Goal: Transaction & Acquisition: Purchase product/service

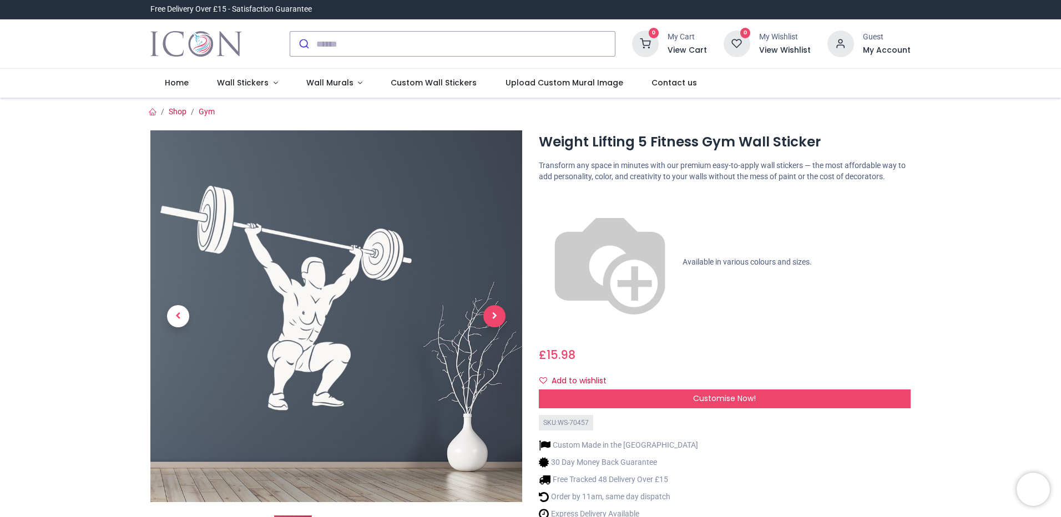
click at [493, 316] on span "Next" at bounding box center [494, 316] width 22 height 22
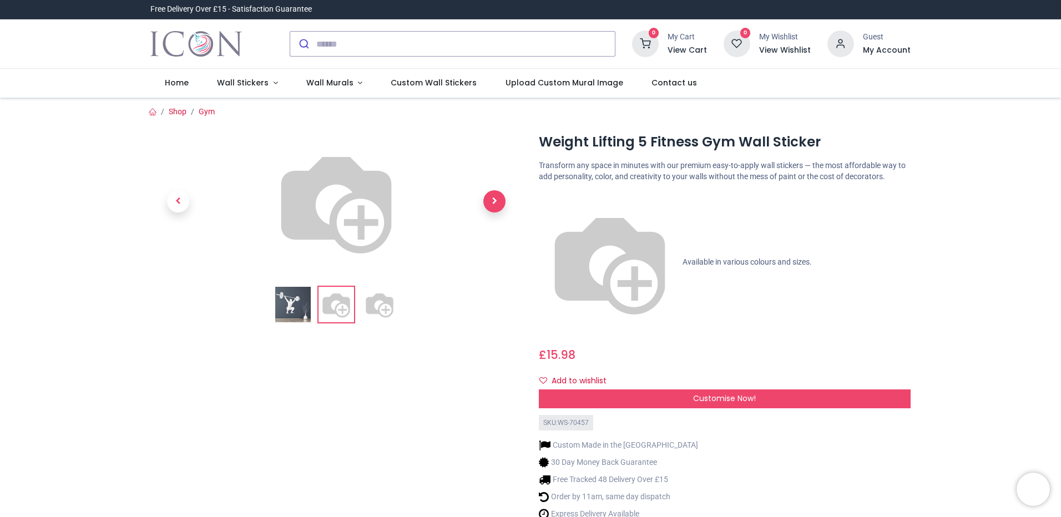
click at [493, 212] on span "Next" at bounding box center [494, 201] width 22 height 22
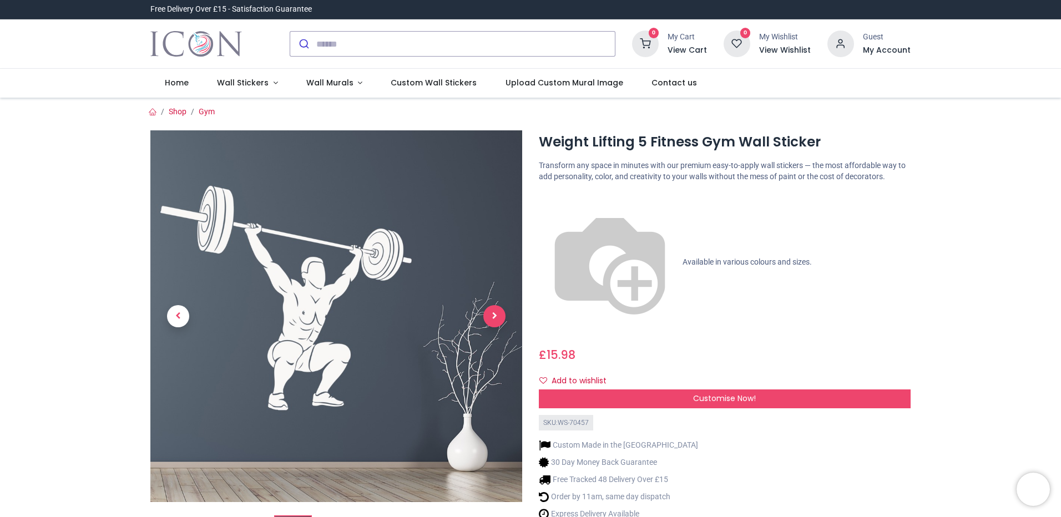
click at [493, 314] on span "Next" at bounding box center [494, 316] width 22 height 22
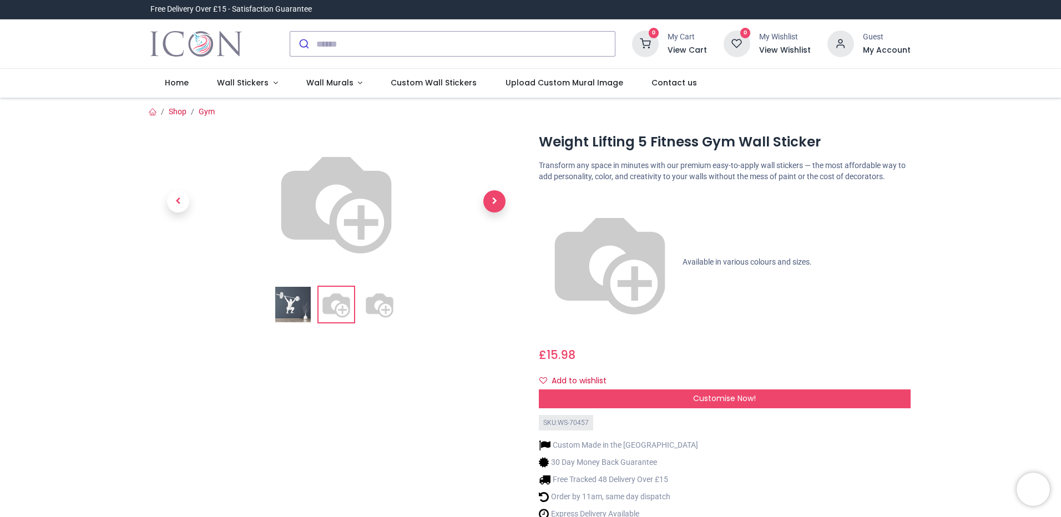
click at [493, 212] on span "Next" at bounding box center [494, 201] width 22 height 22
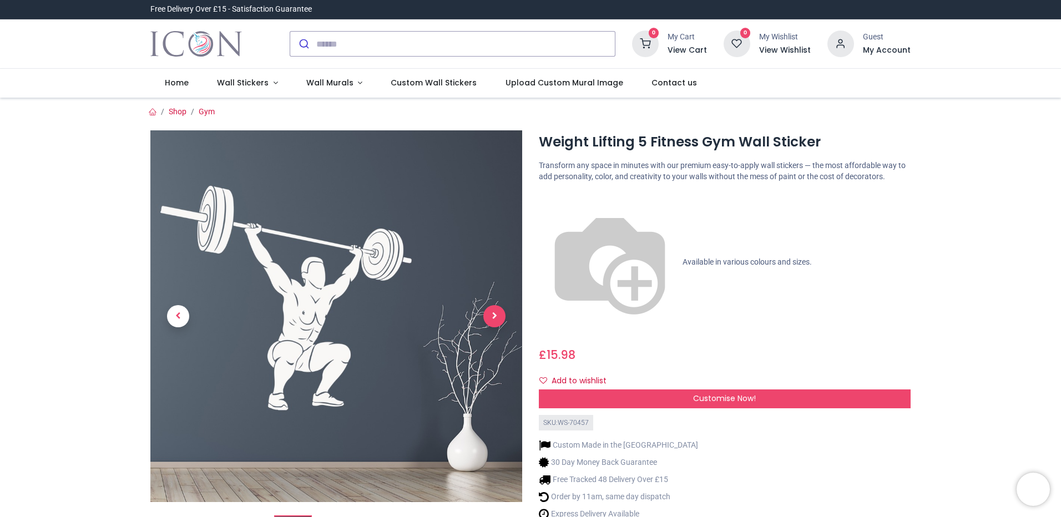
click at [493, 314] on span "Next" at bounding box center [494, 316] width 22 height 22
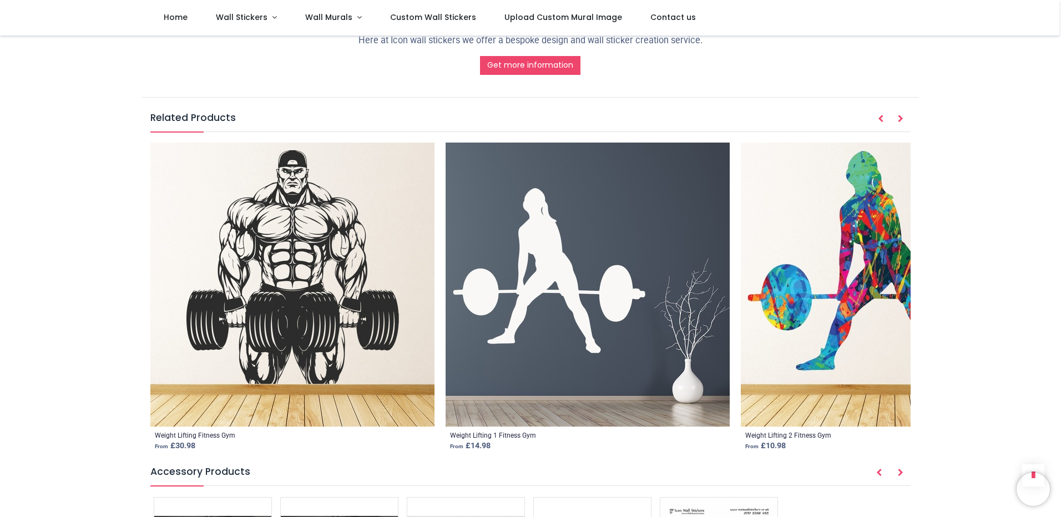
scroll to position [1276, 0]
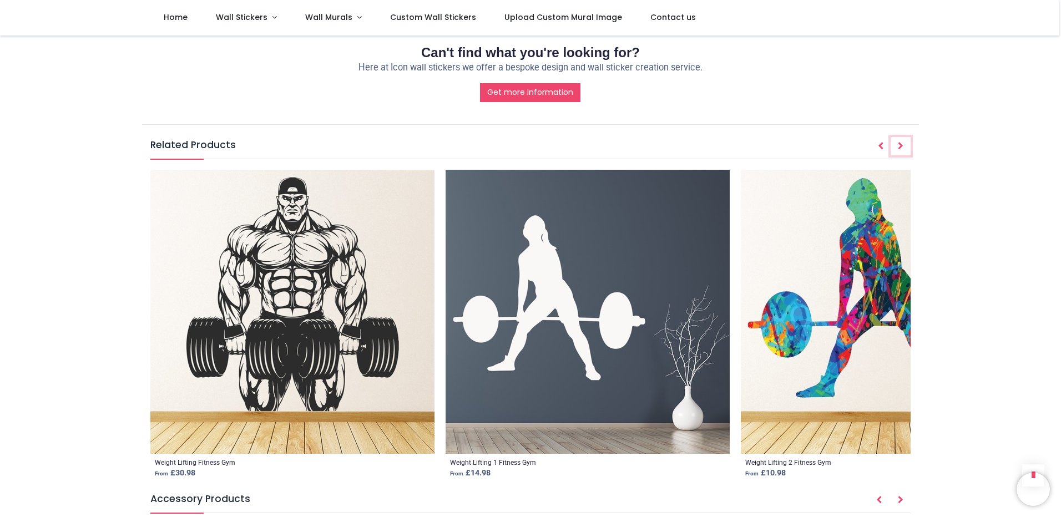
click at [901, 144] on icon "Next" at bounding box center [901, 146] width 6 height 8
click at [901, 142] on icon "Next" at bounding box center [901, 146] width 6 height 8
click at [899, 497] on icon "Next" at bounding box center [901, 500] width 6 height 8
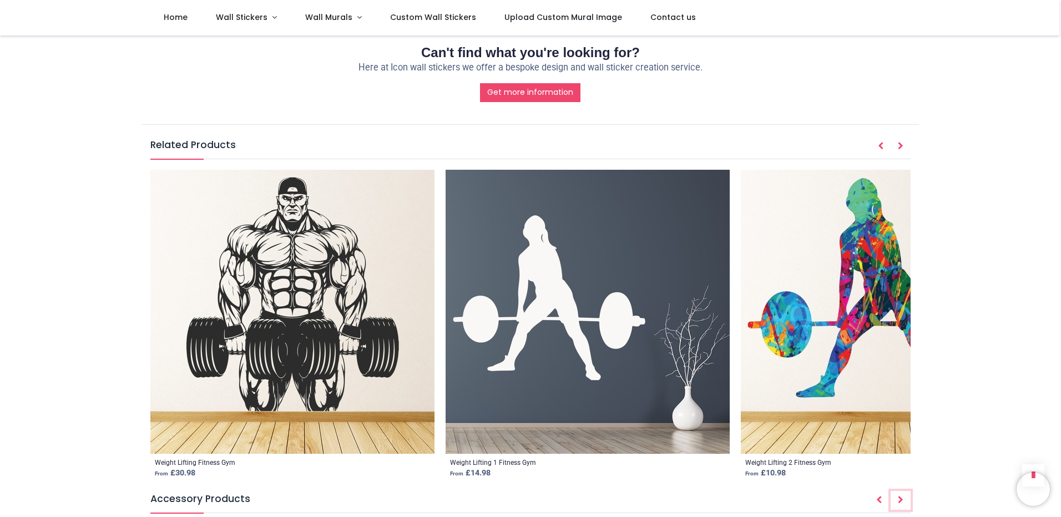
click at [899, 497] on icon "Next" at bounding box center [901, 500] width 6 height 8
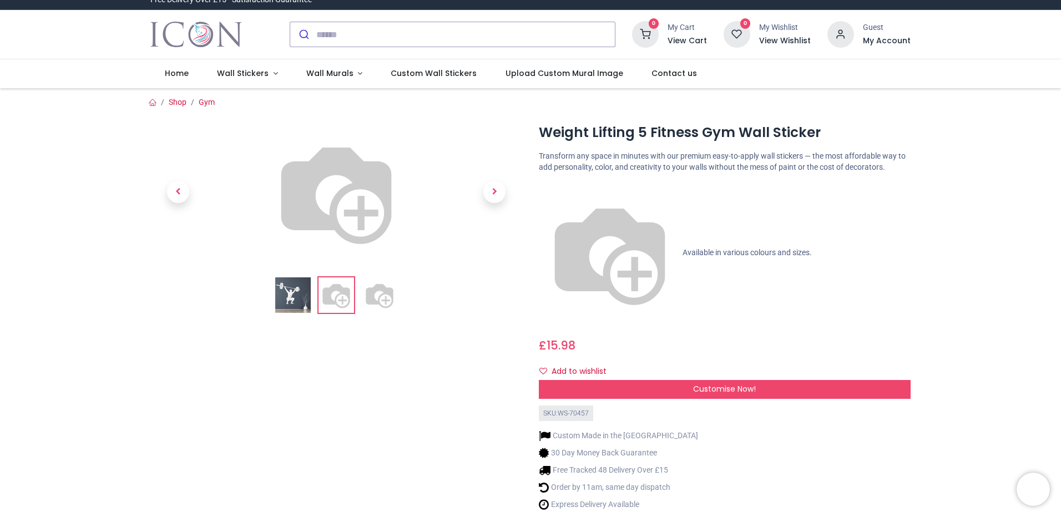
scroll to position [0, 0]
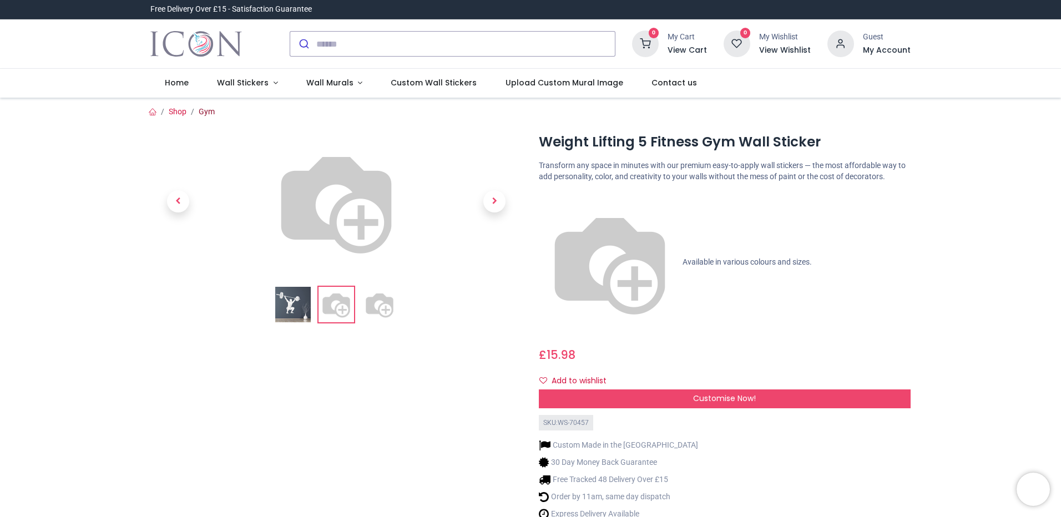
click at [200, 111] on link "Gym" at bounding box center [207, 111] width 16 height 9
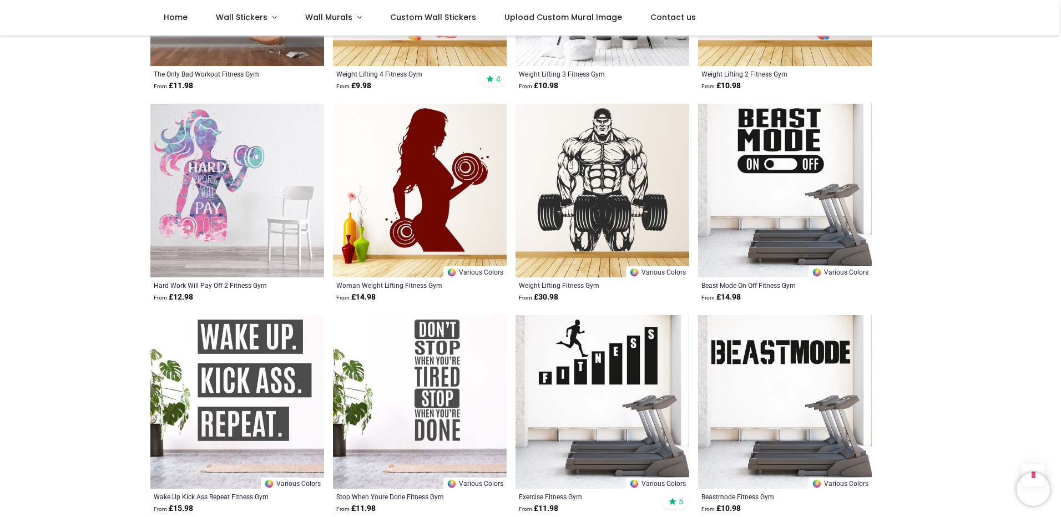
scroll to position [1332, 0]
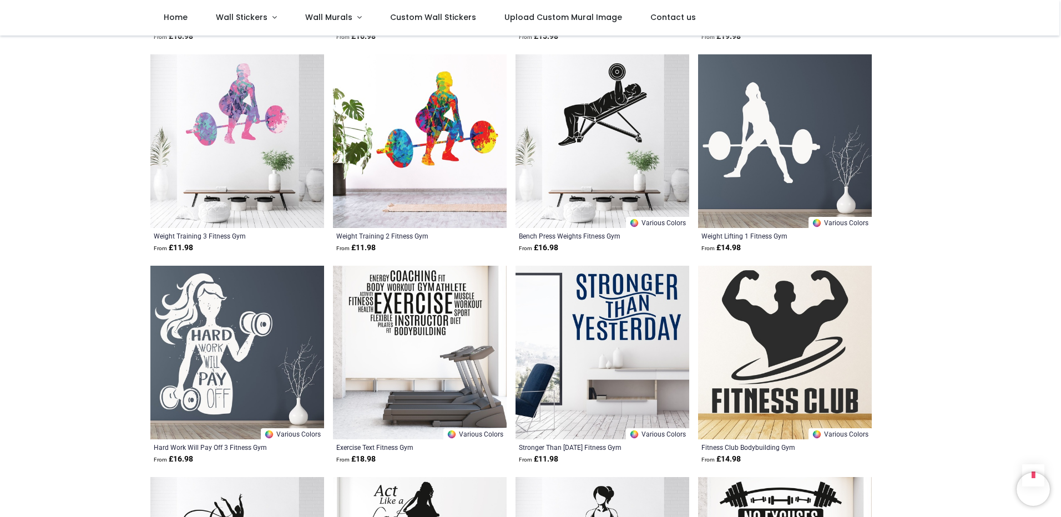
scroll to position [2108, 0]
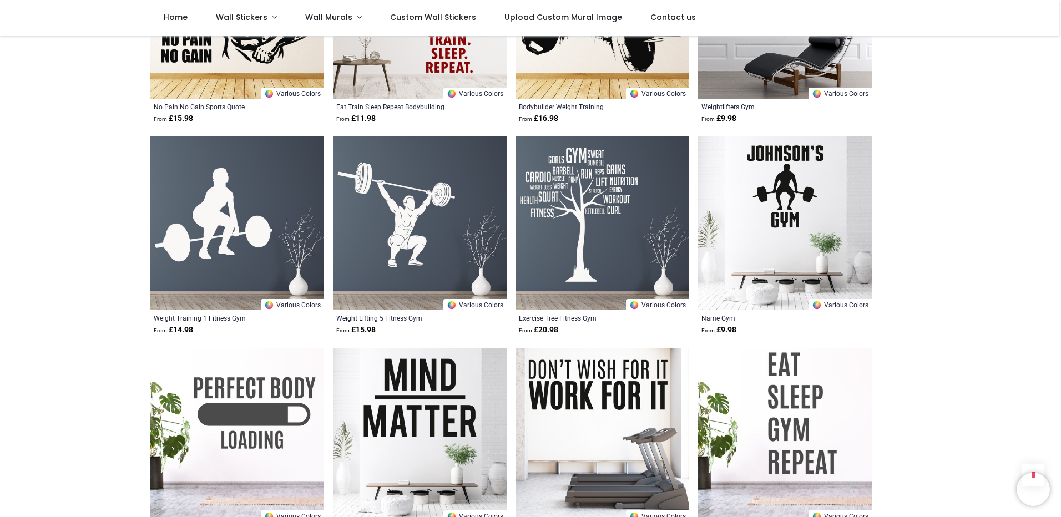
scroll to position [3717, 0]
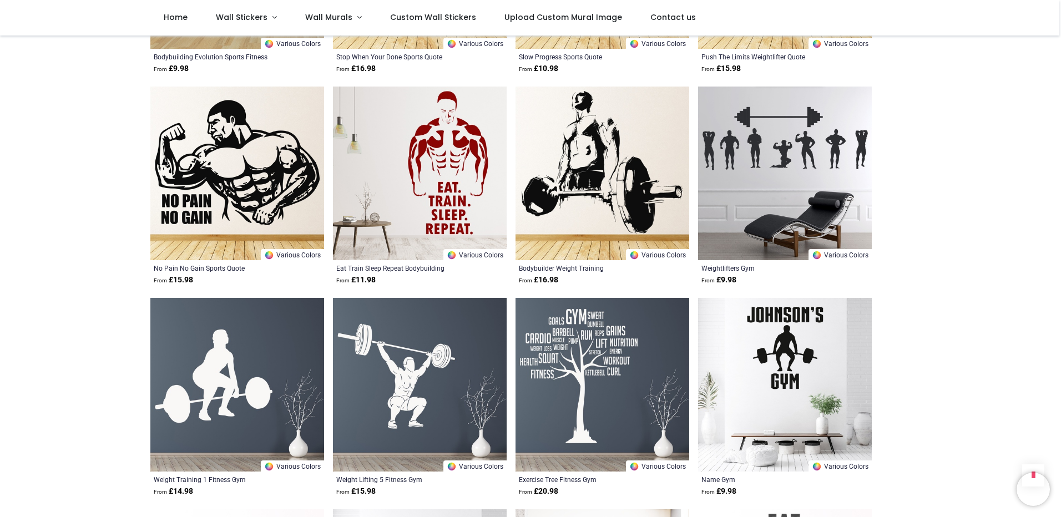
scroll to position [3551, 0]
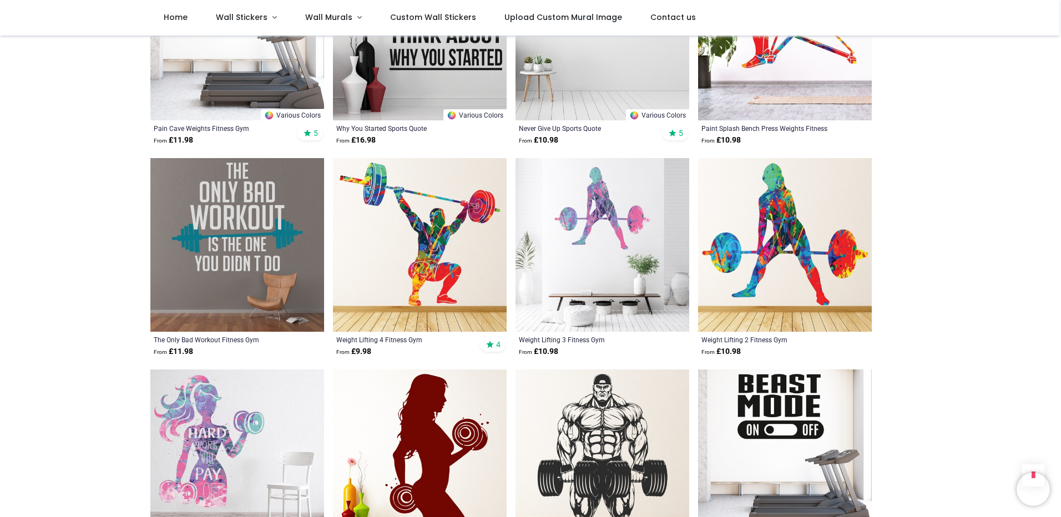
scroll to position [1054, 0]
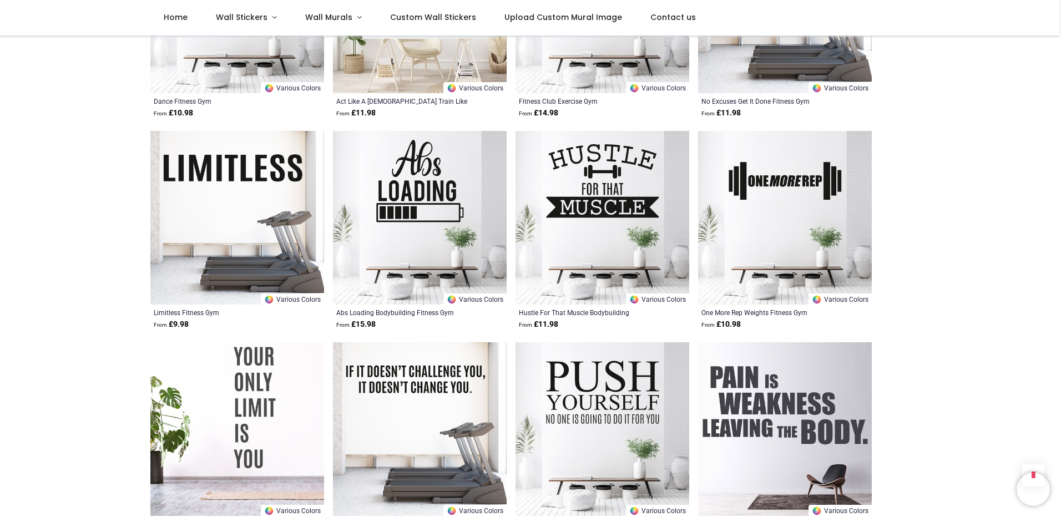
scroll to position [2663, 0]
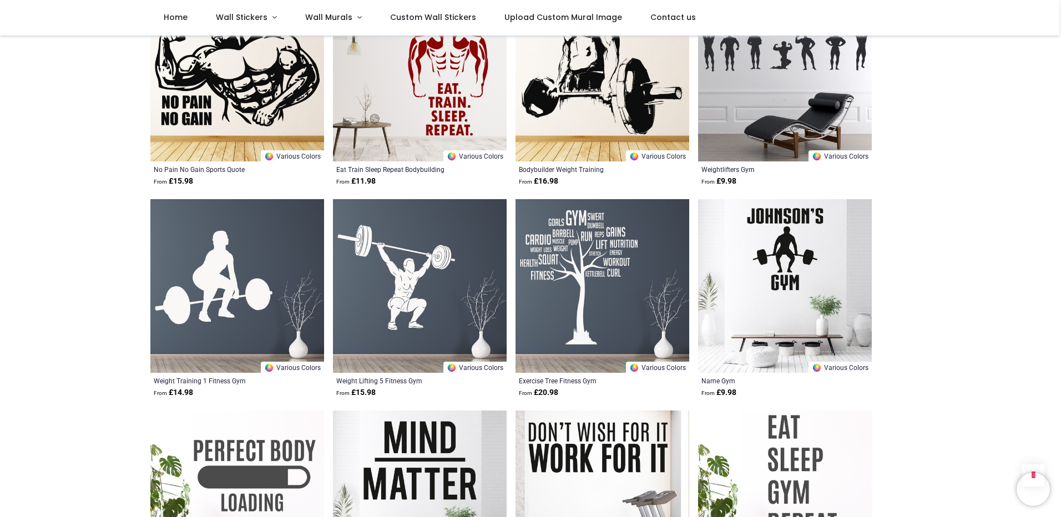
scroll to position [3662, 0]
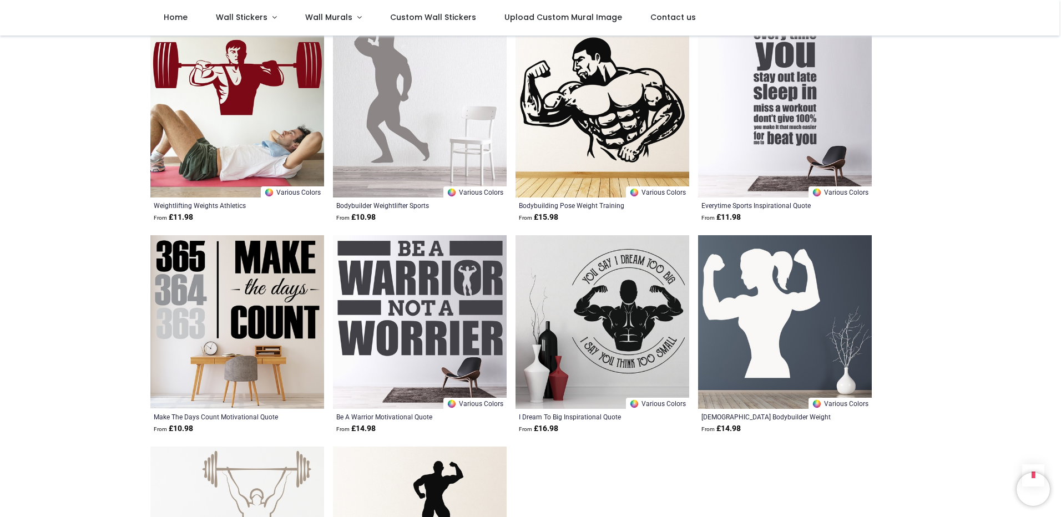
scroll to position [4716, 0]
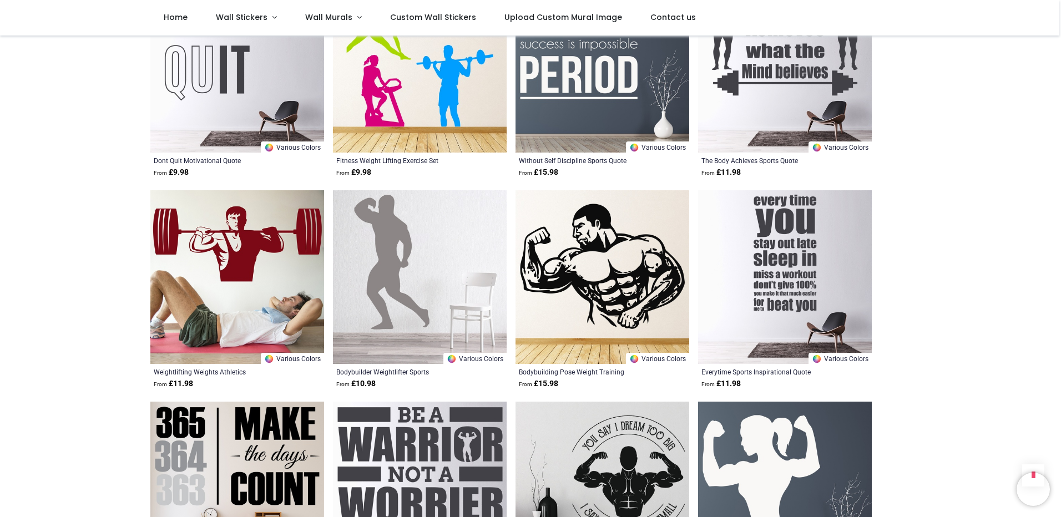
click at [410, 230] on img at bounding box center [420, 277] width 174 height 174
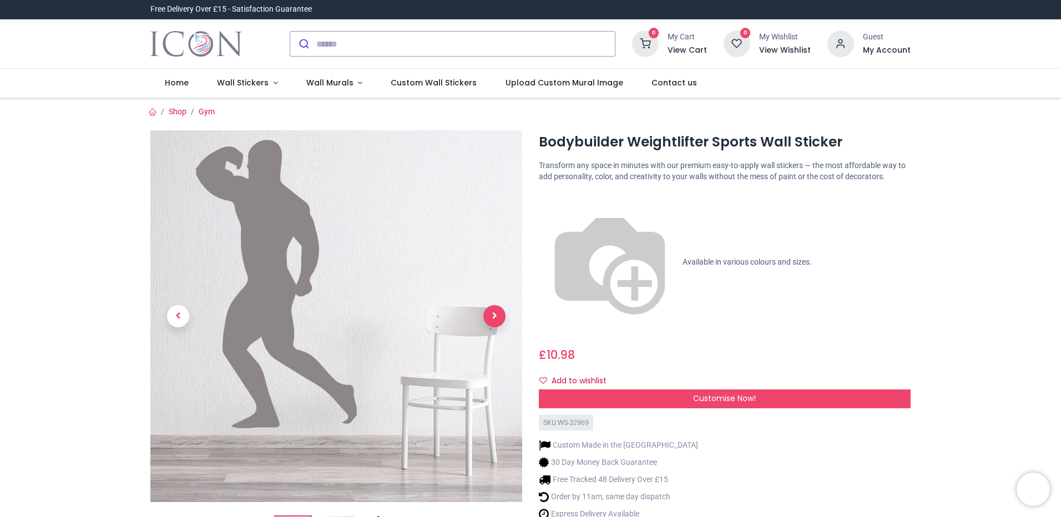
click at [490, 316] on span "Next" at bounding box center [494, 316] width 22 height 22
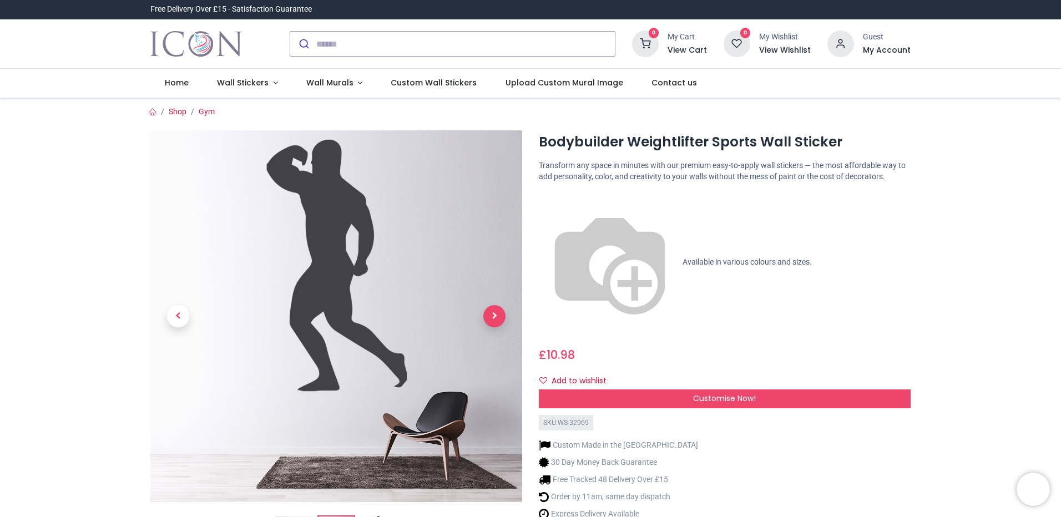
click at [492, 316] on span "Next" at bounding box center [494, 316] width 22 height 22
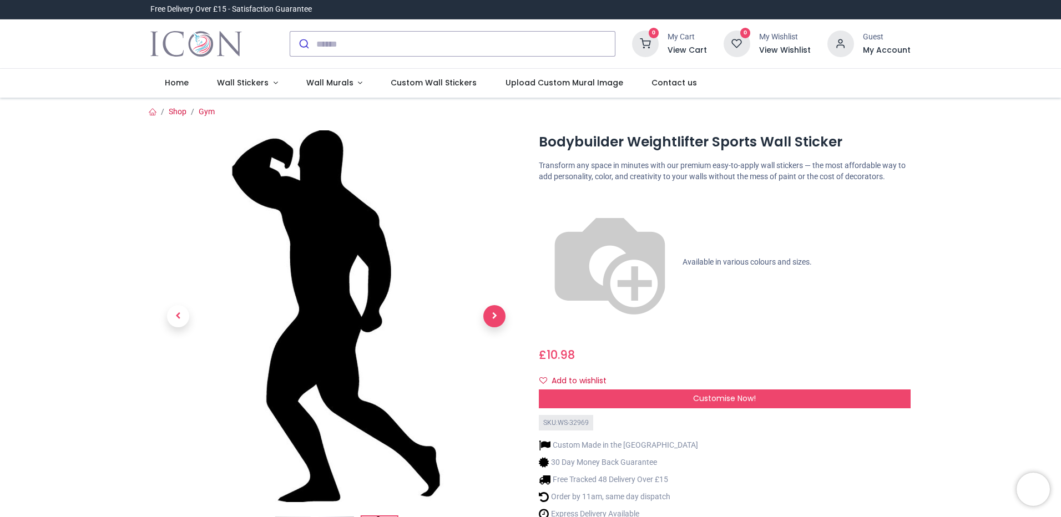
click at [492, 316] on span "Next" at bounding box center [494, 316] width 22 height 22
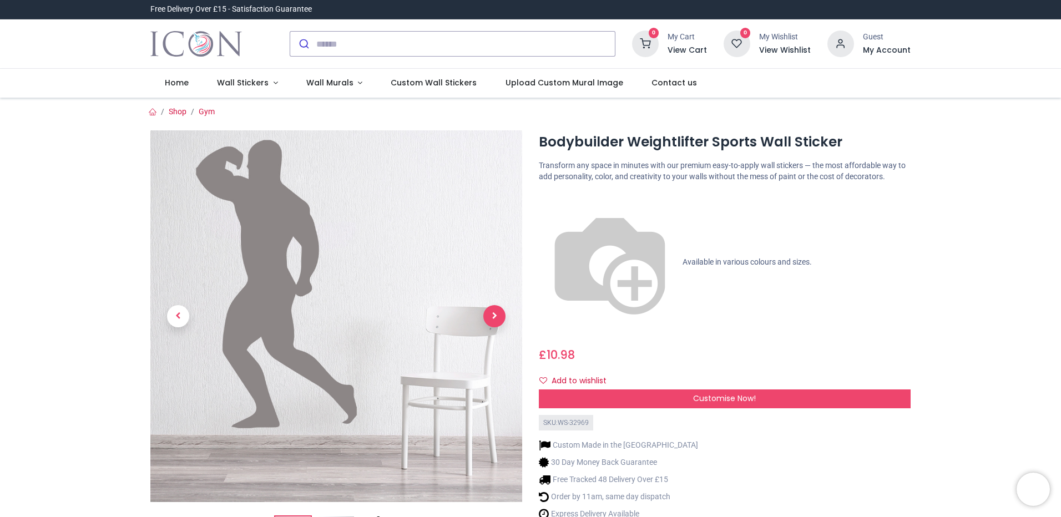
click at [492, 316] on span "Next" at bounding box center [494, 316] width 22 height 22
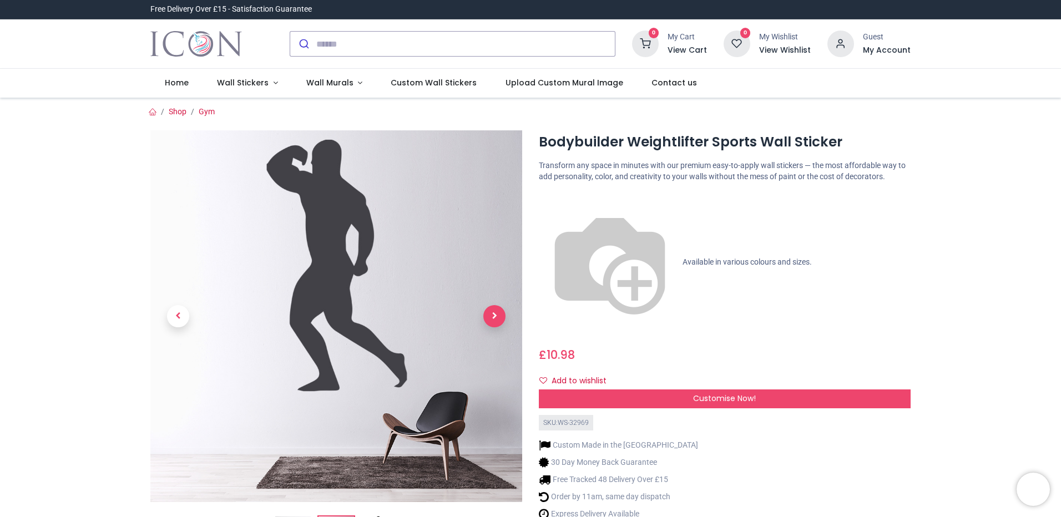
click at [492, 316] on span "Next" at bounding box center [494, 316] width 22 height 22
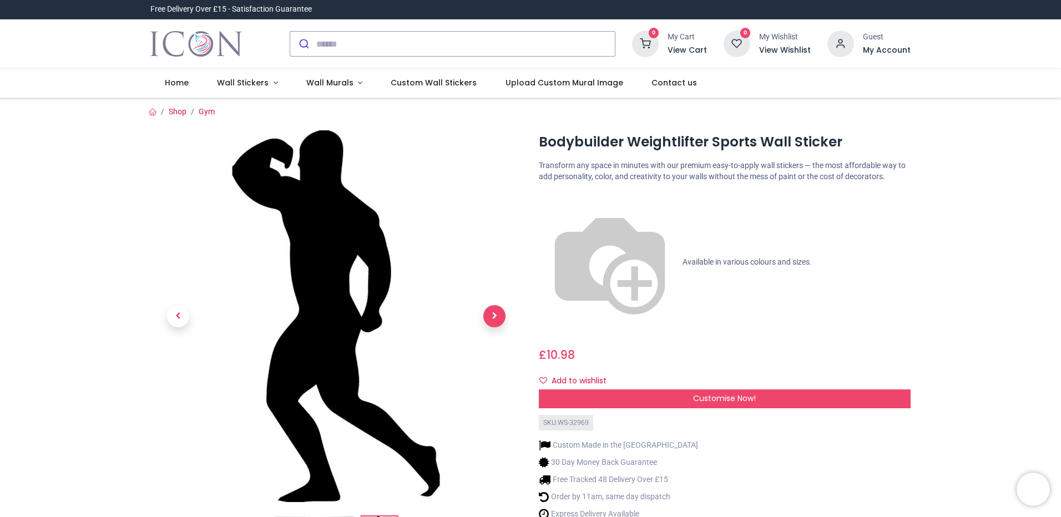
click at [492, 316] on span "Next" at bounding box center [494, 316] width 22 height 22
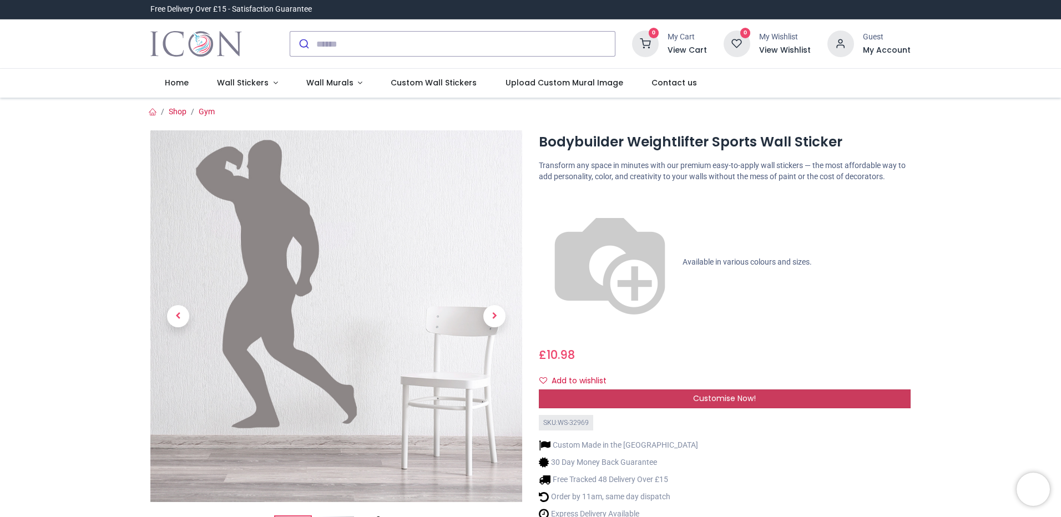
click at [705, 393] on span "Customise Now!" at bounding box center [724, 398] width 63 height 11
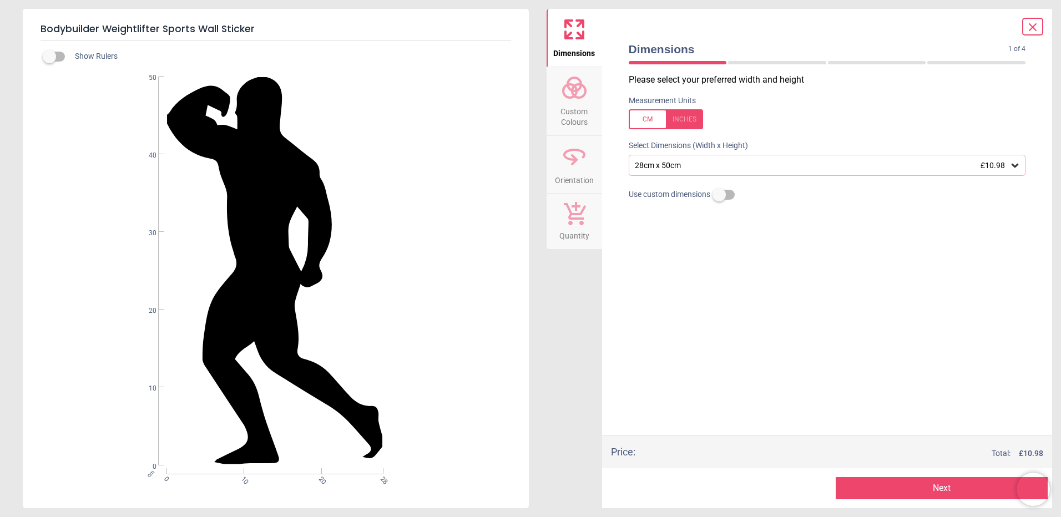
click at [1016, 166] on icon at bounding box center [1014, 166] width 7 height 4
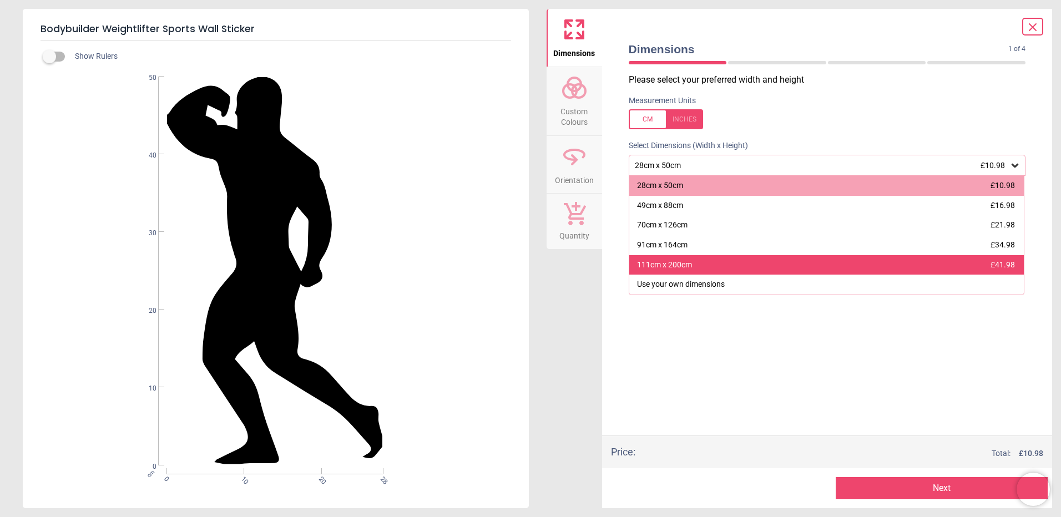
click at [718, 269] on div "111cm x 200cm £41.98" at bounding box center [826, 265] width 395 height 20
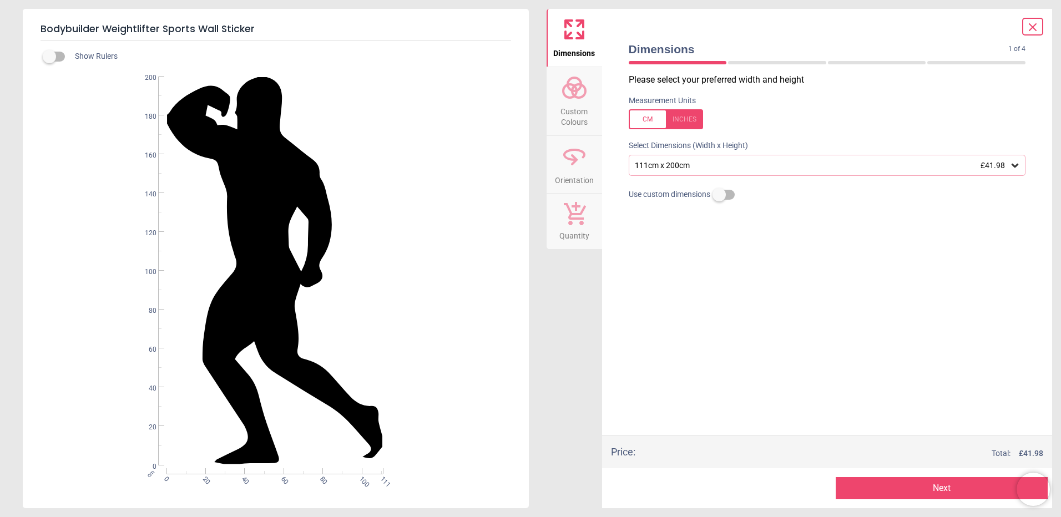
click at [578, 103] on span "Custom Colours" at bounding box center [574, 114] width 53 height 27
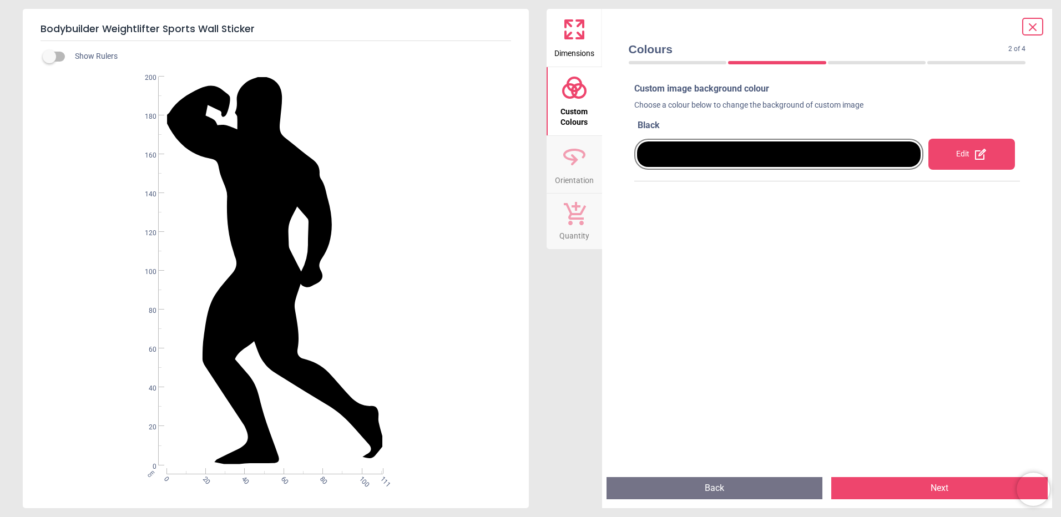
click at [577, 167] on icon at bounding box center [574, 156] width 27 height 27
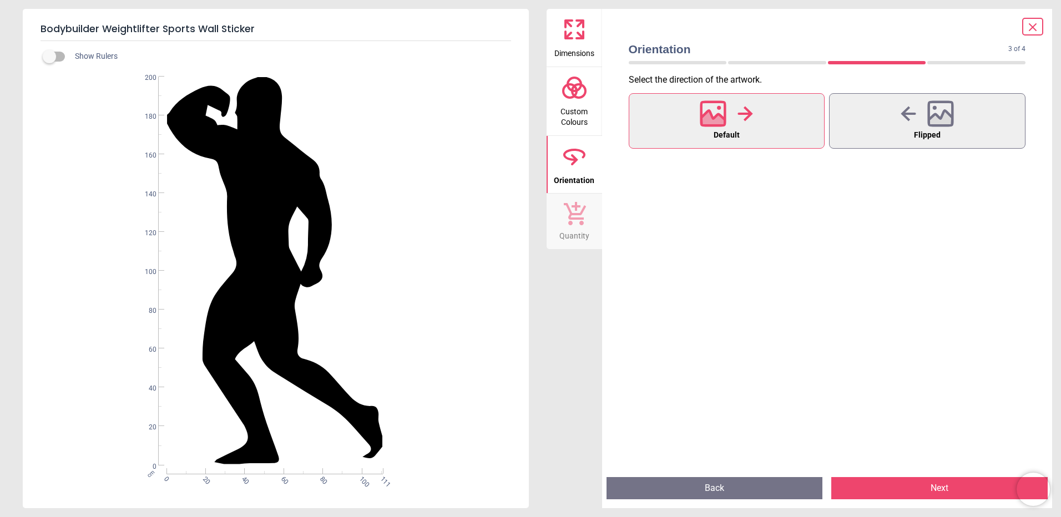
click at [569, 220] on icon at bounding box center [574, 213] width 23 height 24
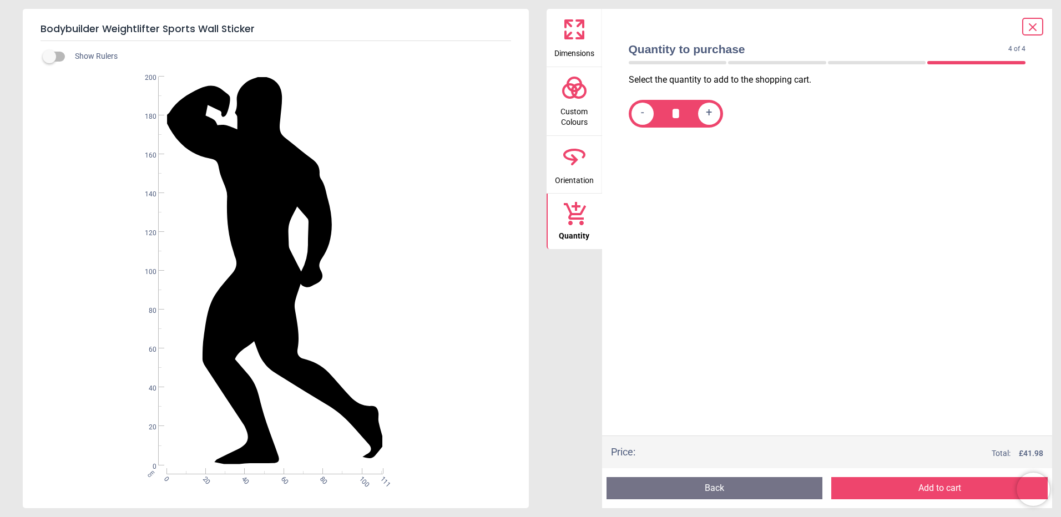
click at [580, 170] on span "Orientation" at bounding box center [574, 178] width 39 height 17
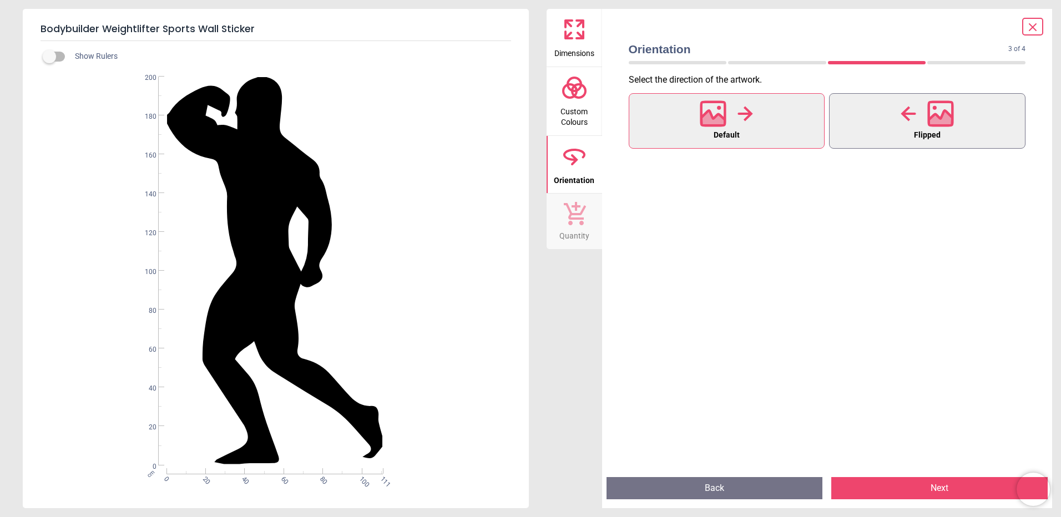
click at [940, 117] on icon at bounding box center [941, 119] width 24 height 19
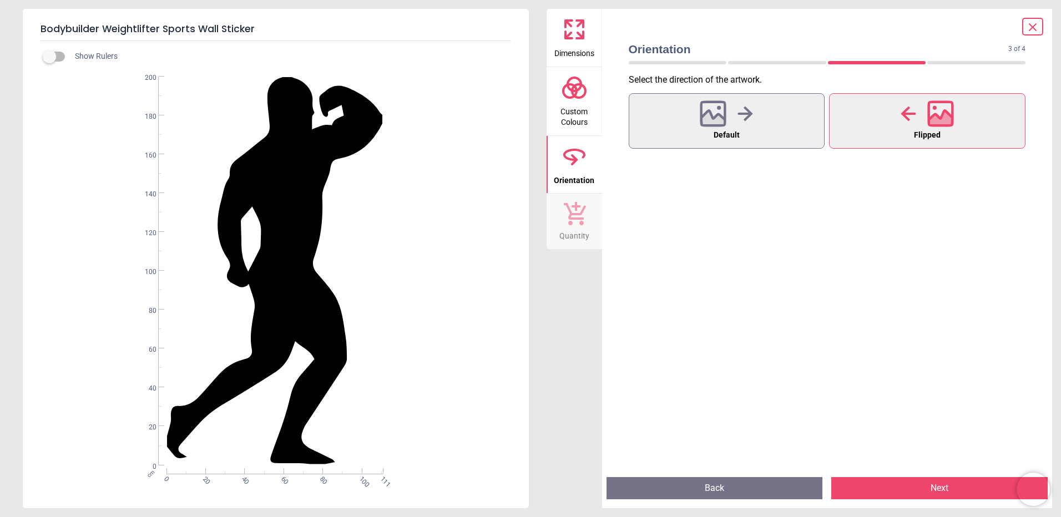
click at [580, 104] on span "Custom Colours" at bounding box center [574, 114] width 53 height 27
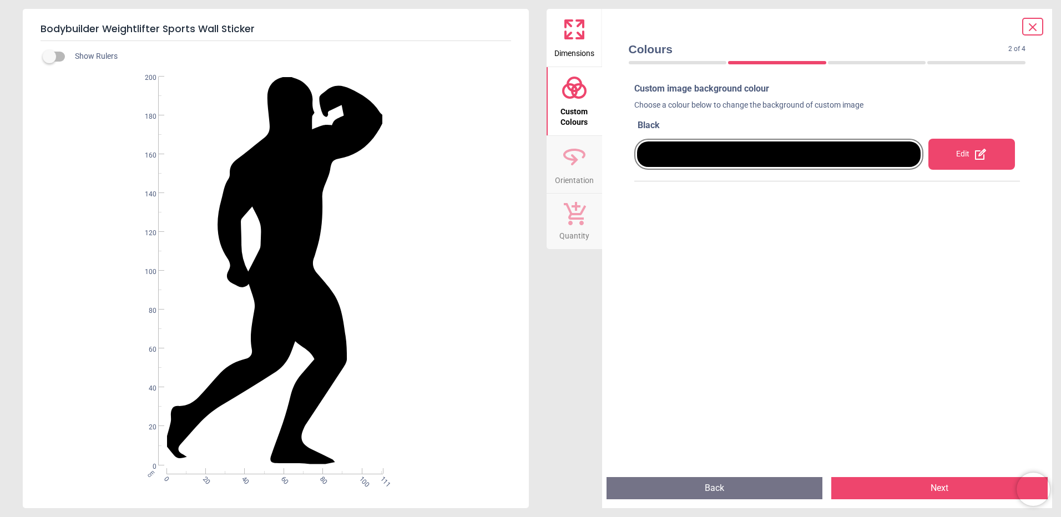
click at [798, 150] on div at bounding box center [779, 154] width 284 height 26
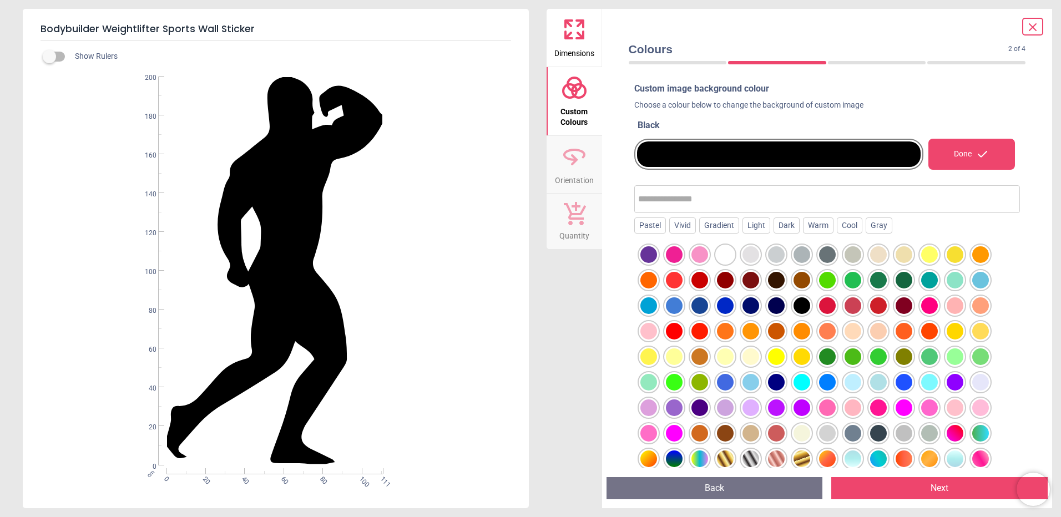
click at [826, 255] on div at bounding box center [827, 254] width 17 height 17
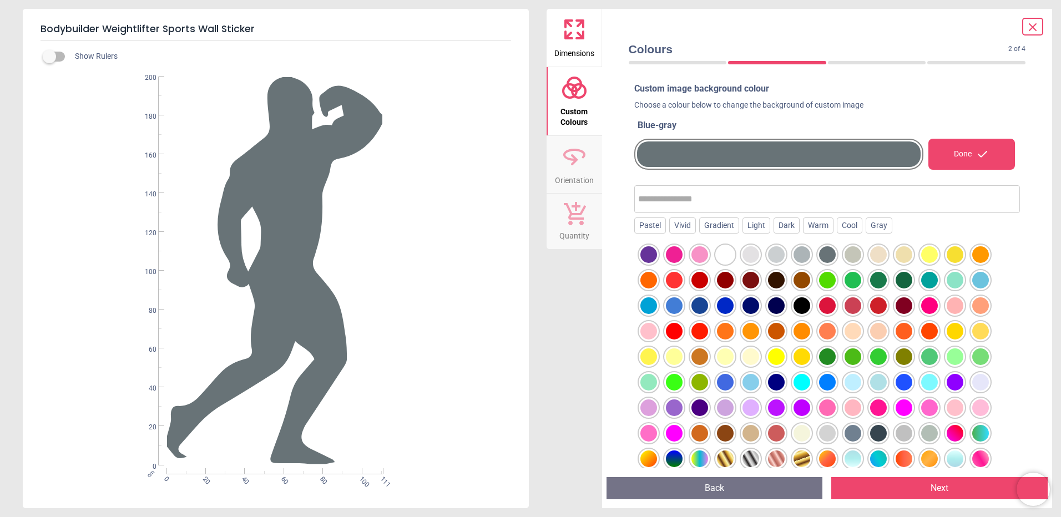
click at [803, 255] on div at bounding box center [801, 254] width 17 height 17
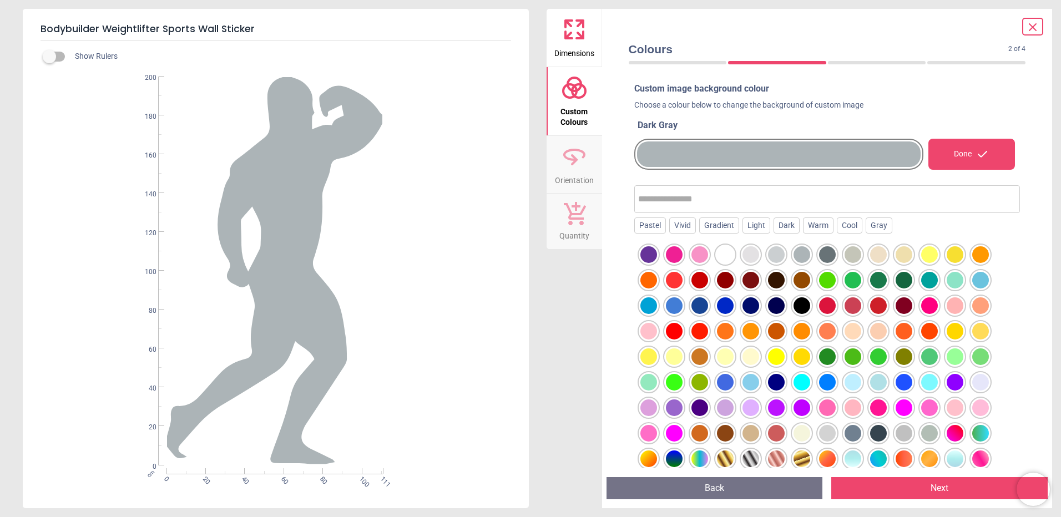
click at [771, 255] on div at bounding box center [776, 254] width 17 height 17
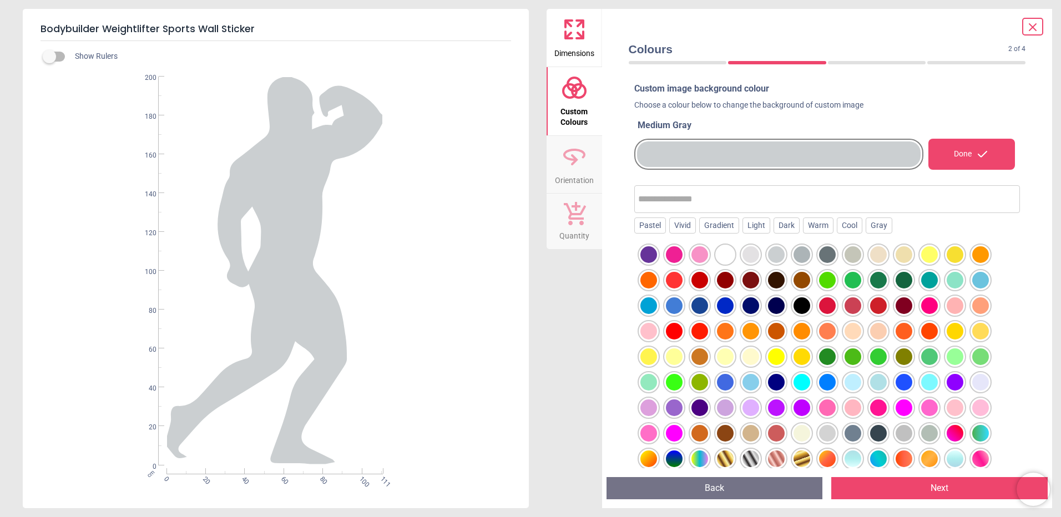
click at [798, 330] on div at bounding box center [801, 331] width 17 height 17
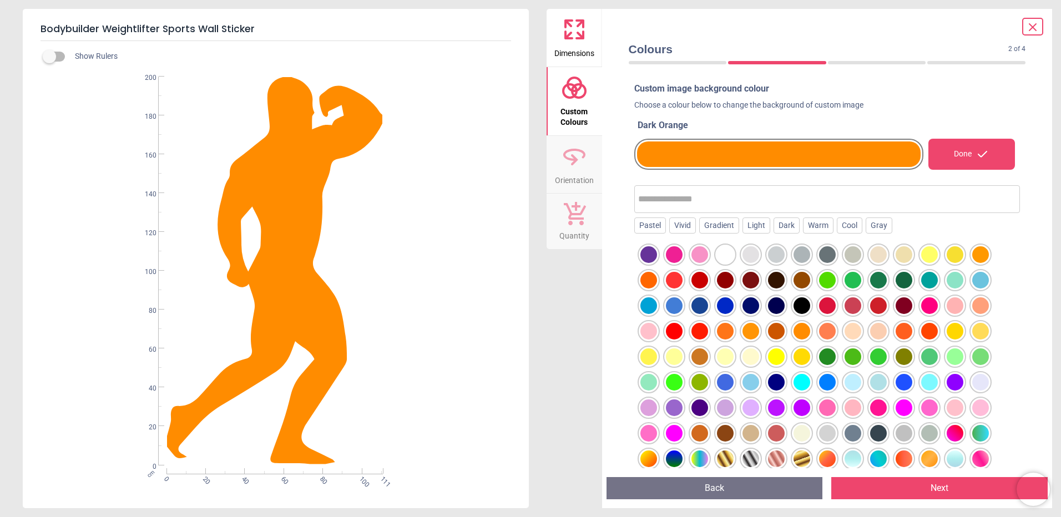
click at [932, 434] on div at bounding box center [929, 433] width 17 height 17
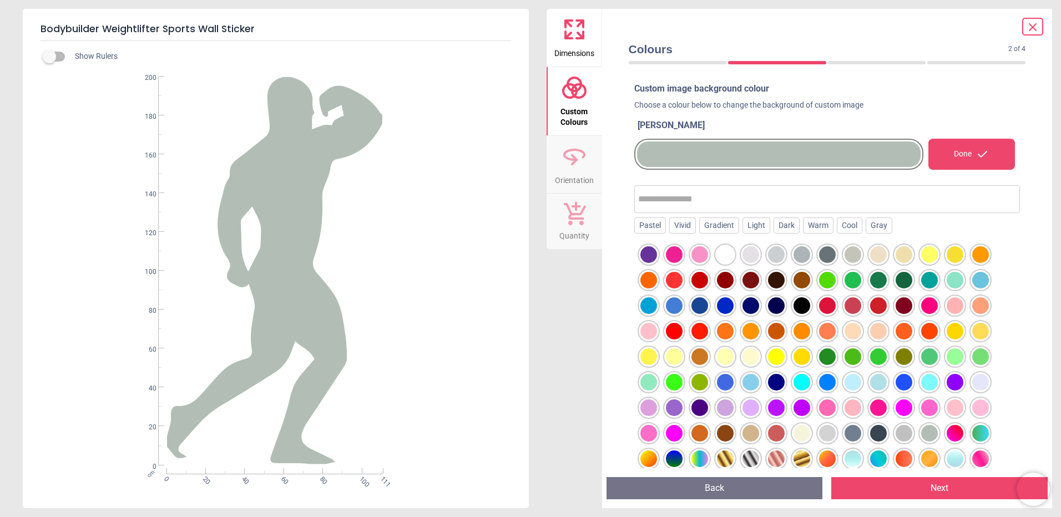
click at [905, 434] on div at bounding box center [903, 433] width 17 height 17
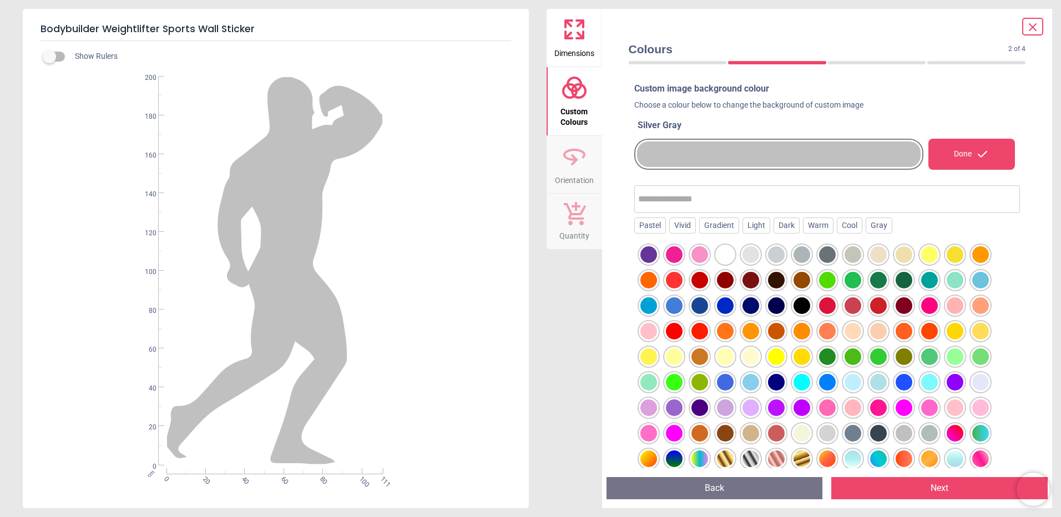
click at [829, 435] on div at bounding box center [827, 433] width 17 height 17
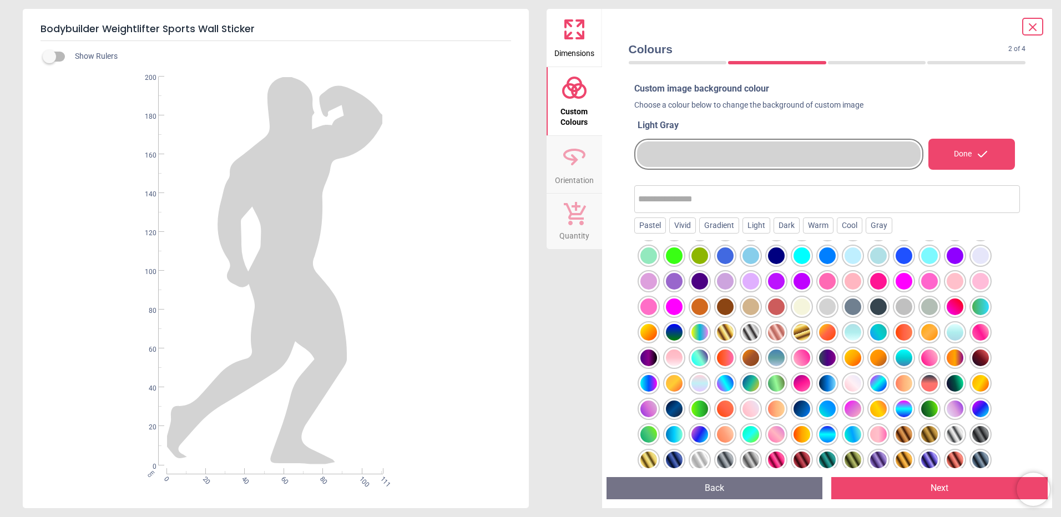
scroll to position [134, 0]
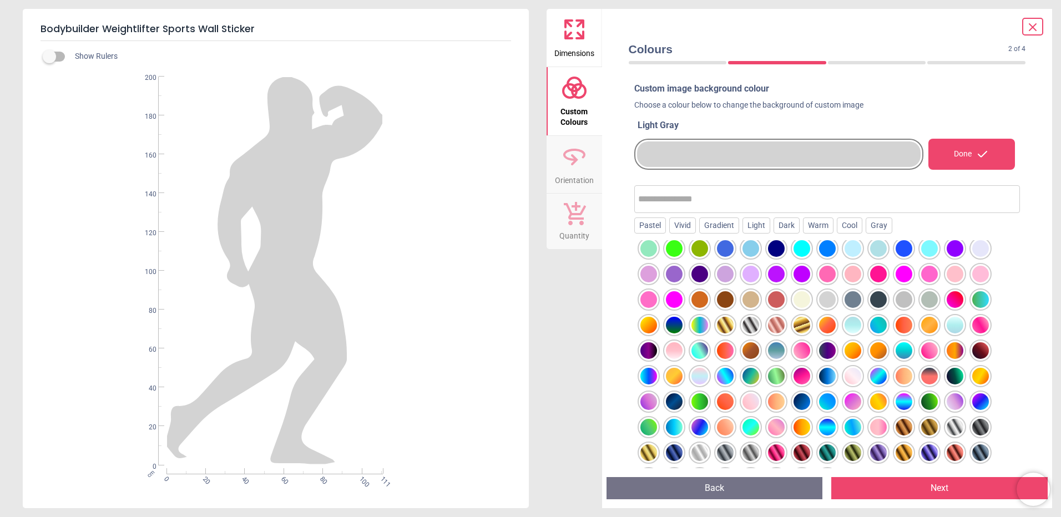
click at [854, 451] on div at bounding box center [852, 452] width 17 height 17
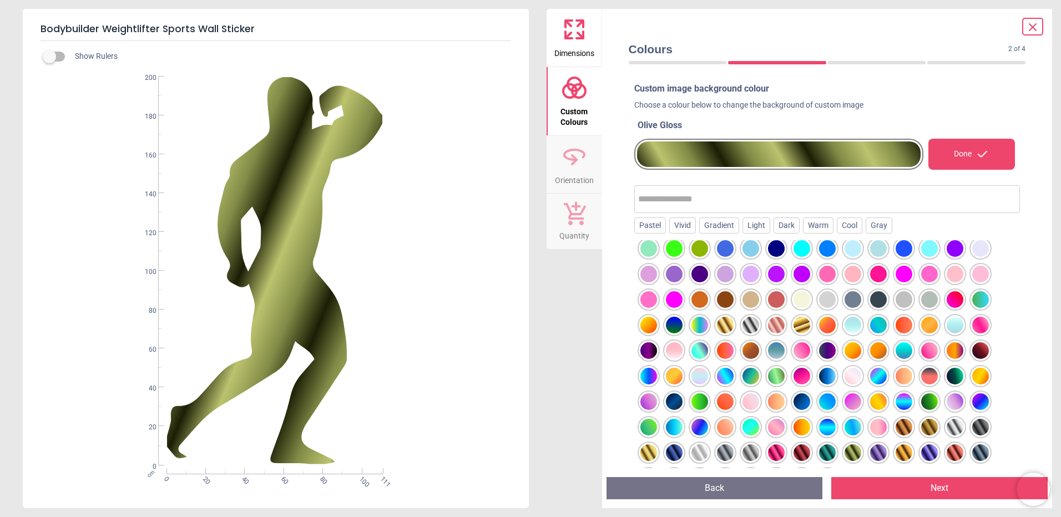
click at [753, 452] on div at bounding box center [750, 452] width 17 height 17
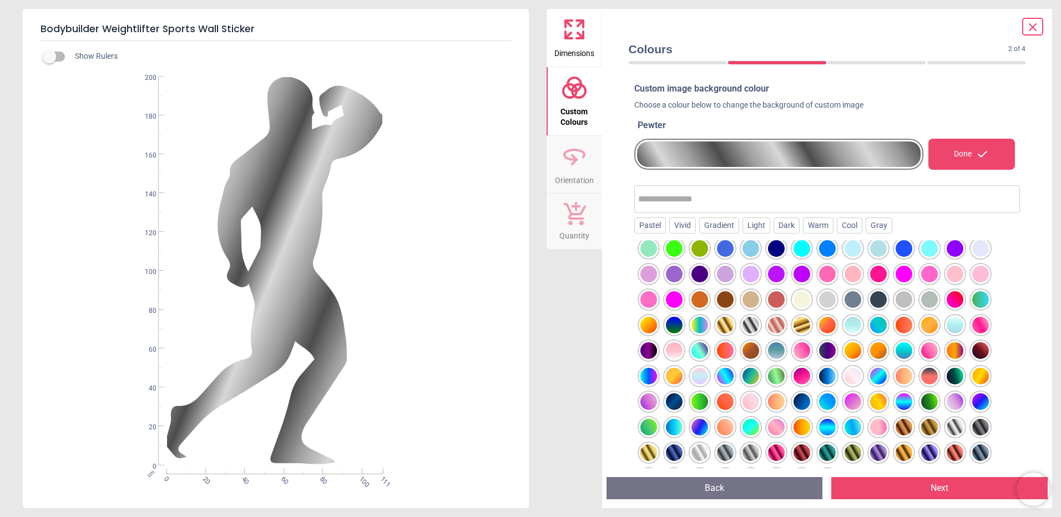
click at [733, 452] on div at bounding box center [725, 452] width 17 height 17
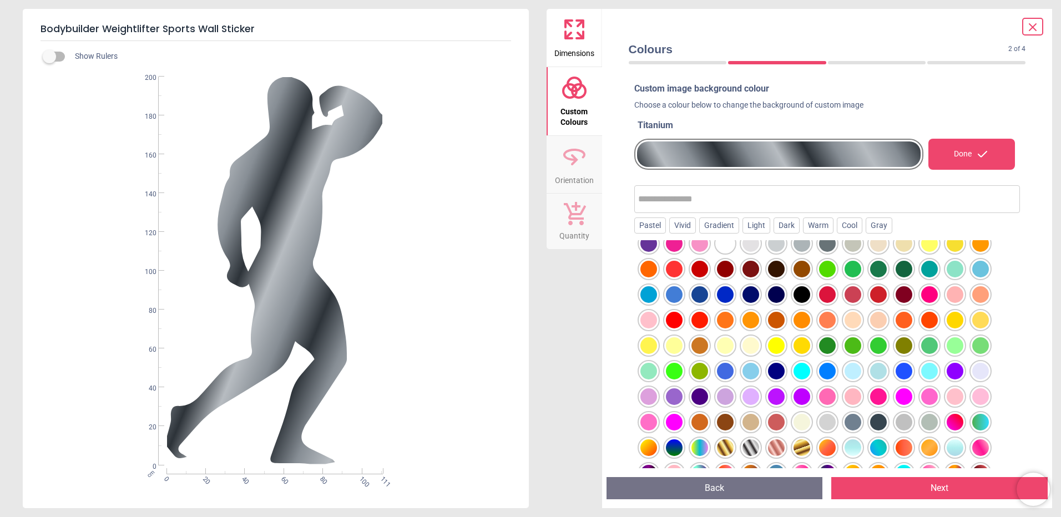
scroll to position [0, 0]
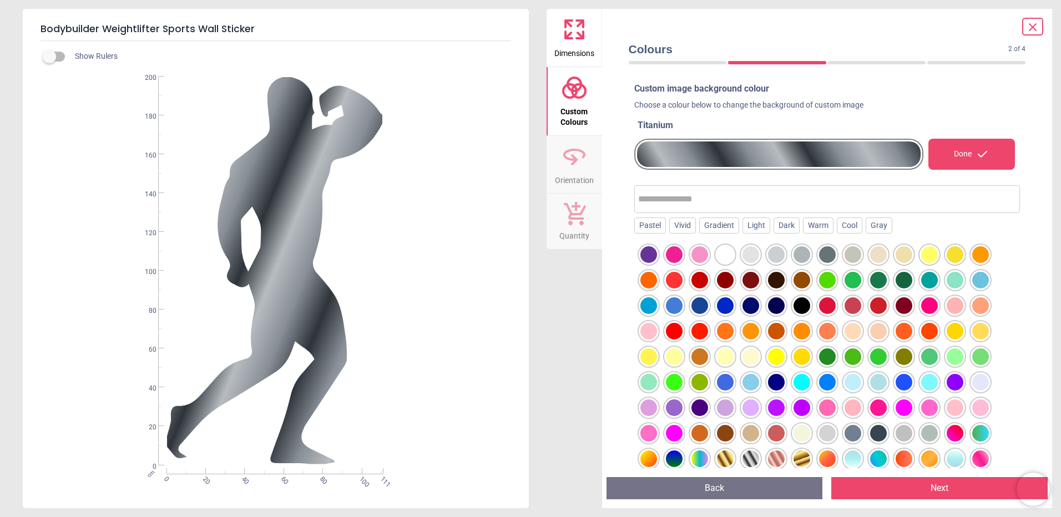
click at [826, 255] on div at bounding box center [827, 254] width 17 height 17
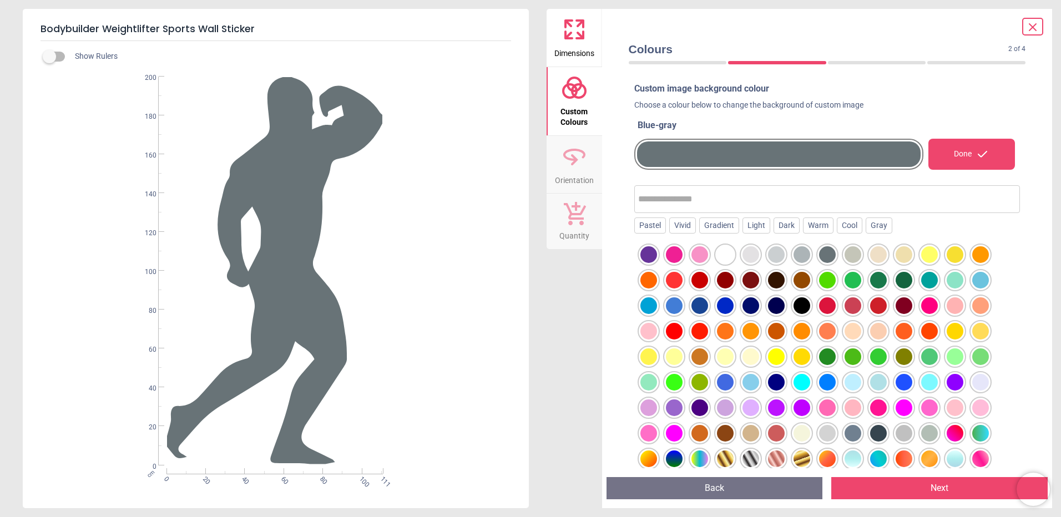
click at [950, 153] on div "Done" at bounding box center [971, 154] width 87 height 31
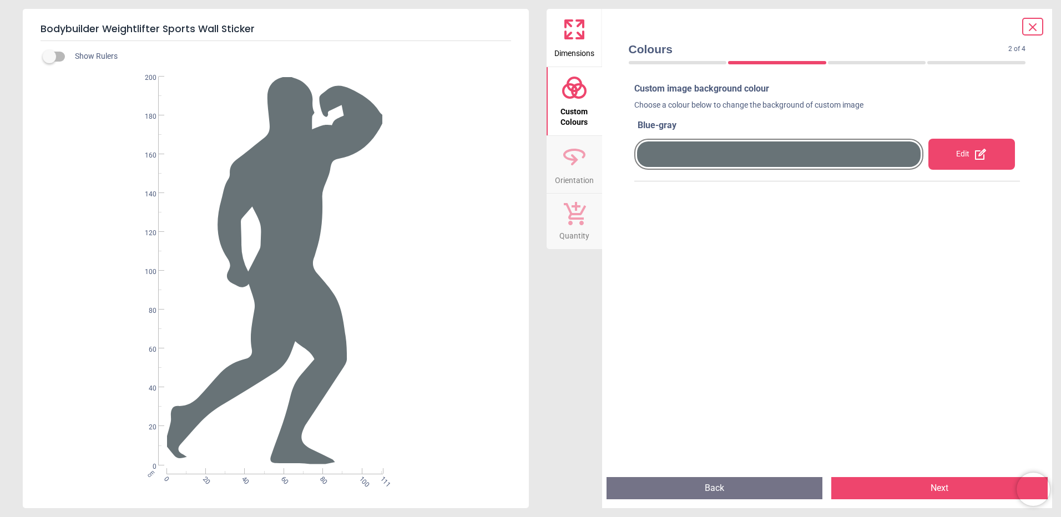
click at [927, 487] on button "Next" at bounding box center [939, 488] width 216 height 22
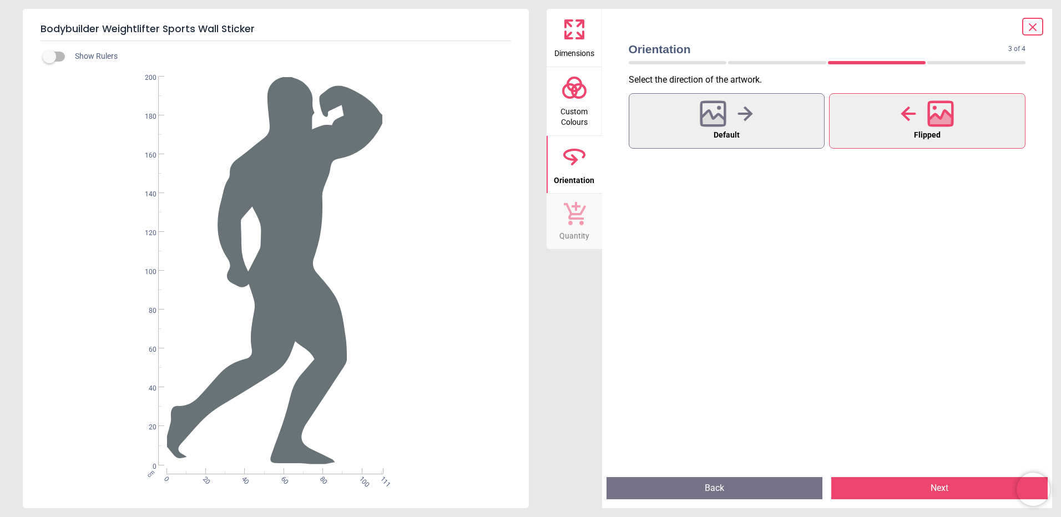
click at [928, 487] on button "Next" at bounding box center [939, 488] width 216 height 22
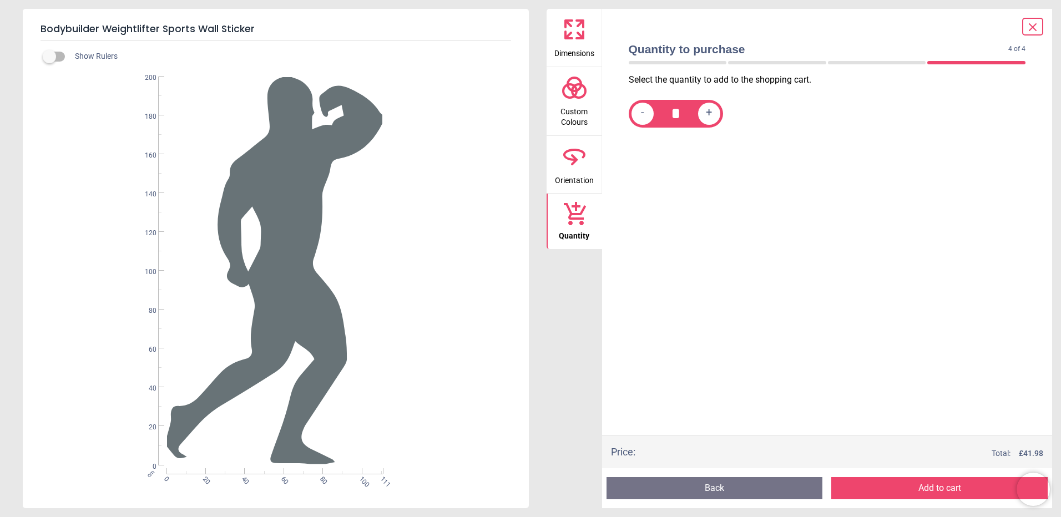
click at [1034, 28] on icon at bounding box center [1032, 27] width 13 height 13
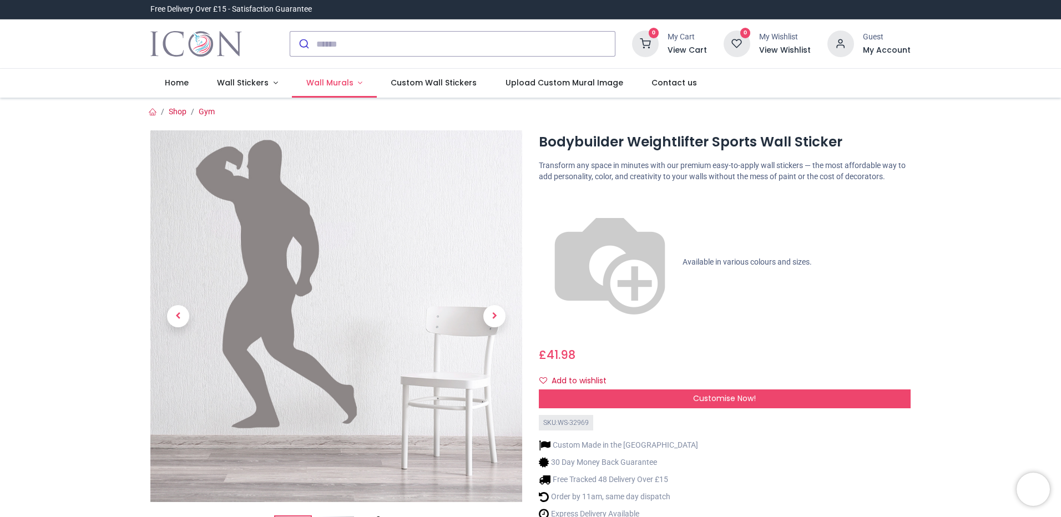
click at [326, 83] on span "Wall Murals" at bounding box center [329, 82] width 47 height 11
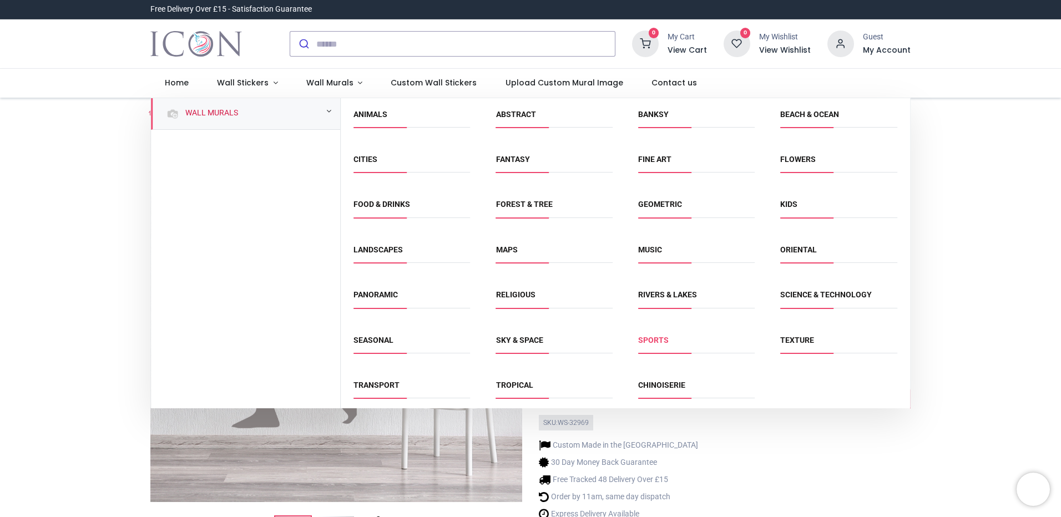
click at [657, 340] on link "Sports" at bounding box center [653, 340] width 31 height 9
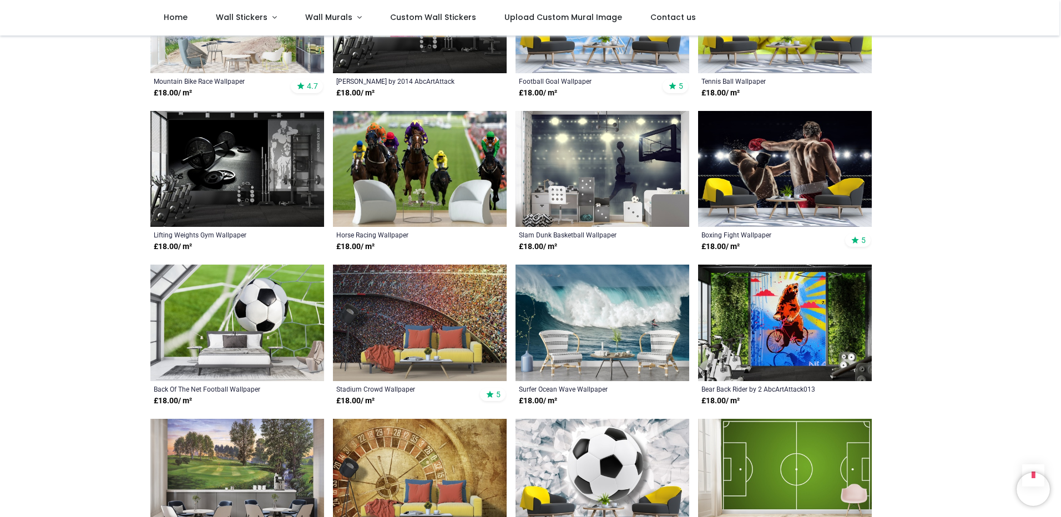
scroll to position [610, 0]
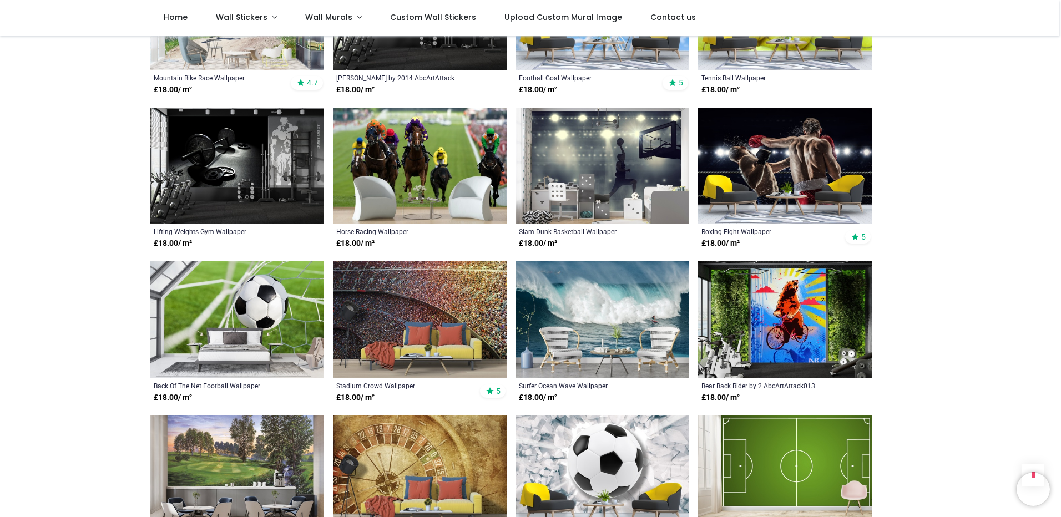
click at [225, 175] on img at bounding box center [237, 166] width 174 height 117
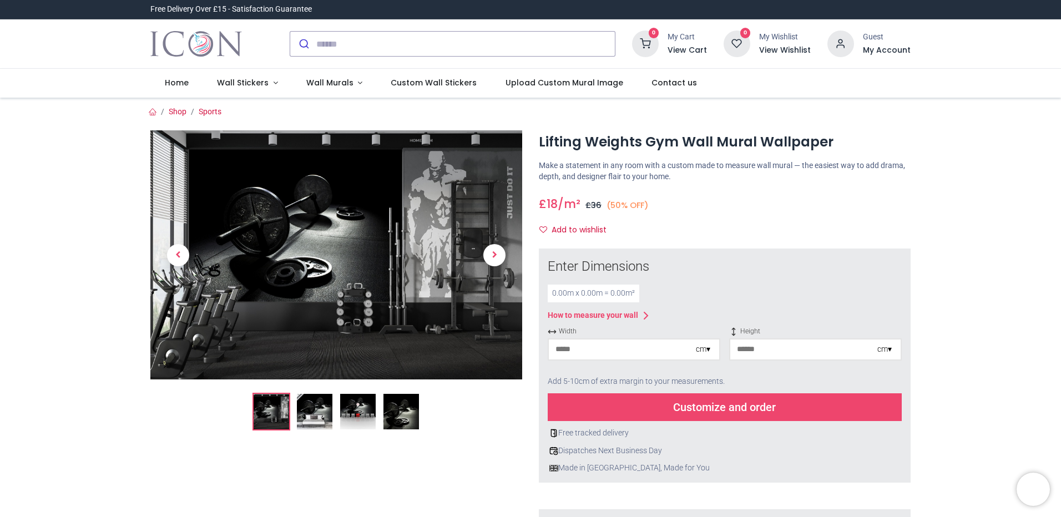
click at [316, 409] on img at bounding box center [315, 412] width 36 height 36
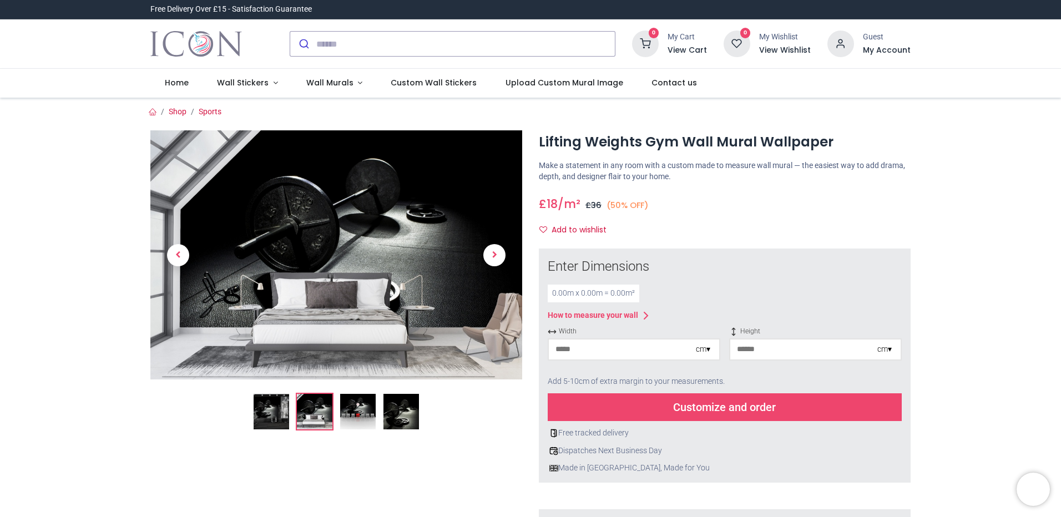
click at [352, 410] on img at bounding box center [358, 412] width 36 height 36
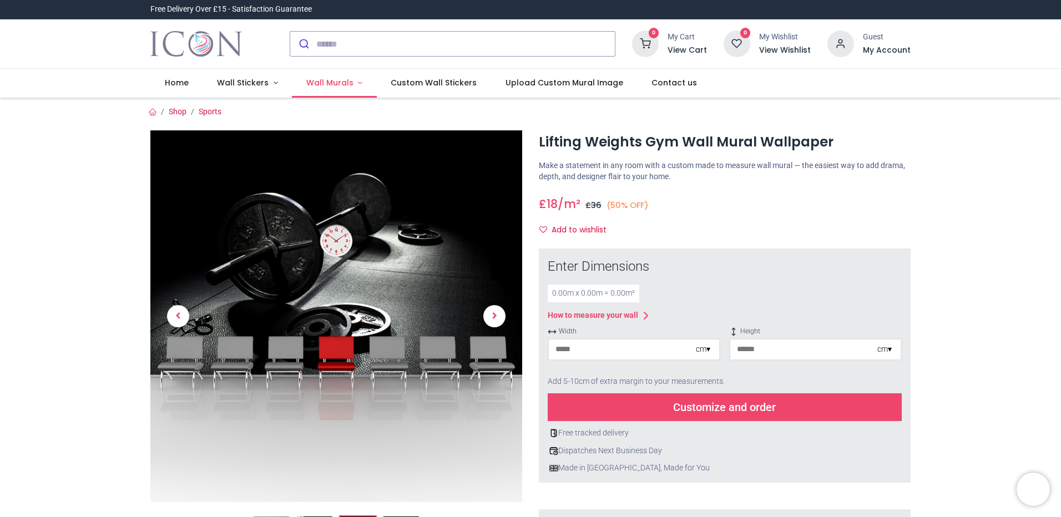
click at [337, 81] on span "Wall Murals" at bounding box center [329, 82] width 47 height 11
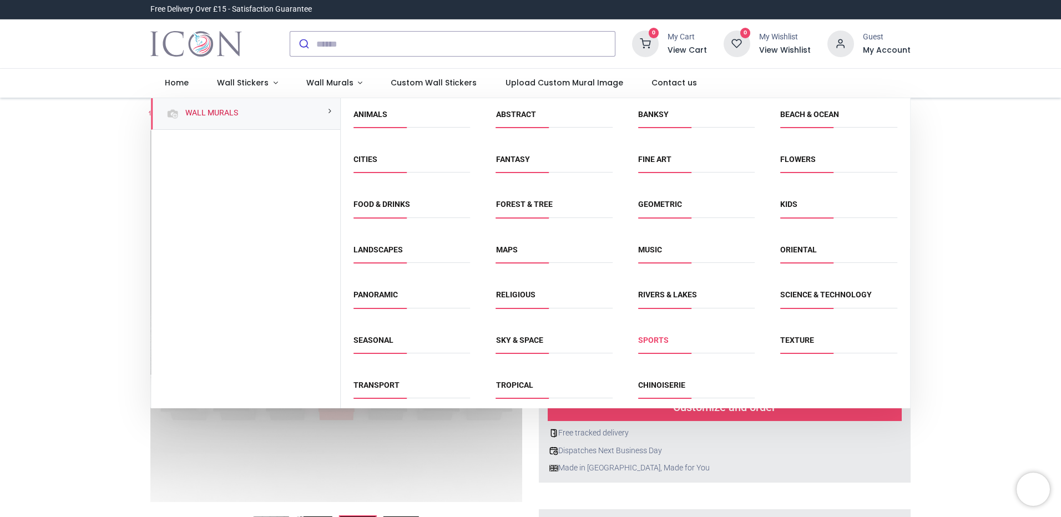
click at [643, 339] on link "Sports" at bounding box center [653, 340] width 31 height 9
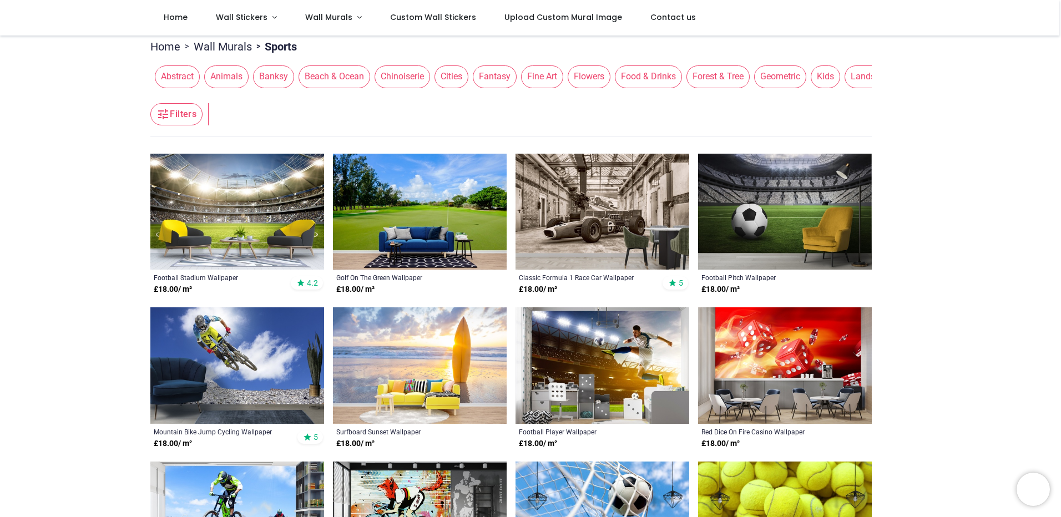
scroll to position [111, 0]
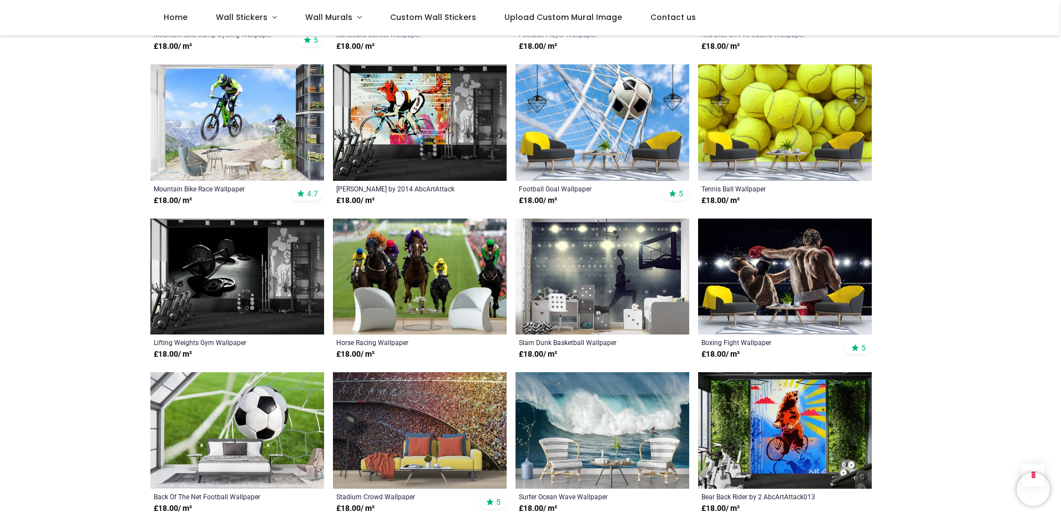
scroll to position [444, 0]
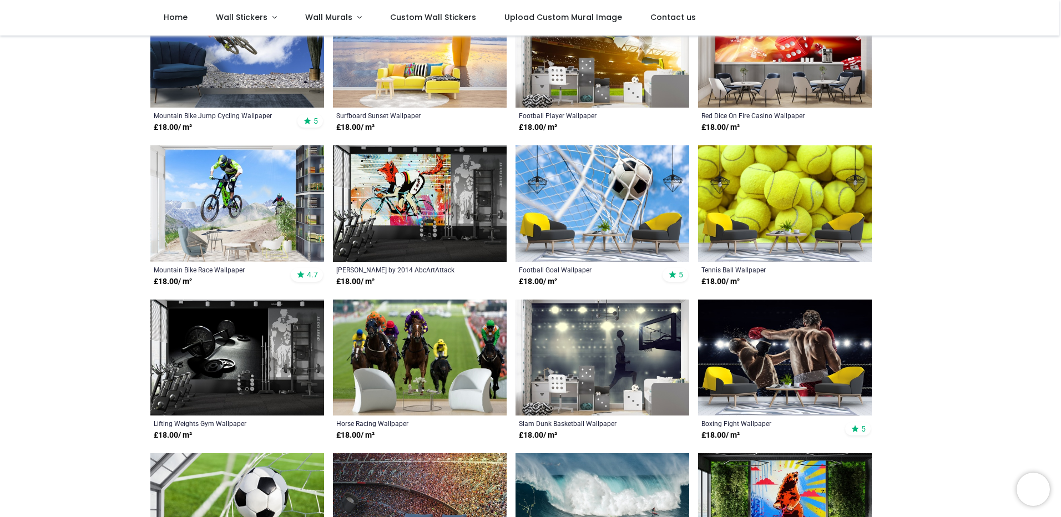
scroll to position [444, 0]
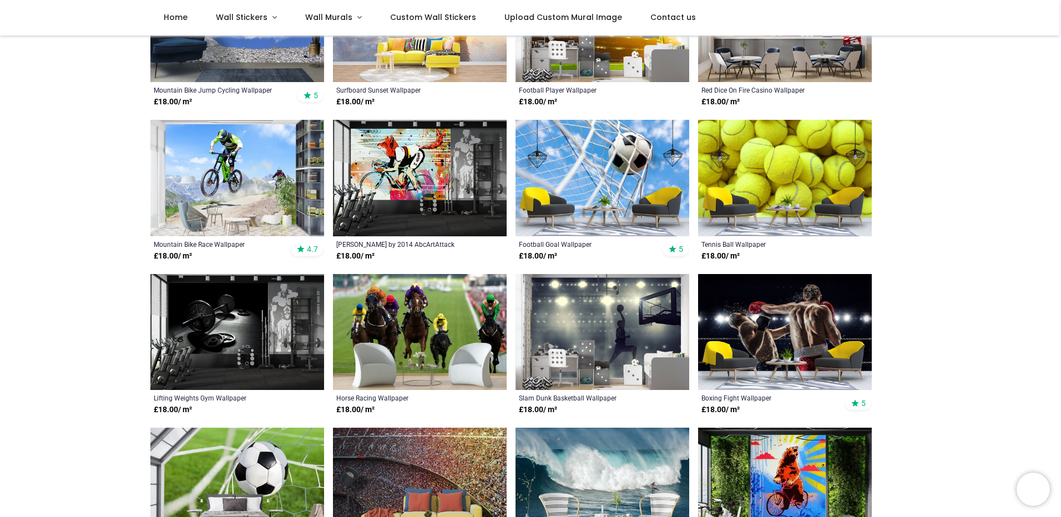
click at [242, 346] on img at bounding box center [237, 332] width 174 height 117
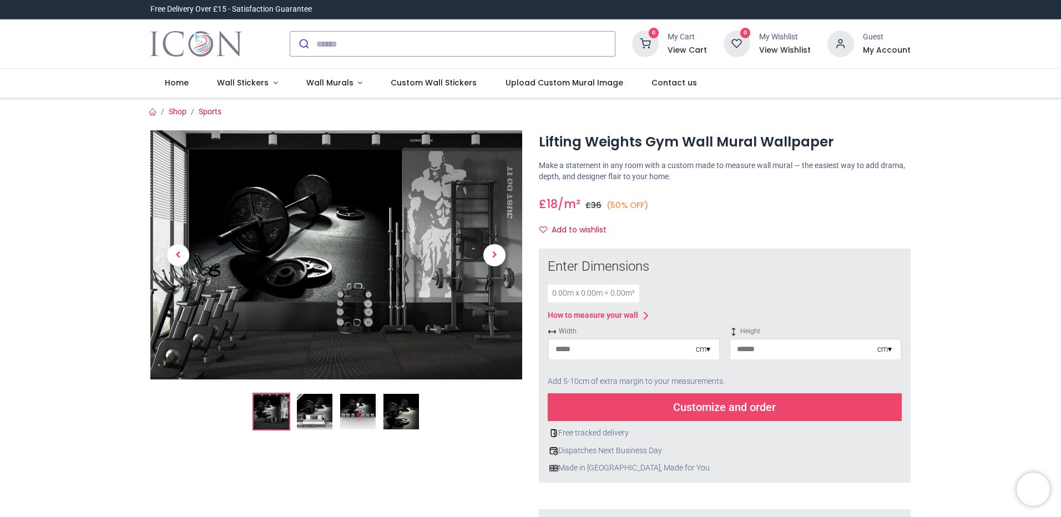
click at [268, 413] on img at bounding box center [272, 412] width 36 height 36
click at [324, 406] on img at bounding box center [315, 412] width 36 height 36
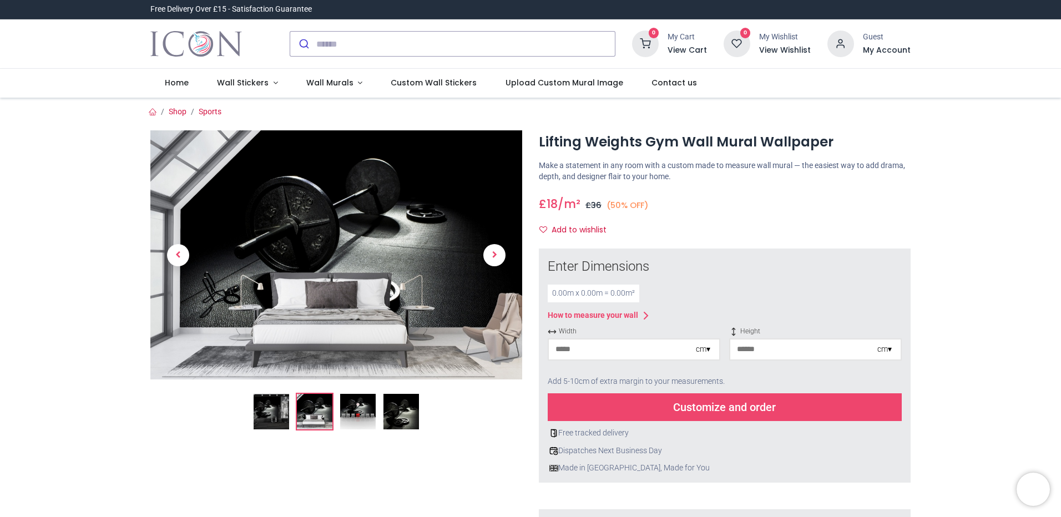
click at [359, 407] on img at bounding box center [358, 412] width 36 height 36
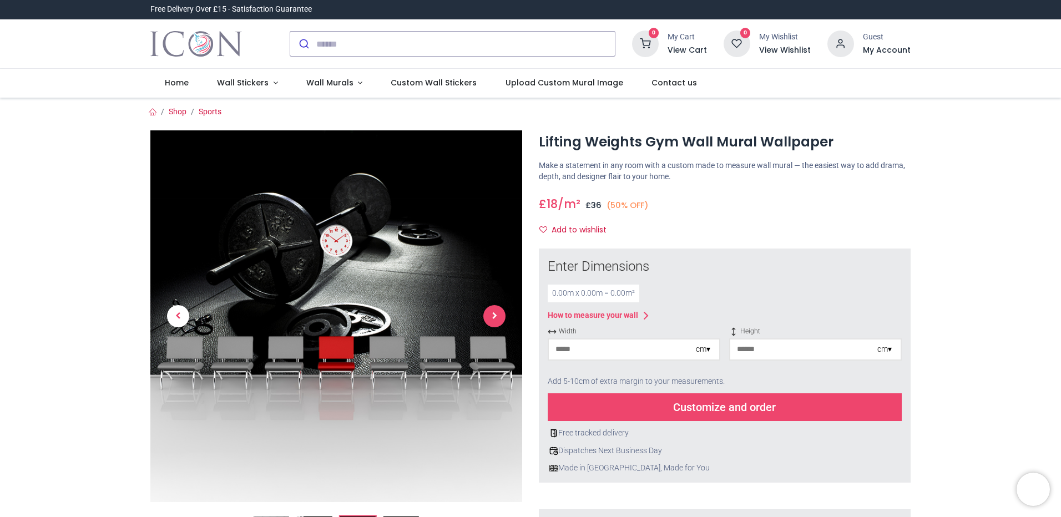
click at [496, 317] on span "Next" at bounding box center [494, 316] width 22 height 22
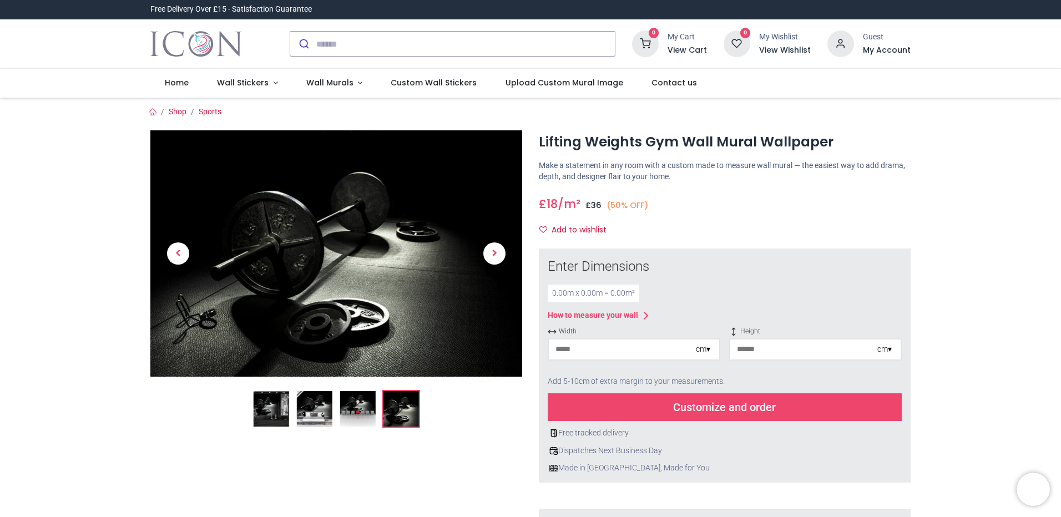
click at [706, 350] on div "cm ▾" at bounding box center [703, 349] width 14 height 11
click at [585, 384] on div "Inches (inch)" at bounding box center [634, 387] width 170 height 18
click at [887, 349] on div "inches ▾" at bounding box center [879, 349] width 26 height 11
click at [772, 389] on div "Inches (inch)" at bounding box center [815, 387] width 170 height 18
click at [748, 352] on input "number" at bounding box center [797, 350] width 135 height 20
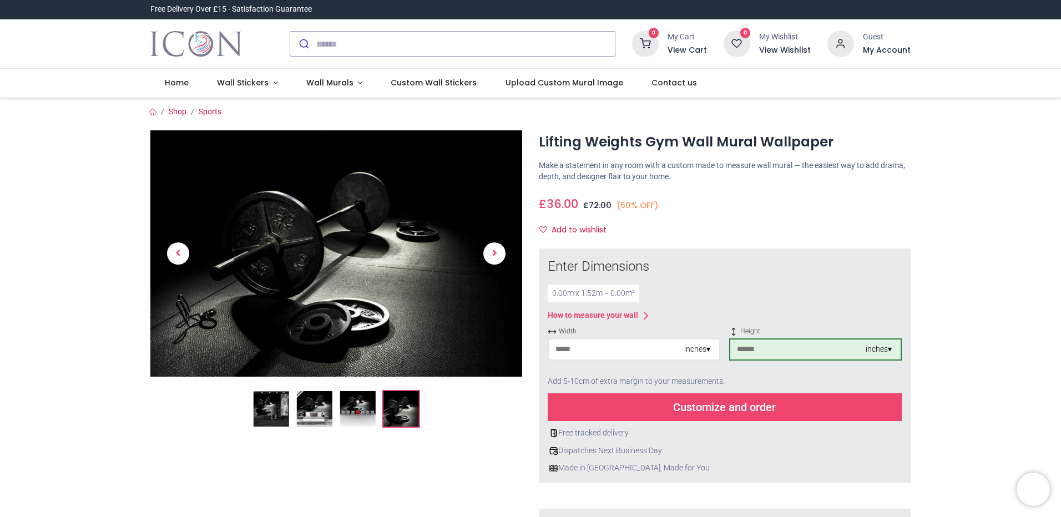
type input "**"
click at [574, 351] on input "number" at bounding box center [616, 350] width 135 height 20
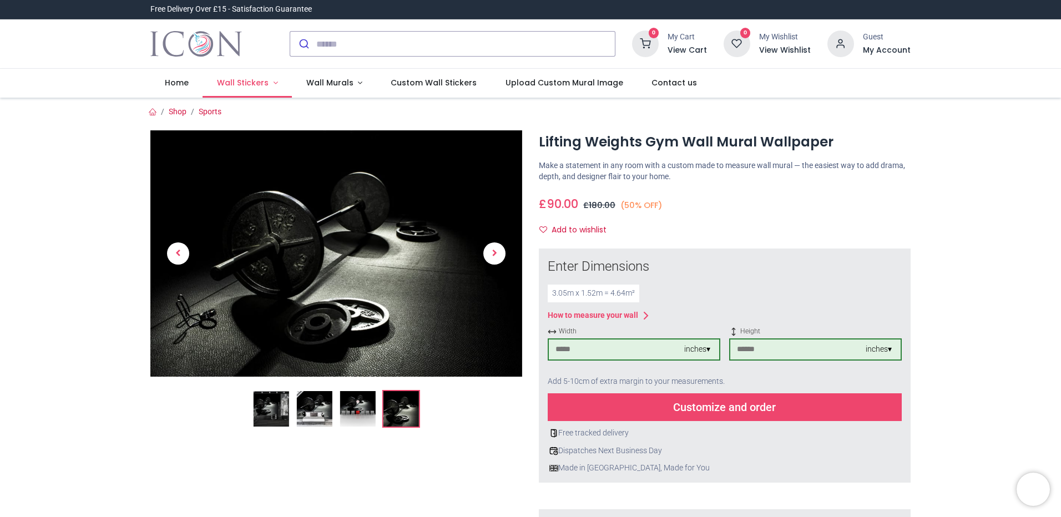
type input "***"
click at [261, 82] on span "Wall Stickers" at bounding box center [243, 82] width 52 height 11
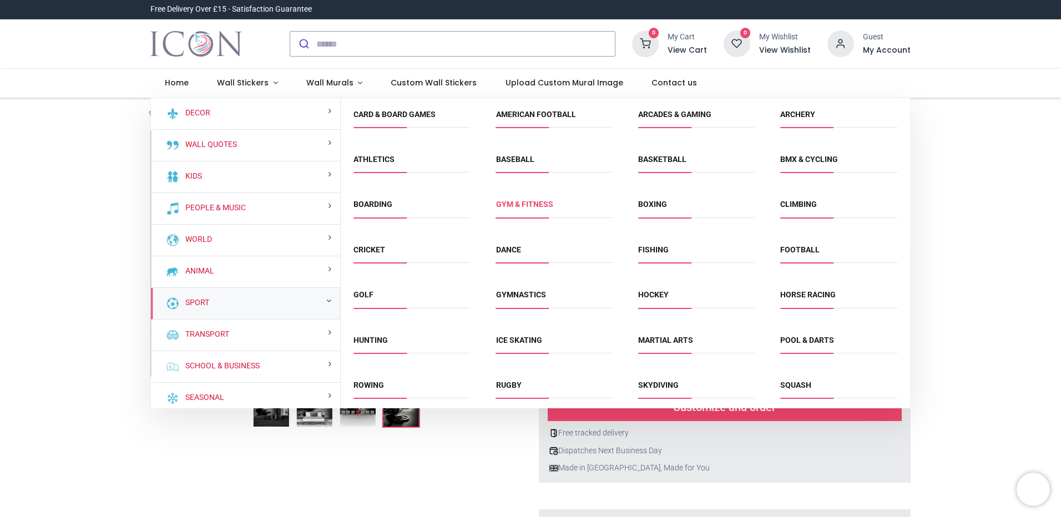
click at [508, 206] on link "Gym & fitness" at bounding box center [524, 204] width 57 height 9
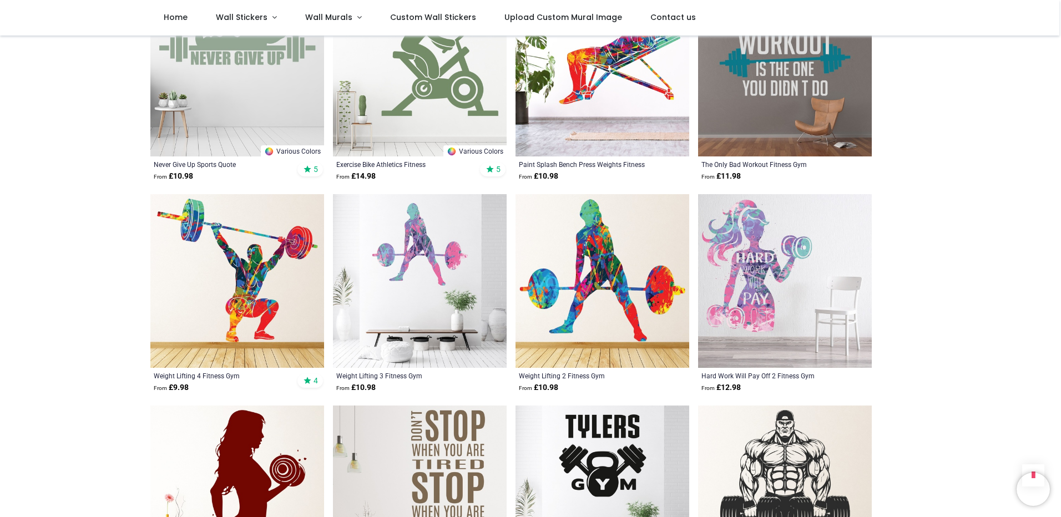
scroll to position [721, 0]
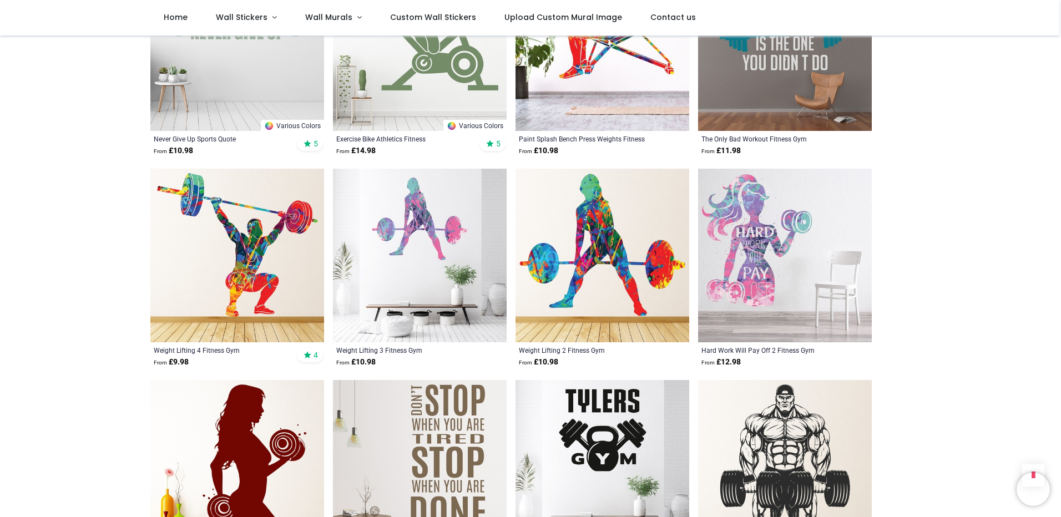
click at [234, 285] on img at bounding box center [237, 256] width 174 height 174
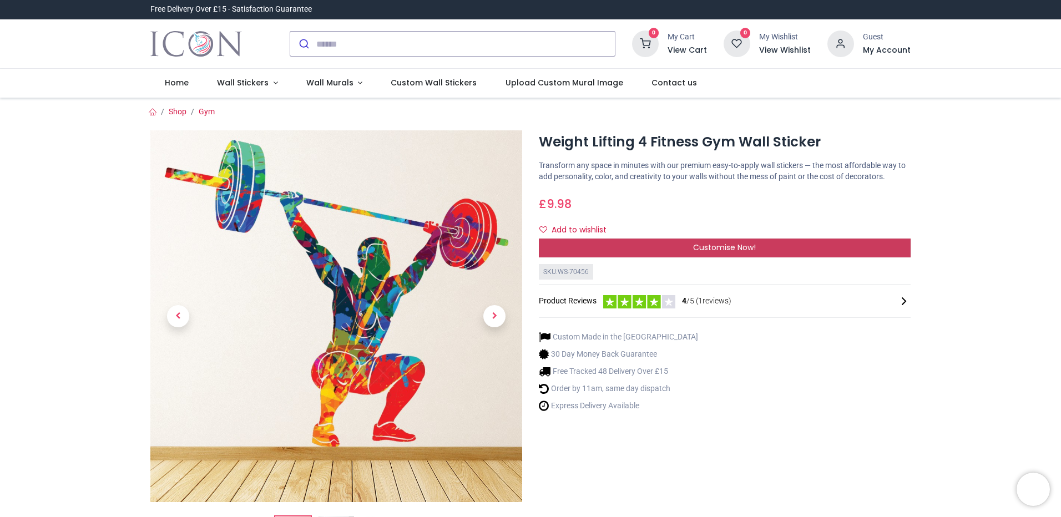
click at [745, 247] on span "Customise Now!" at bounding box center [724, 247] width 63 height 11
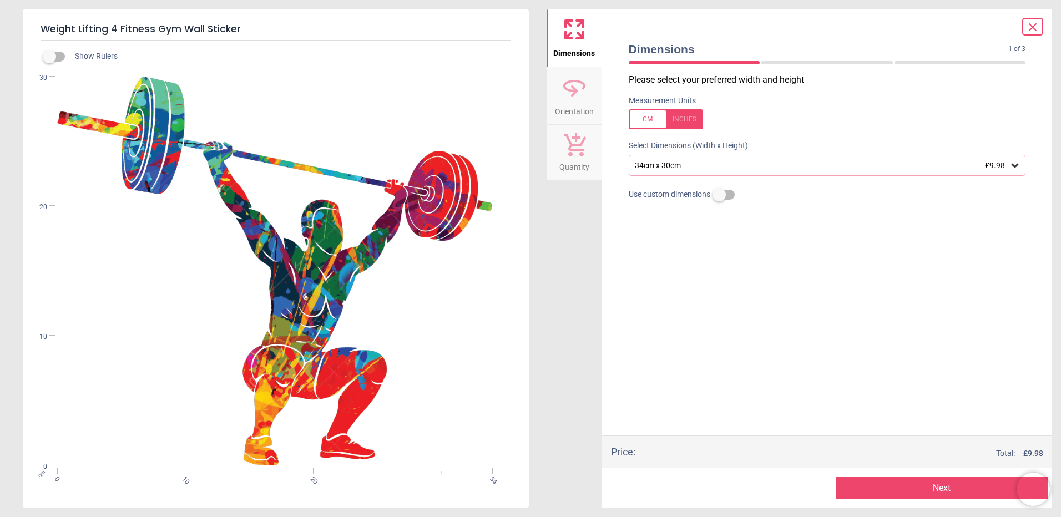
click at [1015, 166] on icon at bounding box center [1014, 166] width 7 height 4
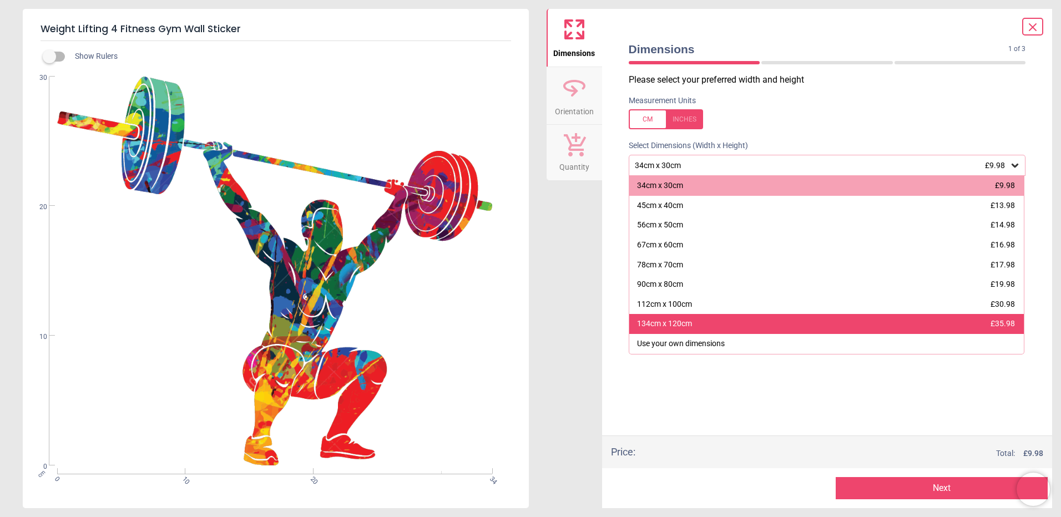
click at [689, 327] on div "134cm x 120cm" at bounding box center [664, 323] width 55 height 11
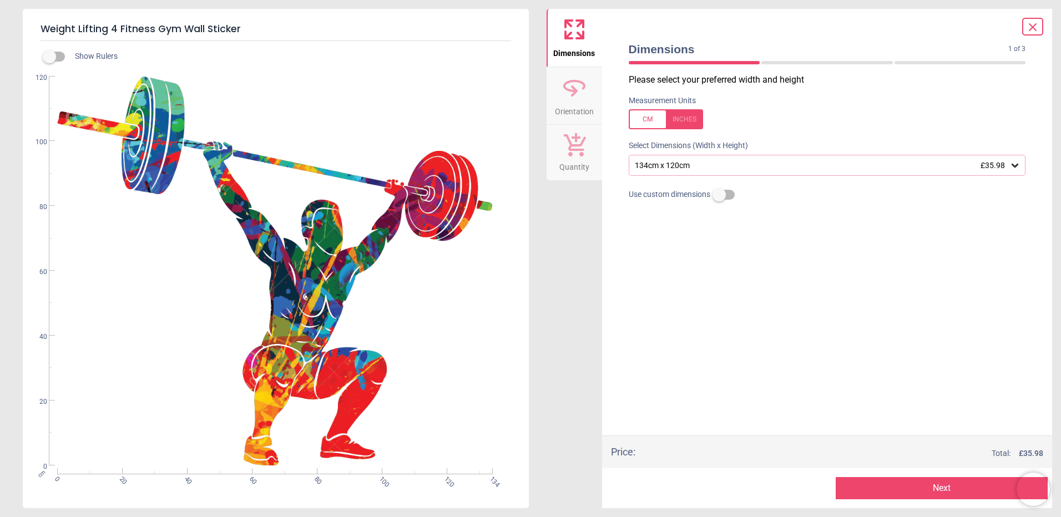
click at [914, 495] on button "Next" at bounding box center [942, 488] width 212 height 22
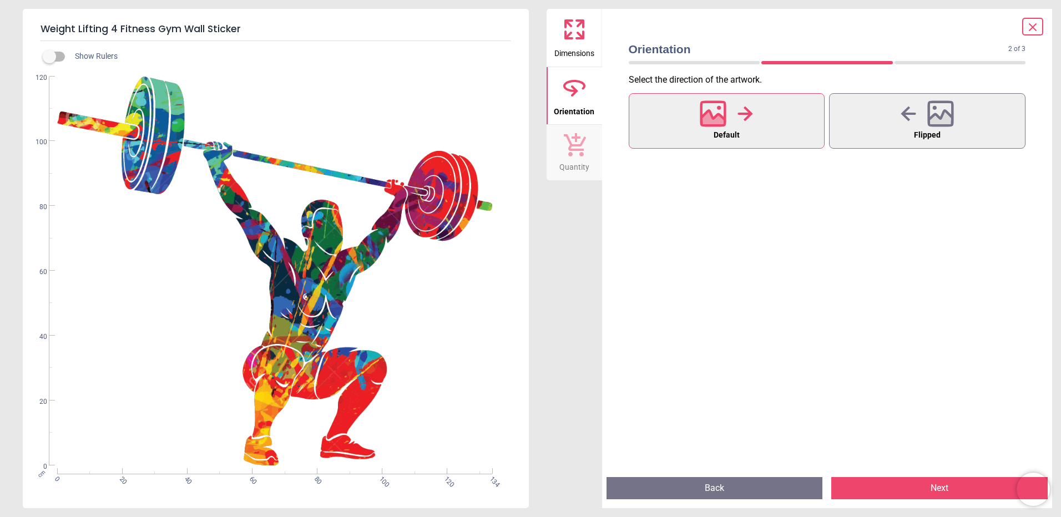
click at [916, 494] on button "Next" at bounding box center [939, 488] width 216 height 22
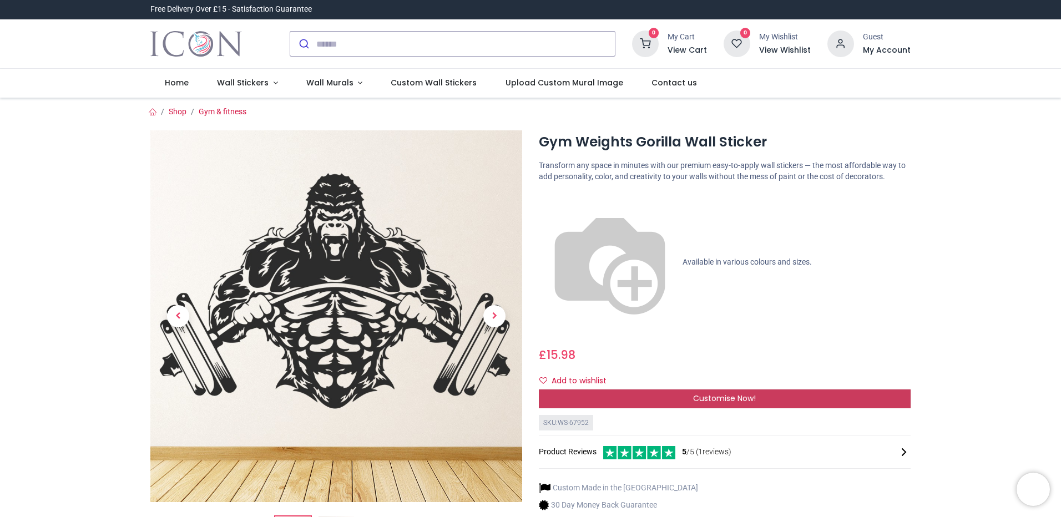
click at [693, 393] on span "Customise Now!" at bounding box center [724, 398] width 63 height 11
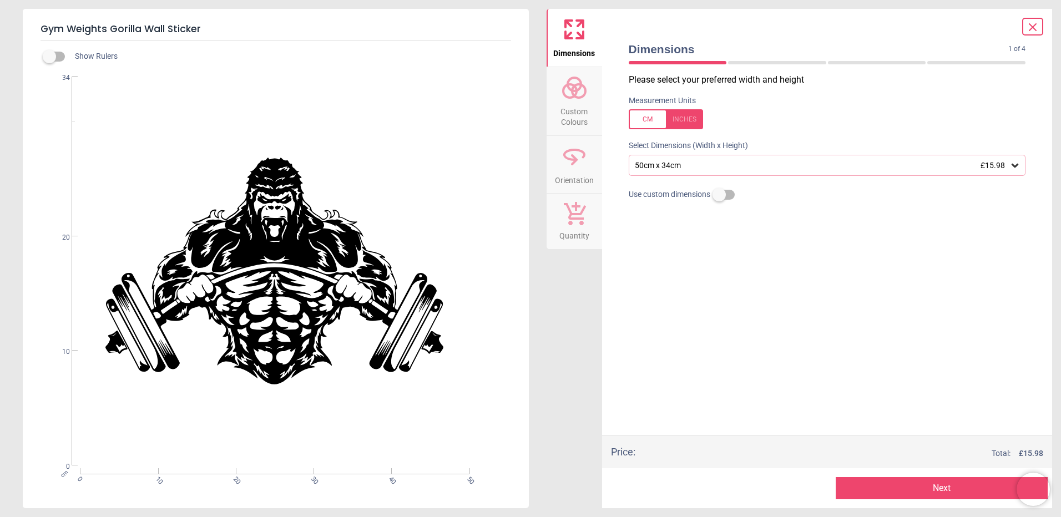
click at [1018, 164] on icon at bounding box center [1014, 165] width 11 height 11
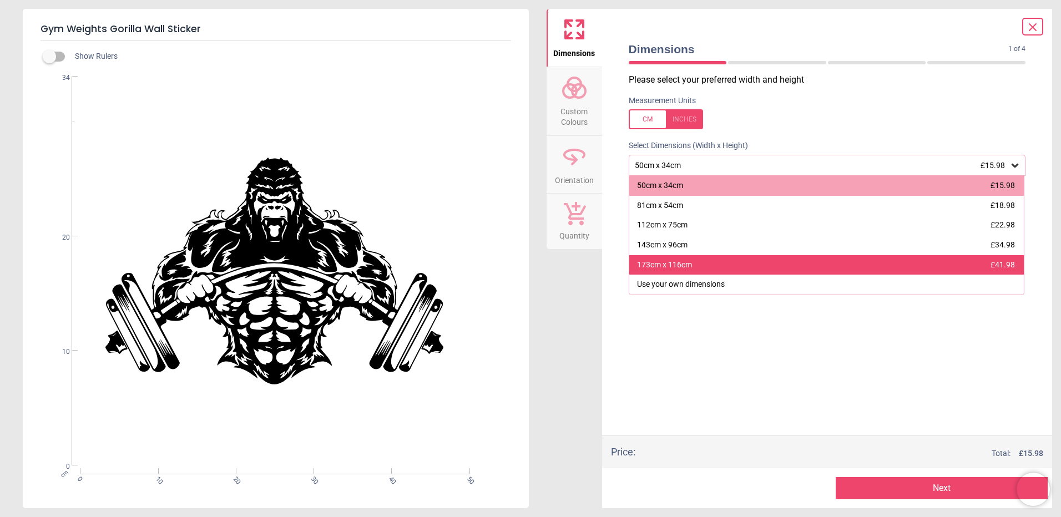
click at [677, 266] on div "173cm x 116cm" at bounding box center [664, 265] width 55 height 11
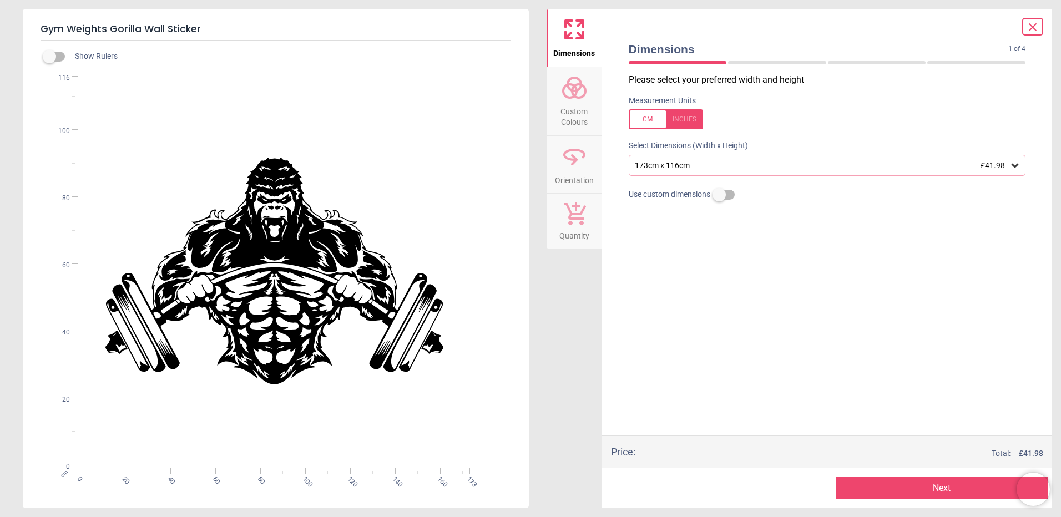
click at [579, 115] on span "Custom Colours" at bounding box center [574, 114] width 53 height 27
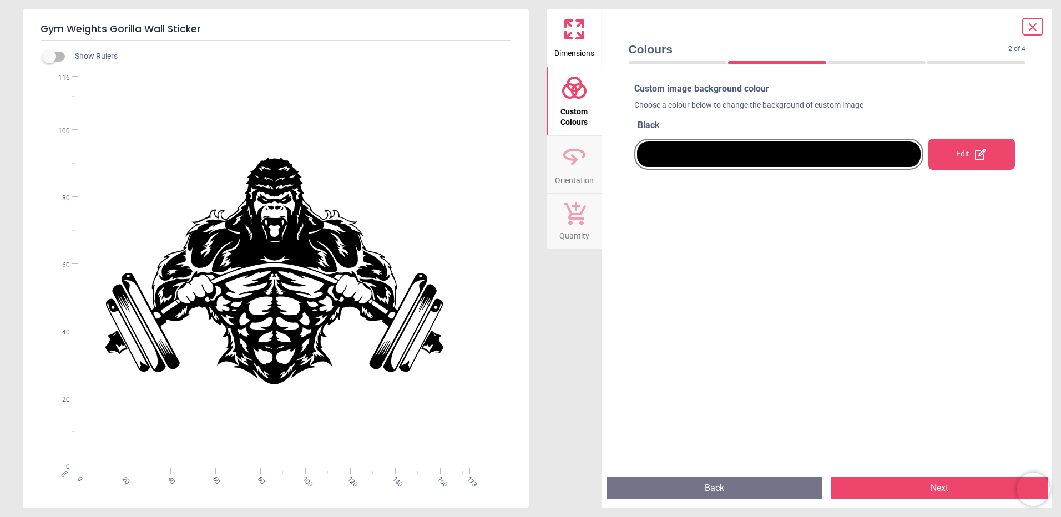
click at [864, 154] on div at bounding box center [779, 154] width 284 height 26
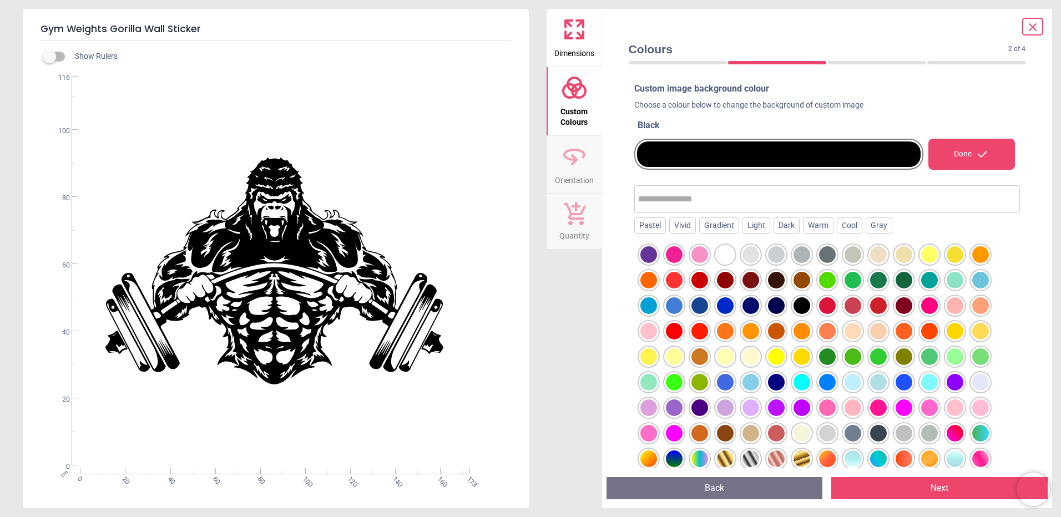
click at [826, 256] on div at bounding box center [827, 254] width 17 height 17
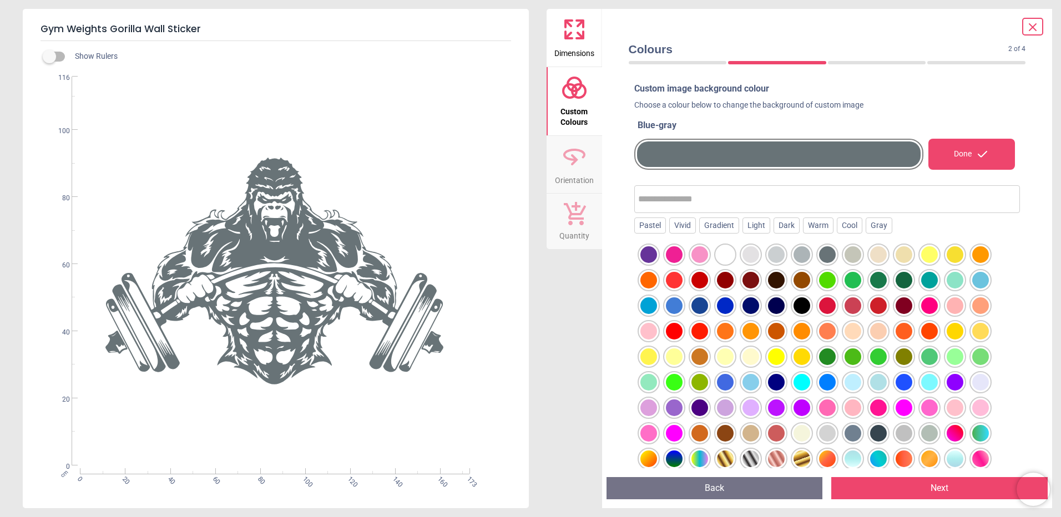
scroll to position [134, 0]
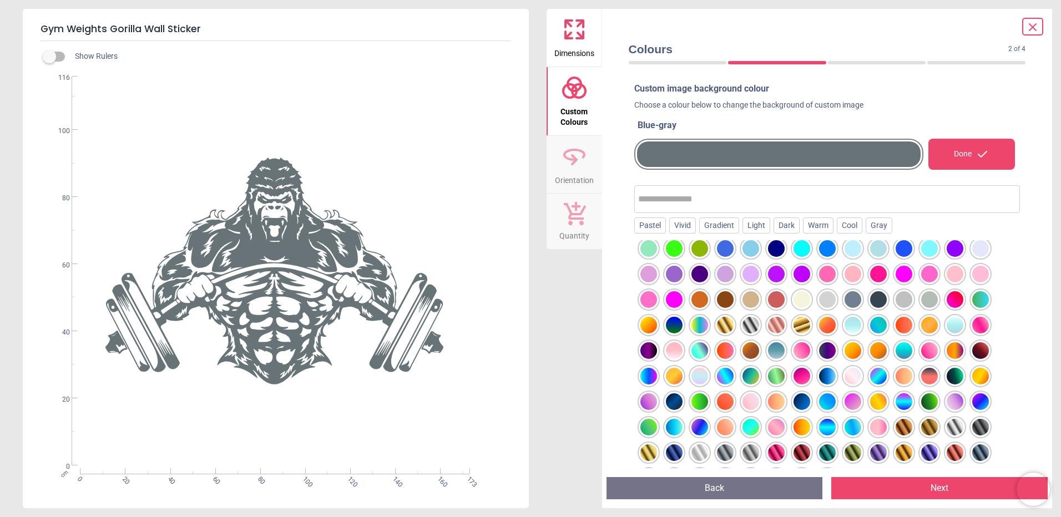
click at [955, 494] on button "Next" at bounding box center [939, 488] width 216 height 22
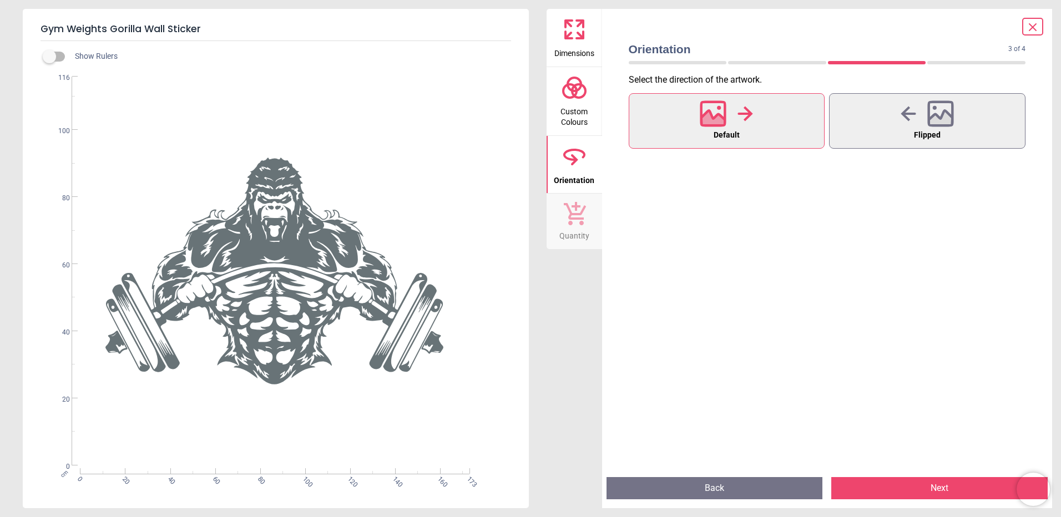
click at [948, 482] on button "Next" at bounding box center [939, 488] width 216 height 22
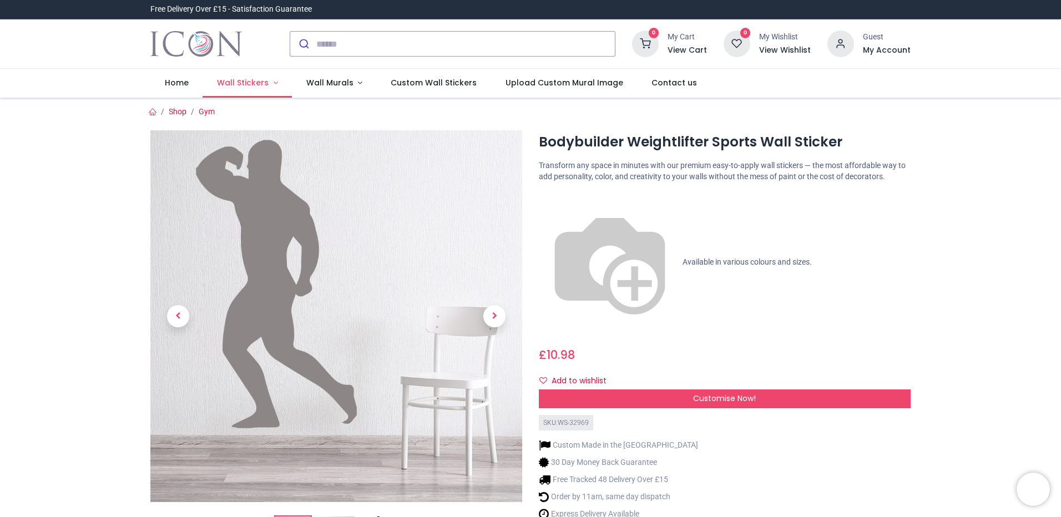
click at [249, 83] on span "Wall Stickers" at bounding box center [243, 82] width 52 height 11
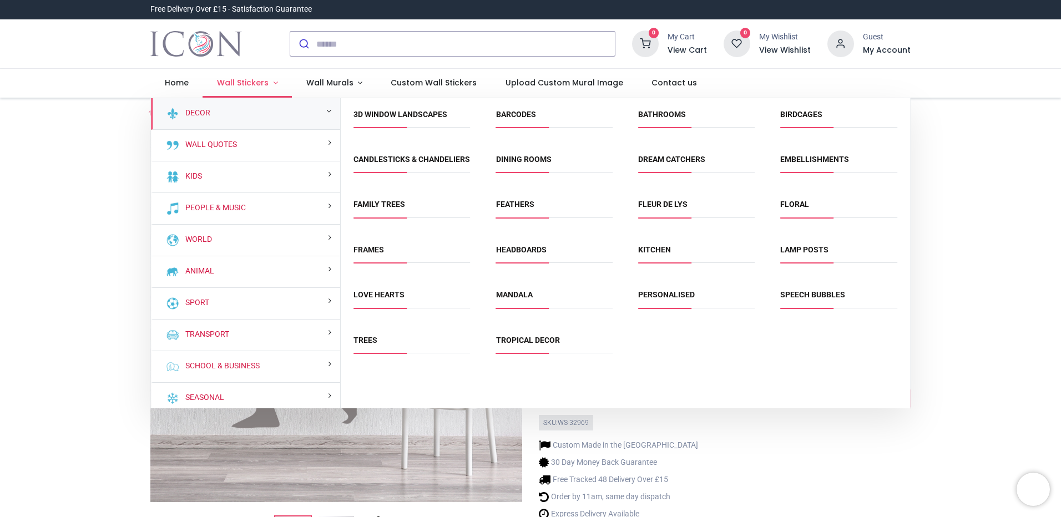
click at [244, 80] on span "Wall Stickers" at bounding box center [243, 82] width 52 height 11
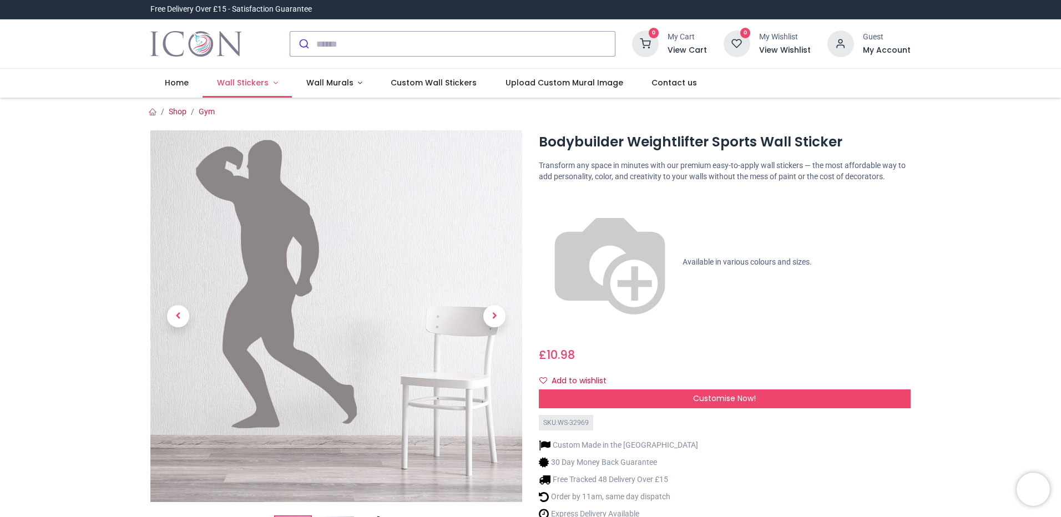
click at [244, 80] on span "Wall Stickers" at bounding box center [243, 82] width 52 height 11
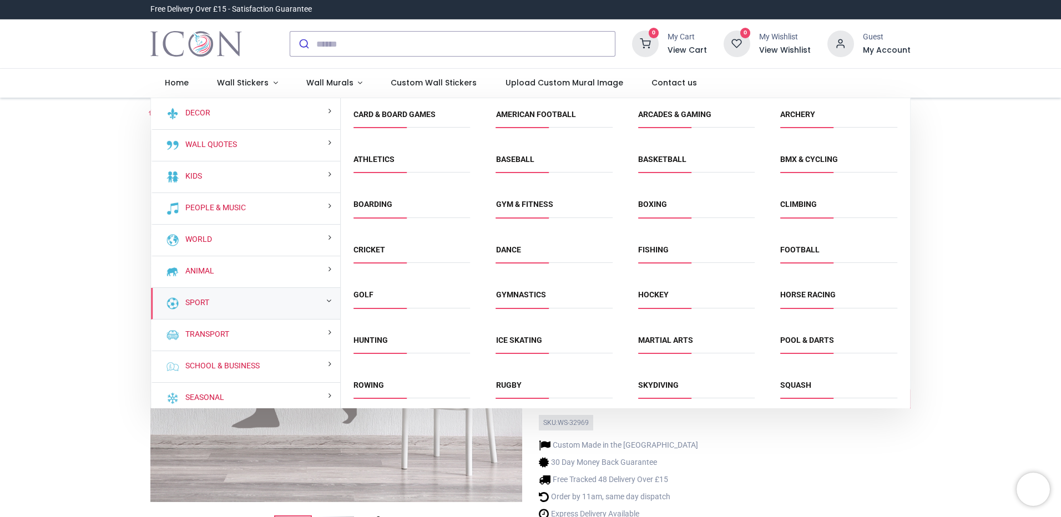
click at [219, 298] on div "Sport" at bounding box center [245, 304] width 189 height 32
click at [242, 300] on div "Sport" at bounding box center [245, 304] width 189 height 32
click at [512, 205] on link "Gym & fitness" at bounding box center [524, 204] width 57 height 9
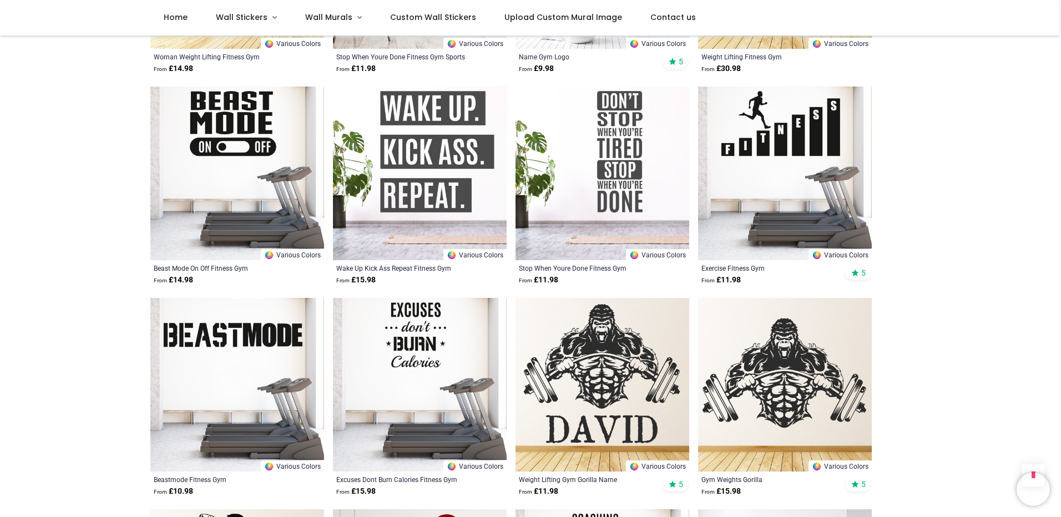
scroll to position [1276, 0]
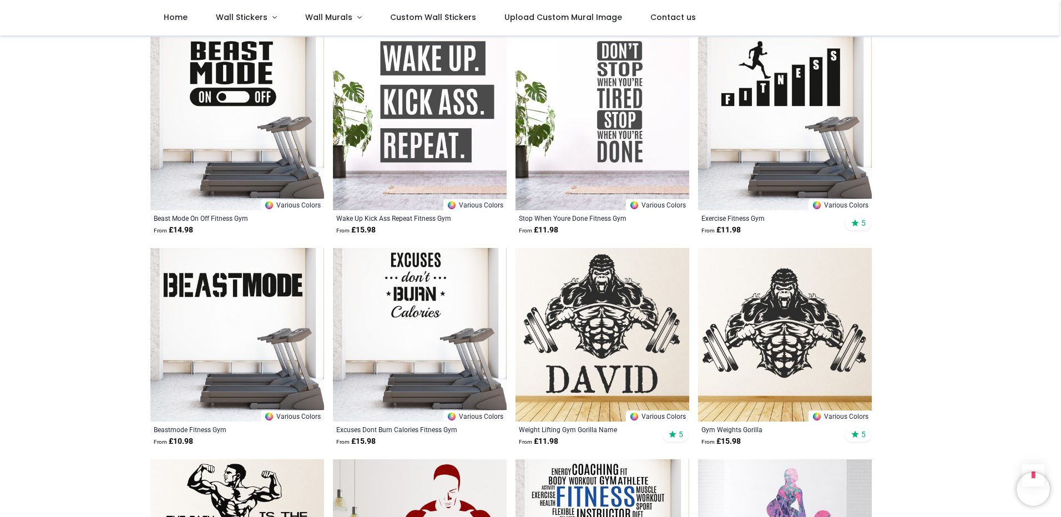
click at [775, 323] on img at bounding box center [785, 335] width 174 height 174
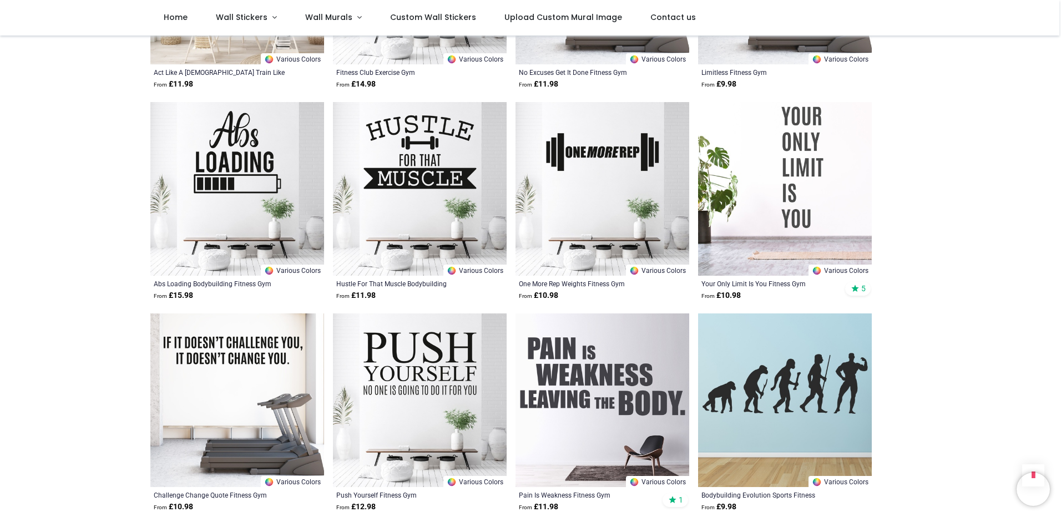
scroll to position [2552, 0]
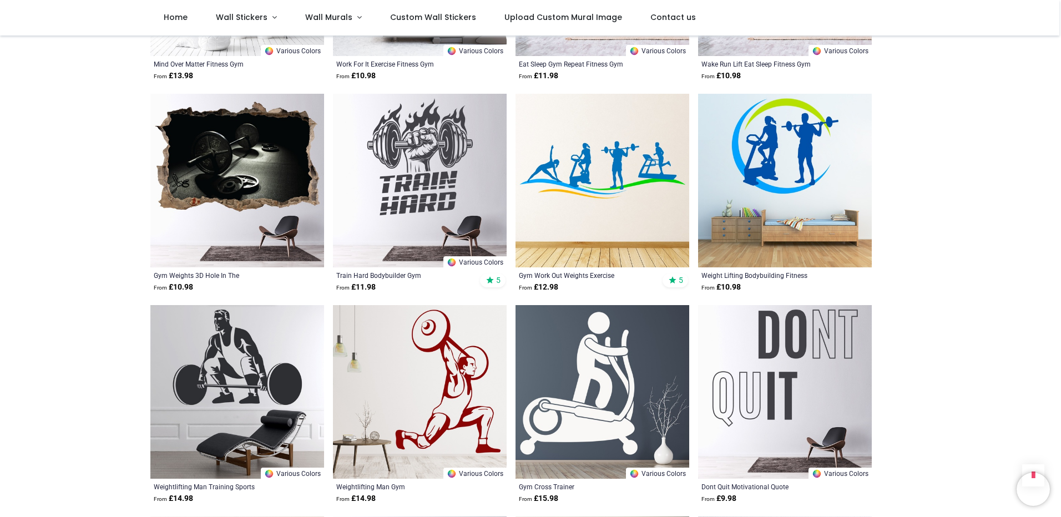
scroll to position [3995, 0]
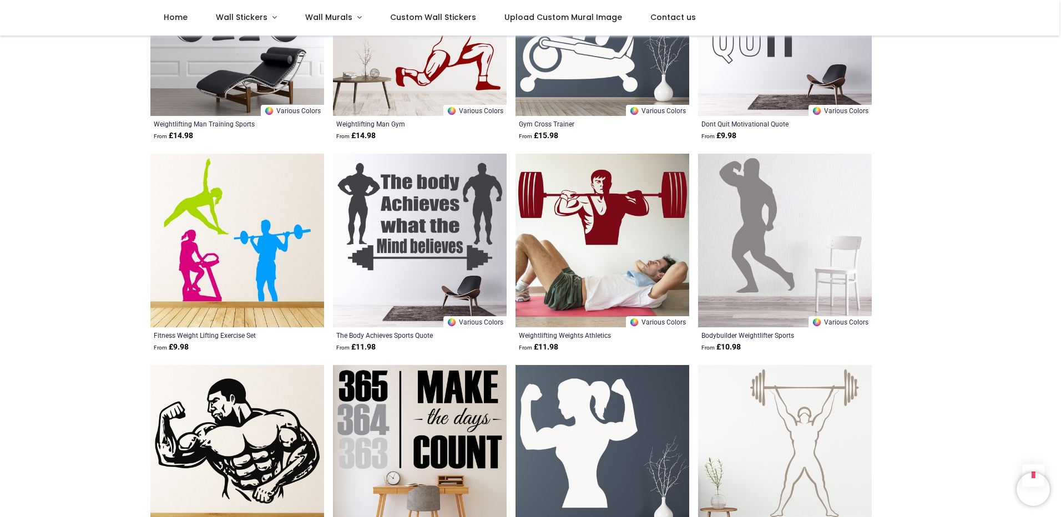
scroll to position [4272, 0]
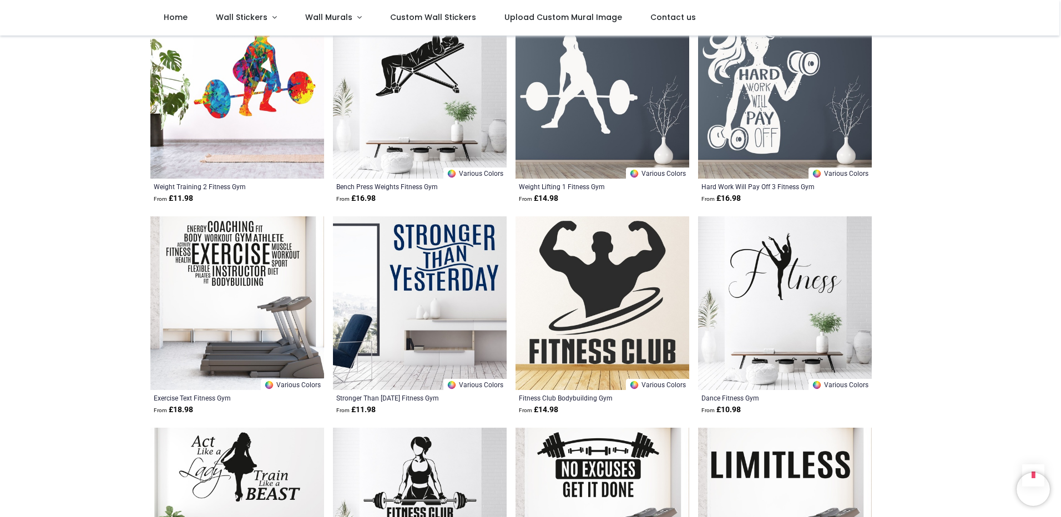
scroll to position [1886, 0]
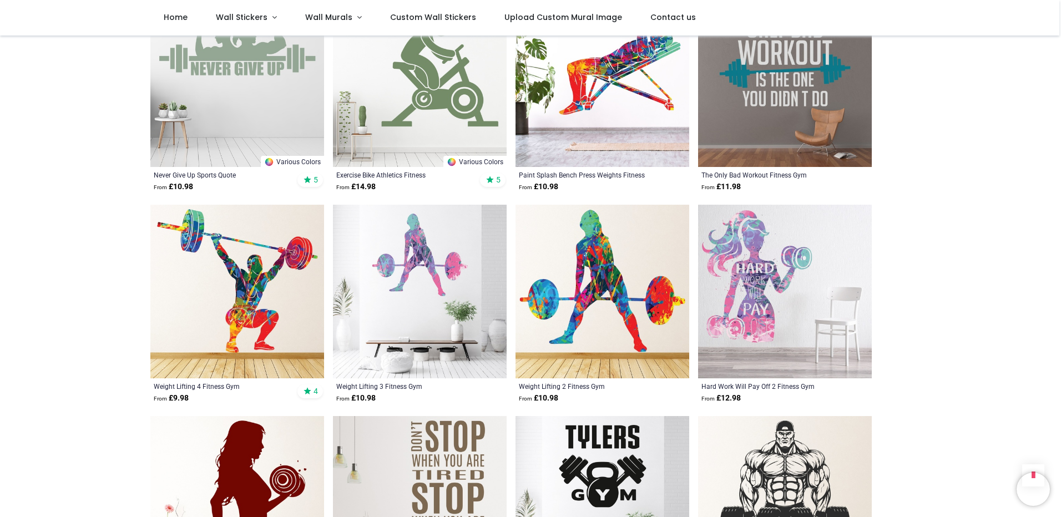
scroll to position [666, 0]
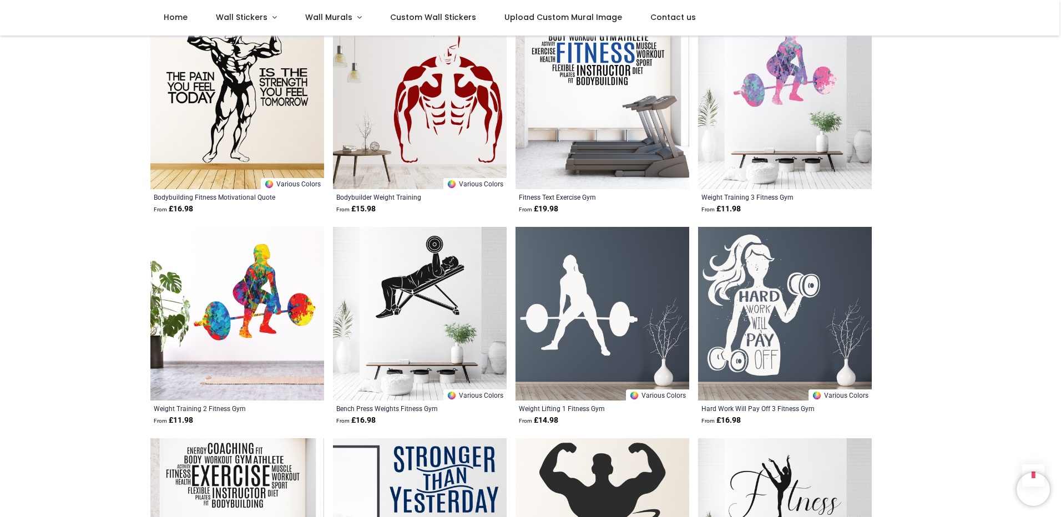
scroll to position [1886, 0]
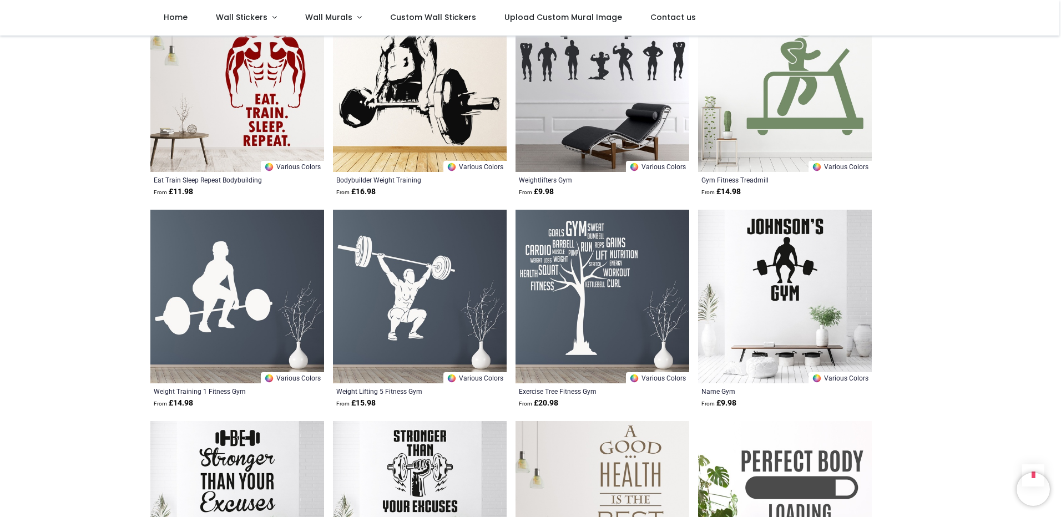
scroll to position [3218, 0]
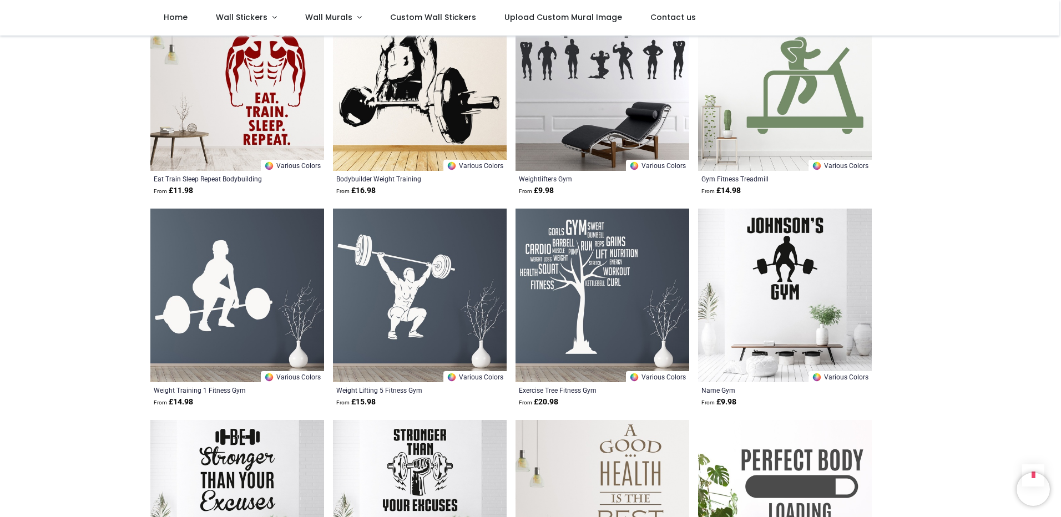
click at [397, 272] on img at bounding box center [420, 296] width 174 height 174
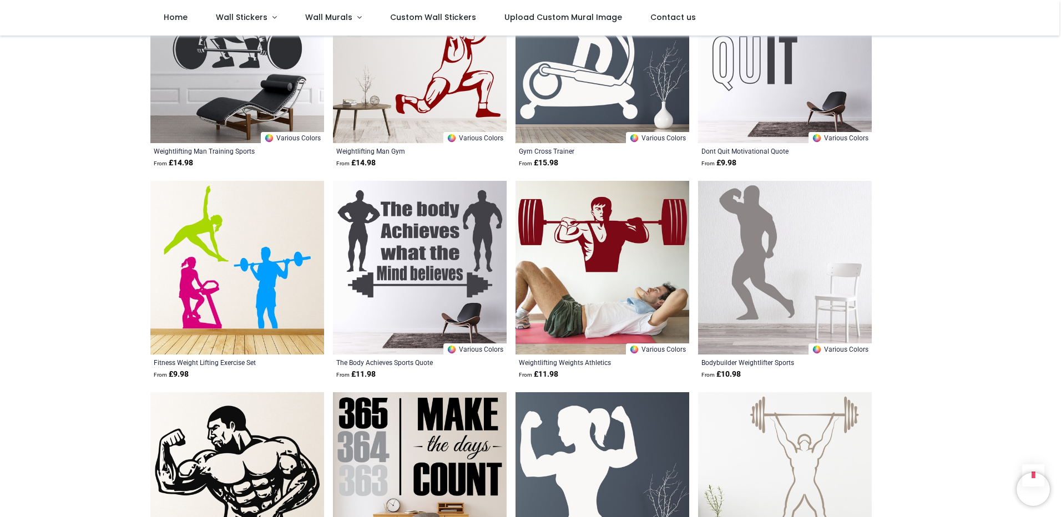
scroll to position [4328, 0]
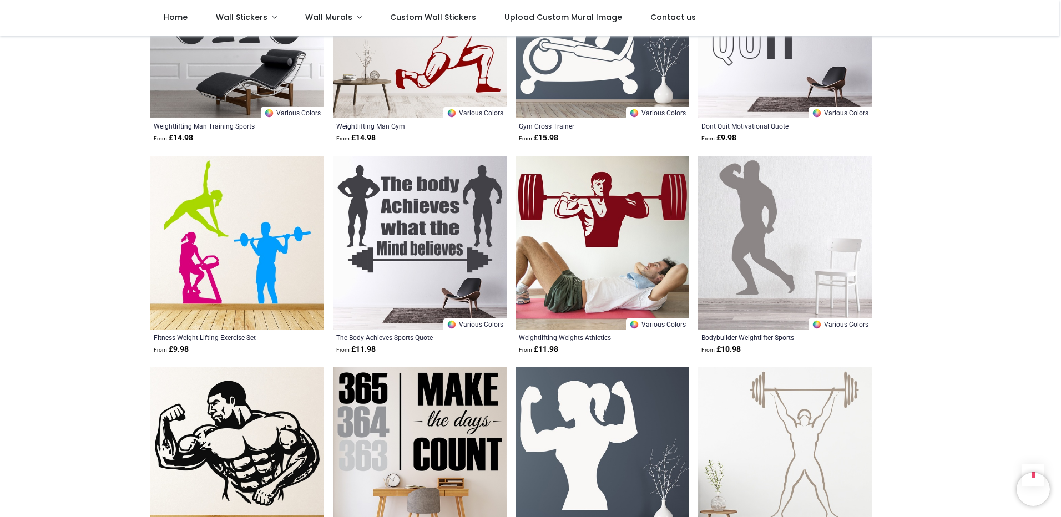
click at [748, 225] on img at bounding box center [785, 243] width 174 height 174
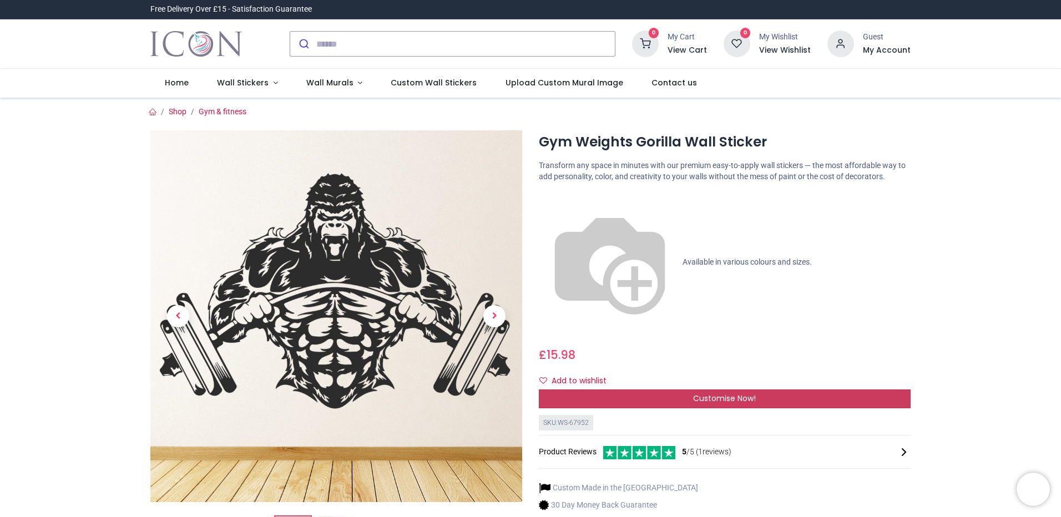
click at [702, 393] on span "Customise Now!" at bounding box center [724, 398] width 63 height 11
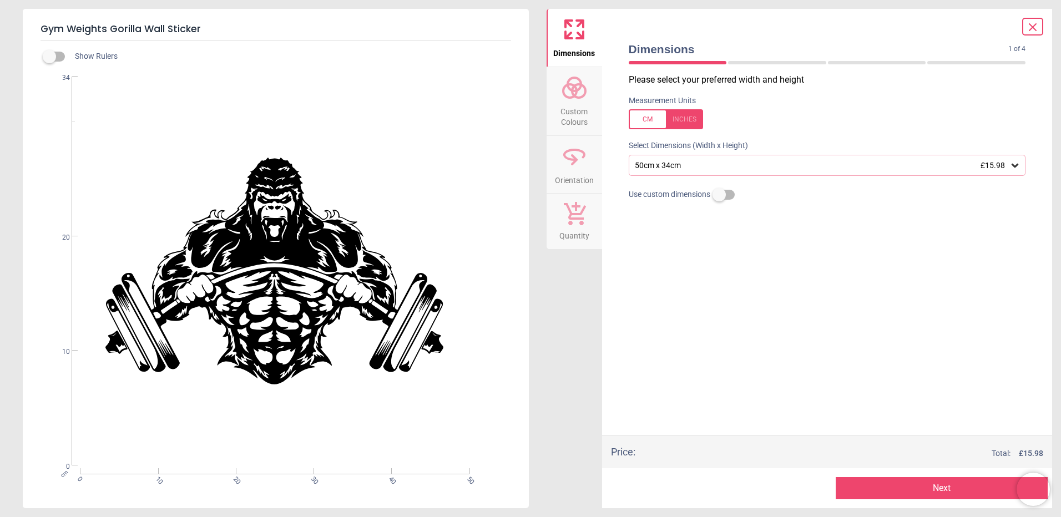
click at [1017, 166] on icon at bounding box center [1014, 166] width 7 height 4
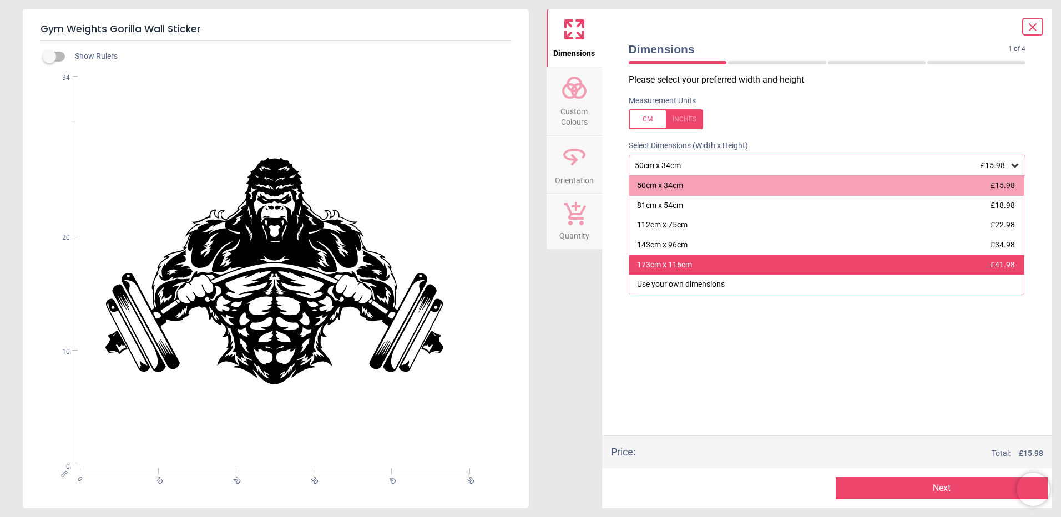
click at [699, 266] on div "173cm x 116cm £41.98" at bounding box center [826, 265] width 395 height 20
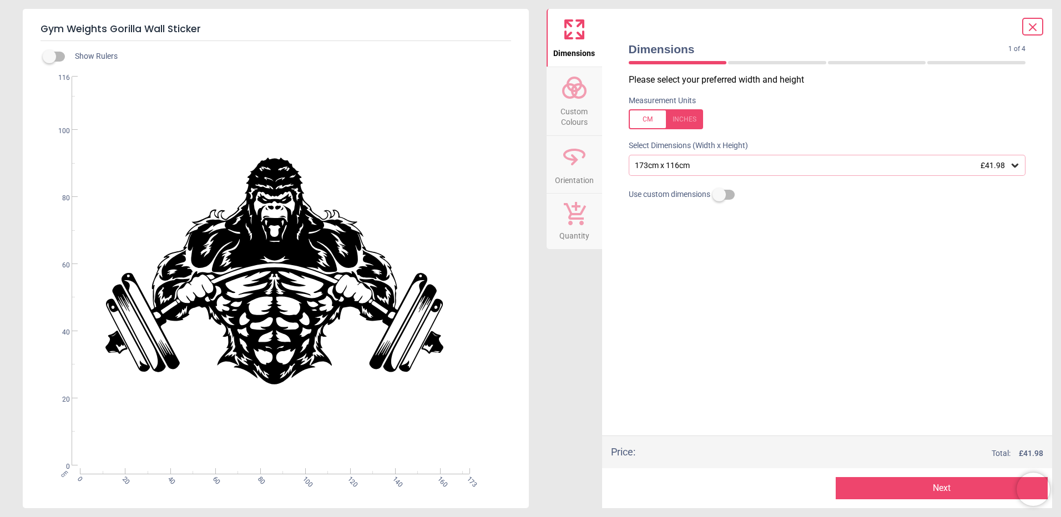
click at [580, 89] on circle at bounding box center [574, 84] width 13 height 13
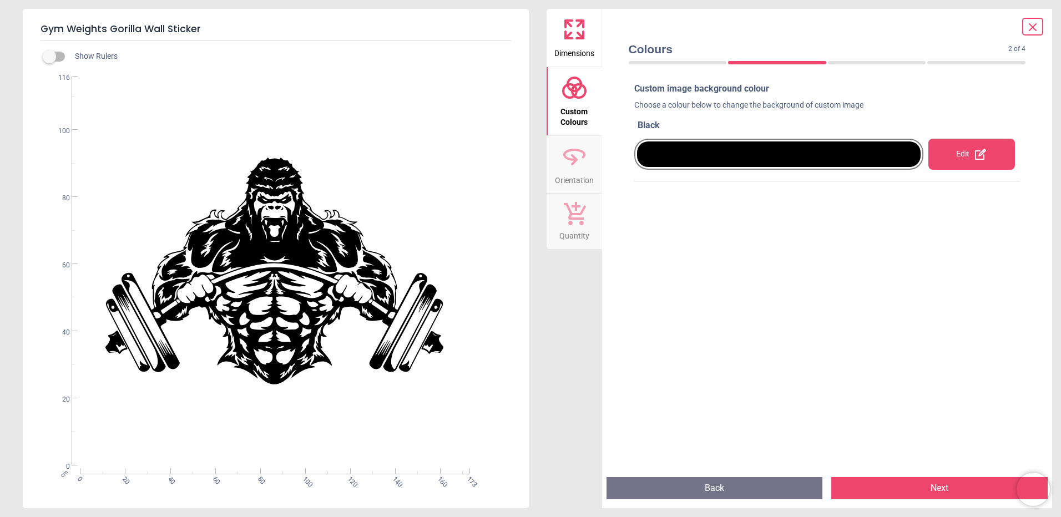
click at [676, 151] on div at bounding box center [779, 154] width 284 height 26
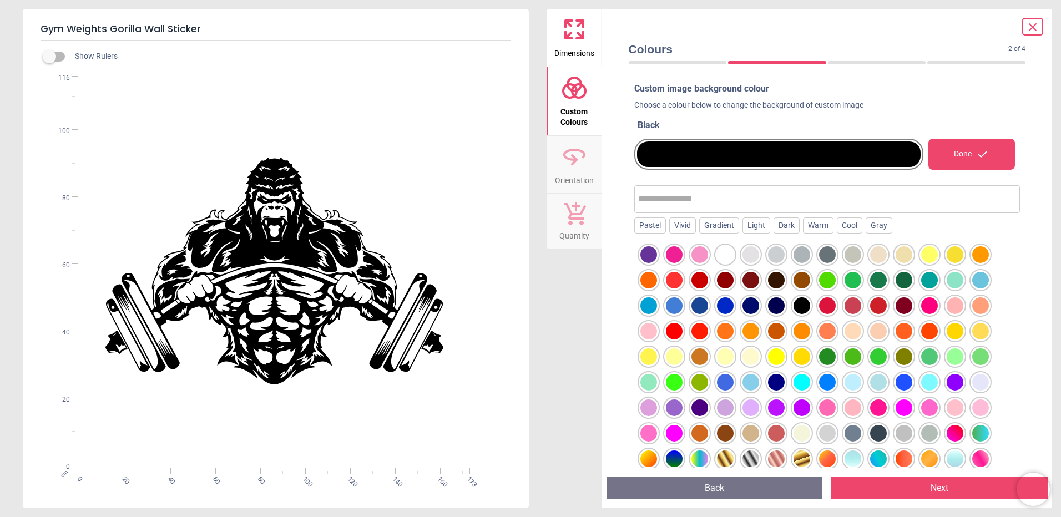
click at [827, 254] on div at bounding box center [827, 254] width 17 height 17
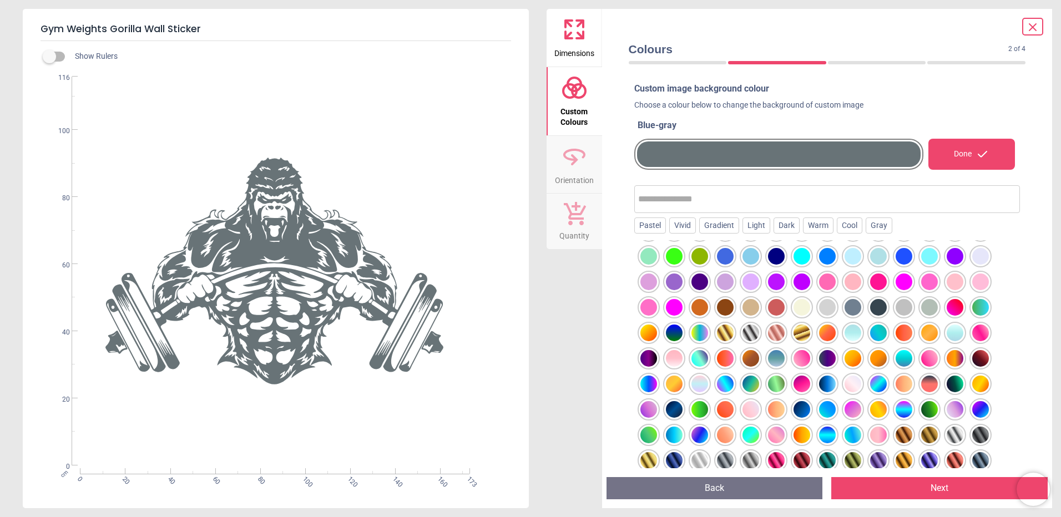
scroll to position [134, 0]
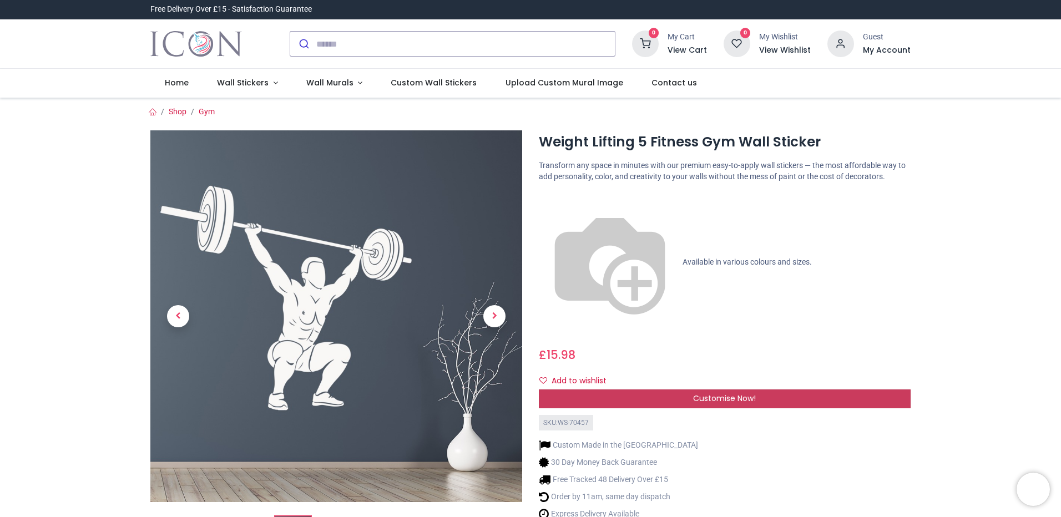
click at [739, 393] on span "Customise Now!" at bounding box center [724, 398] width 63 height 11
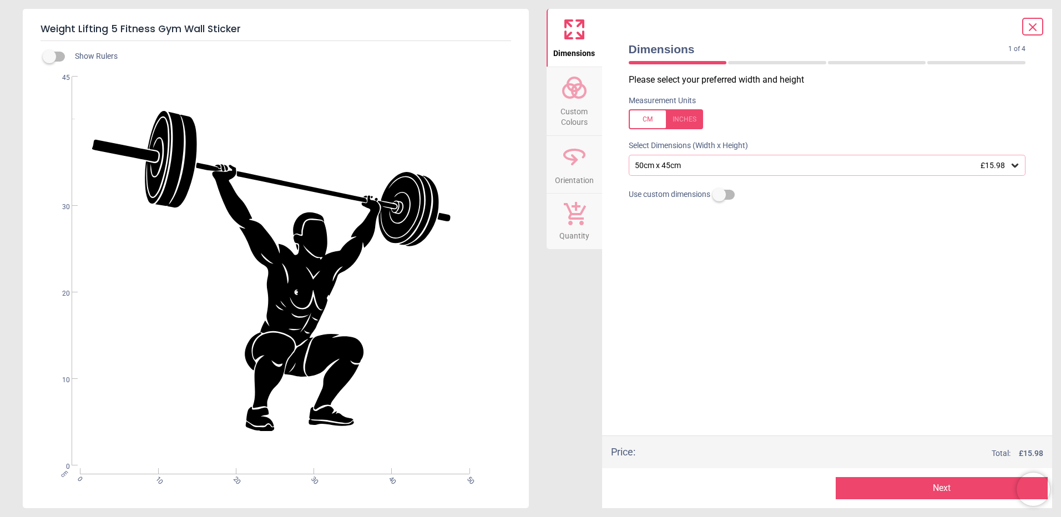
click at [684, 119] on div at bounding box center [666, 119] width 74 height 20
click at [651, 119] on div at bounding box center [666, 119] width 74 height 20
click at [1013, 165] on icon at bounding box center [1014, 166] width 7 height 4
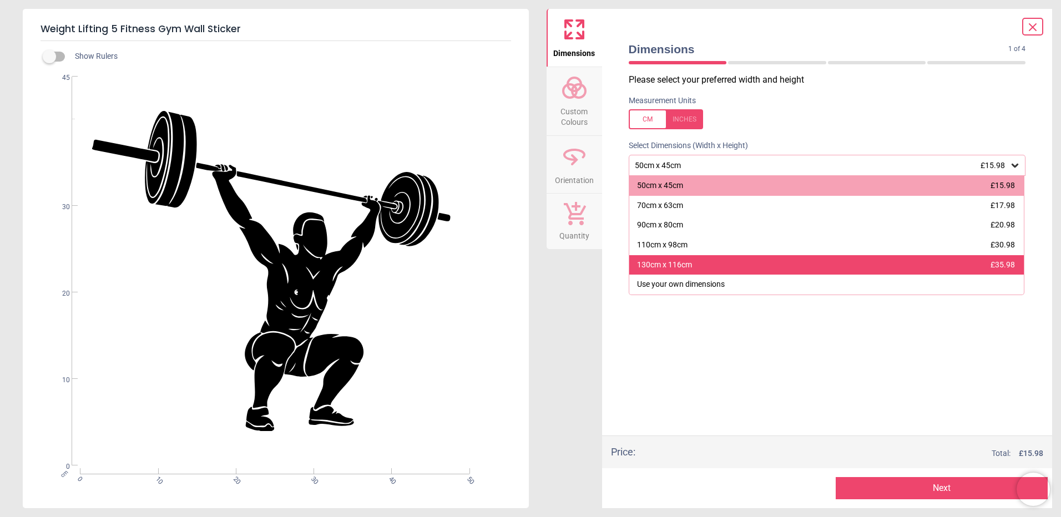
click at [738, 266] on div "130cm x 116cm £35.98" at bounding box center [826, 265] width 395 height 20
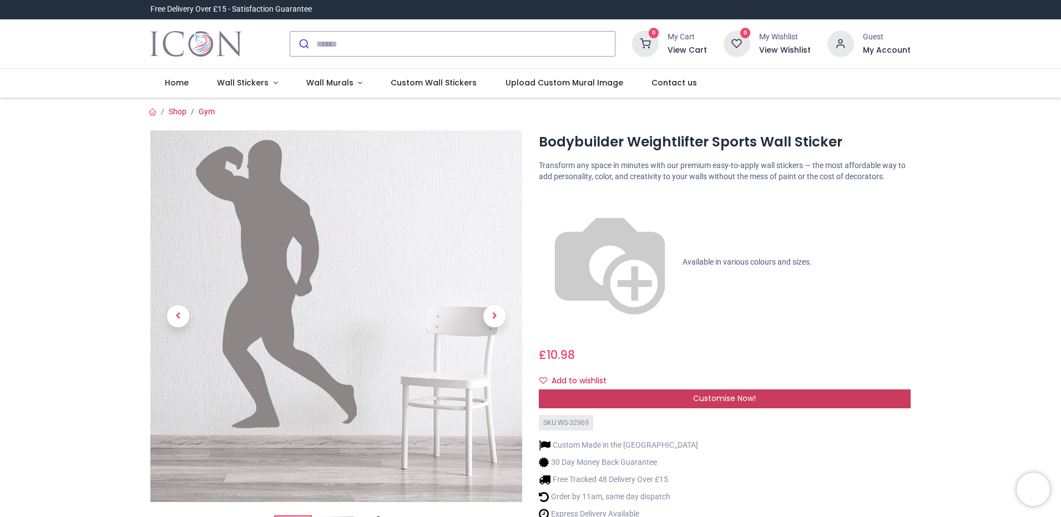
click at [725, 393] on span "Customise Now!" at bounding box center [724, 398] width 63 height 11
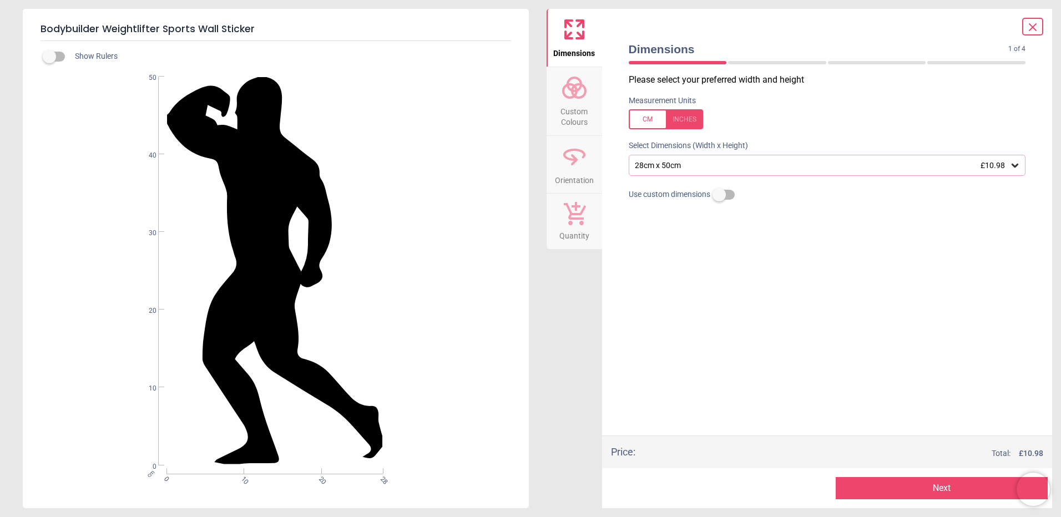
click at [1014, 169] on icon at bounding box center [1014, 165] width 11 height 11
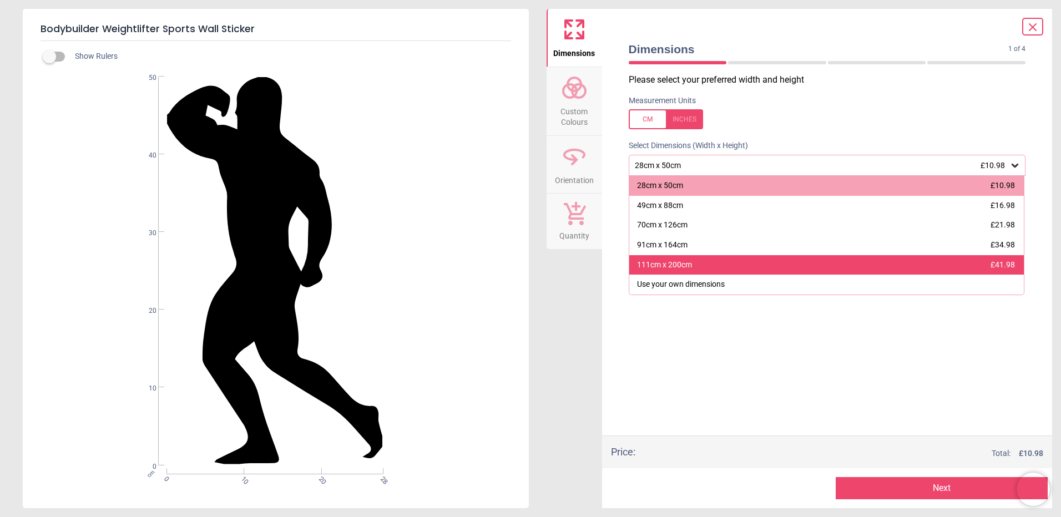
click at [694, 264] on div "111cm x 200cm £41.98" at bounding box center [826, 265] width 395 height 20
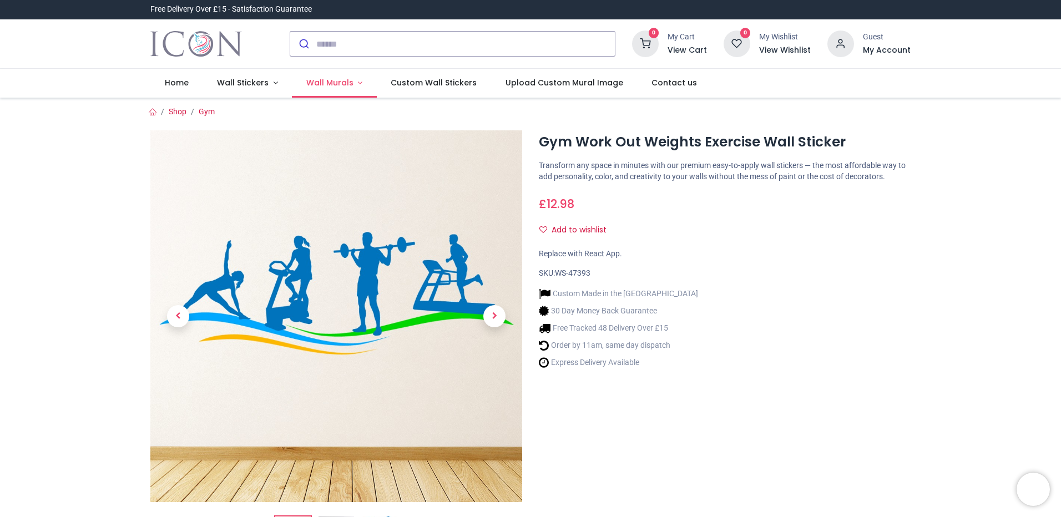
click at [320, 83] on span "Wall Murals" at bounding box center [329, 82] width 47 height 11
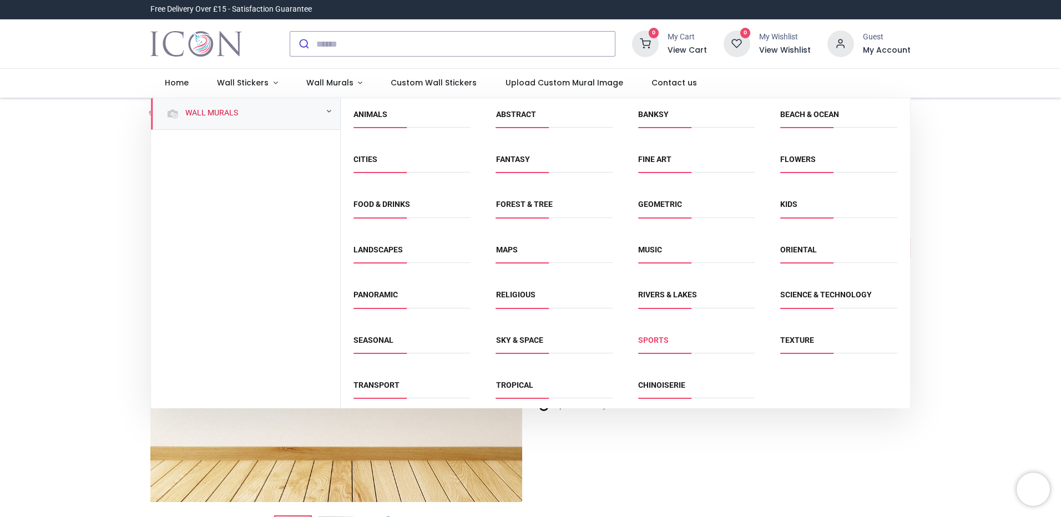
click at [662, 344] on link "Sports" at bounding box center [653, 340] width 31 height 9
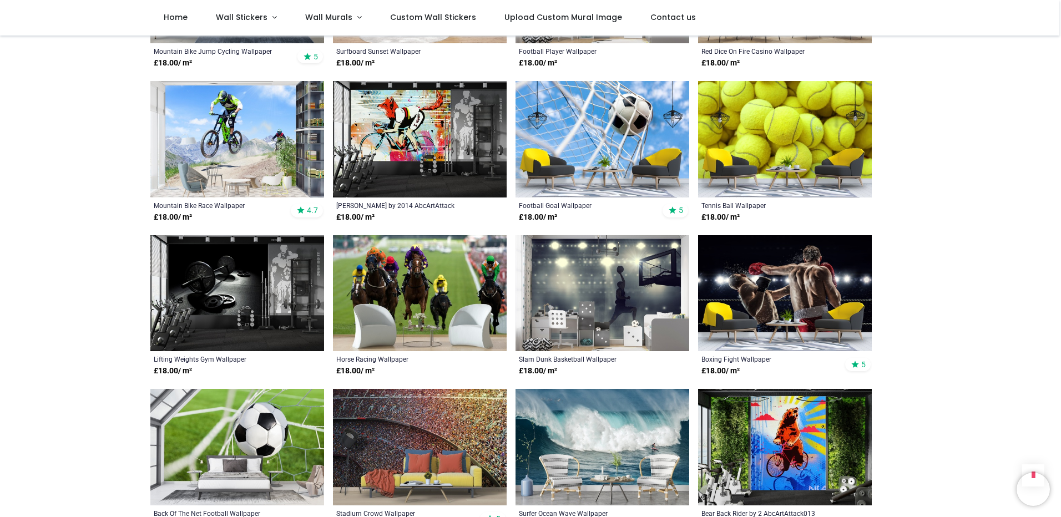
scroll to position [499, 0]
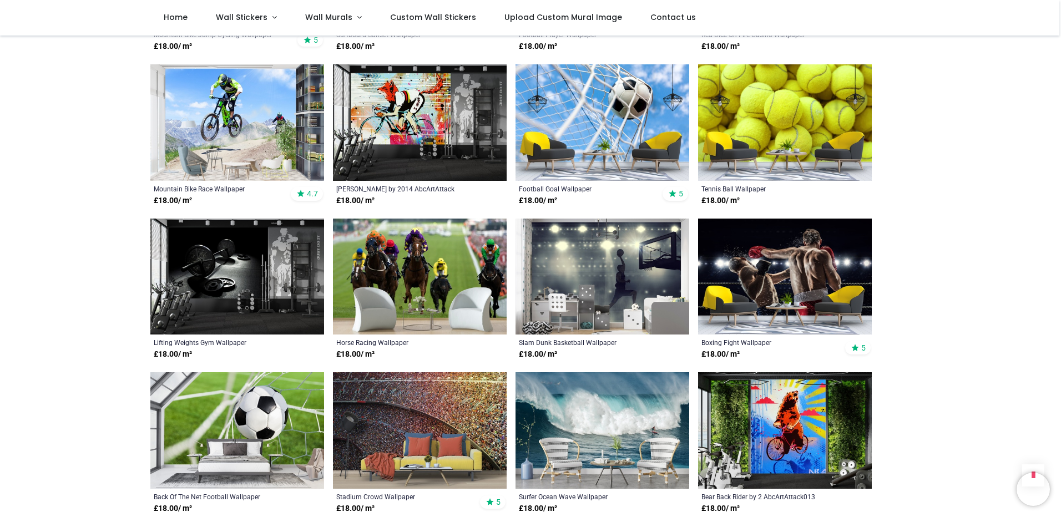
click at [235, 282] on img at bounding box center [237, 277] width 174 height 117
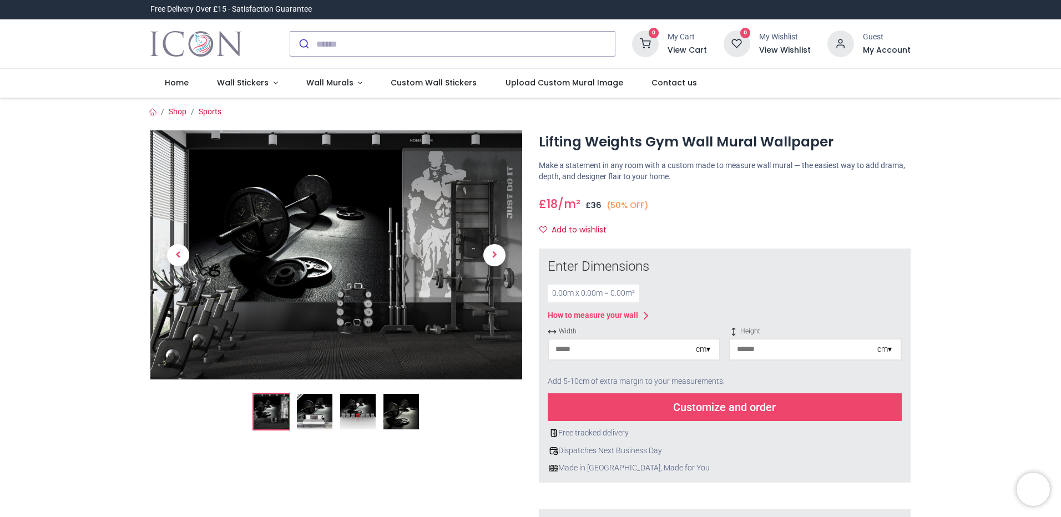
click at [320, 413] on img at bounding box center [315, 412] width 36 height 36
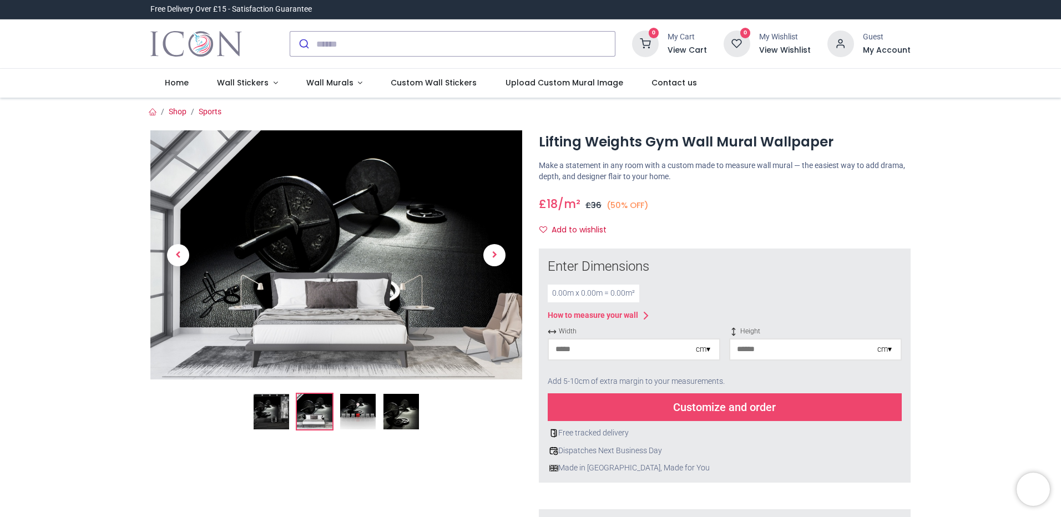
click at [358, 418] on img at bounding box center [358, 412] width 36 height 36
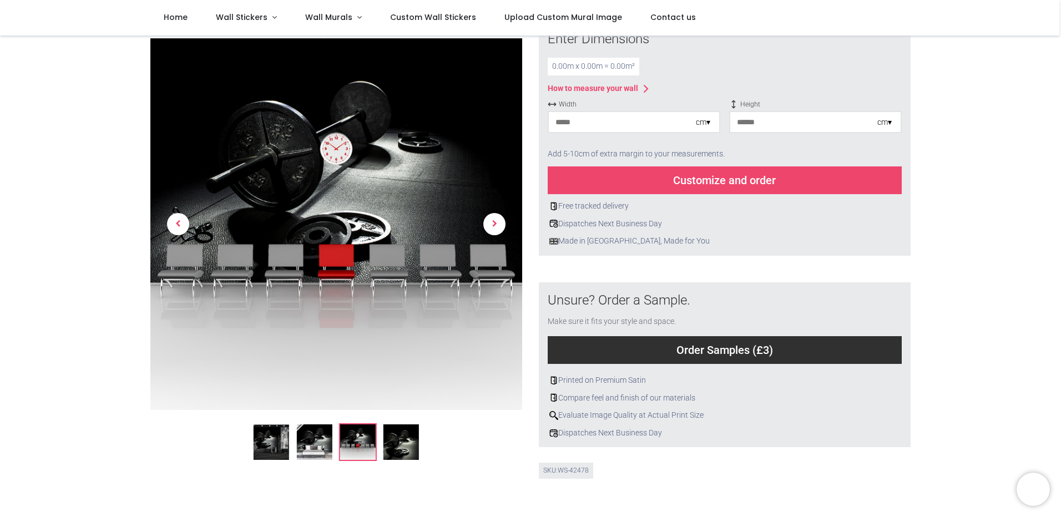
scroll to position [166, 0]
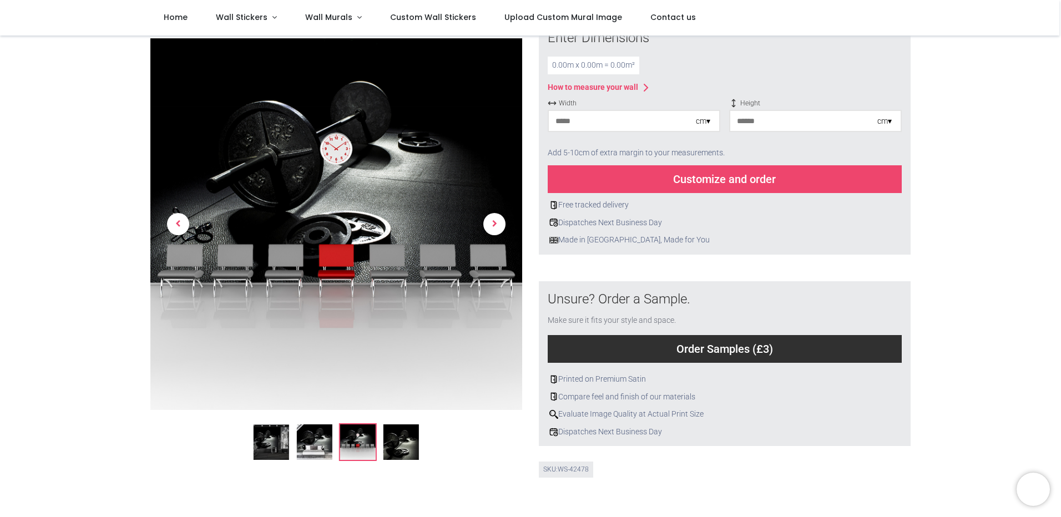
click at [409, 437] on img at bounding box center [401, 442] width 36 height 36
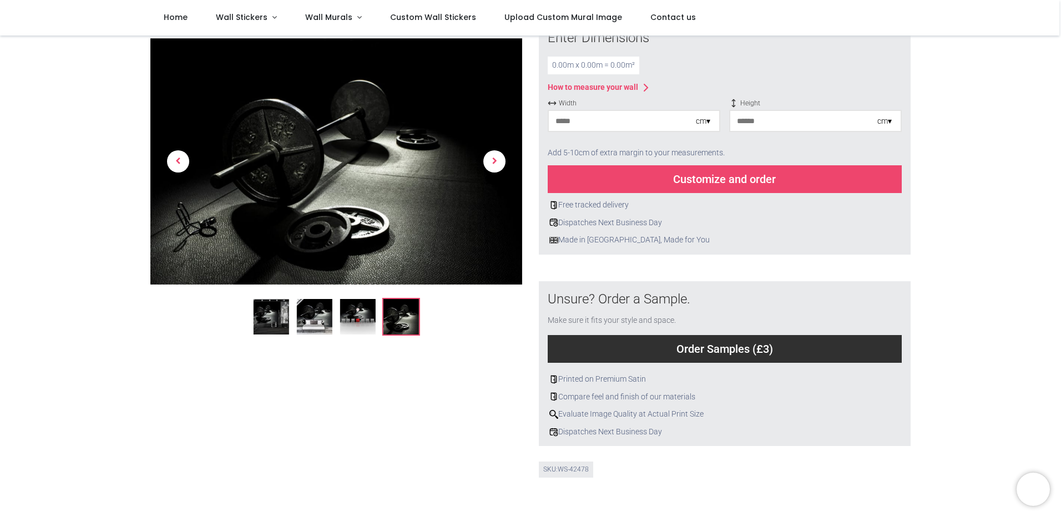
click at [264, 321] on img at bounding box center [272, 317] width 36 height 36
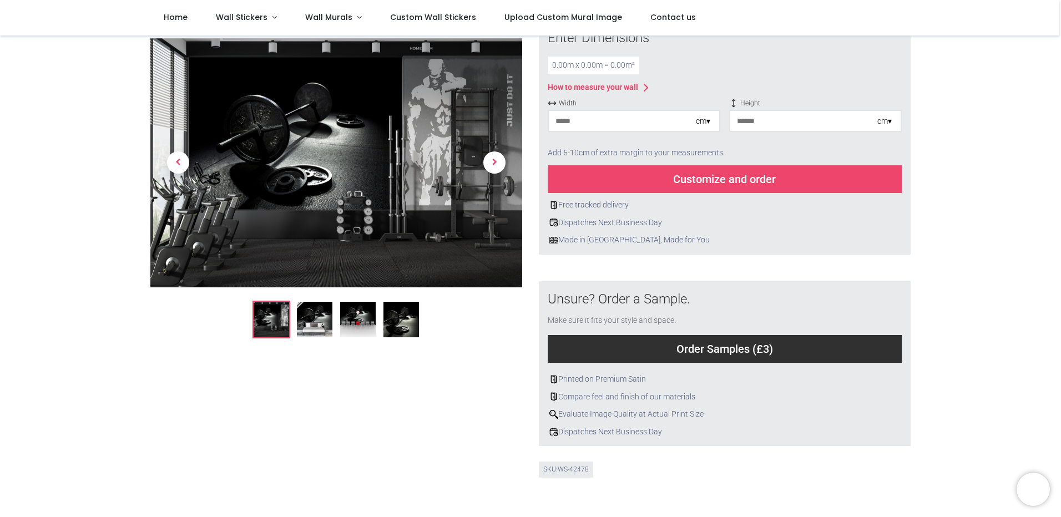
click at [323, 320] on img at bounding box center [315, 320] width 36 height 36
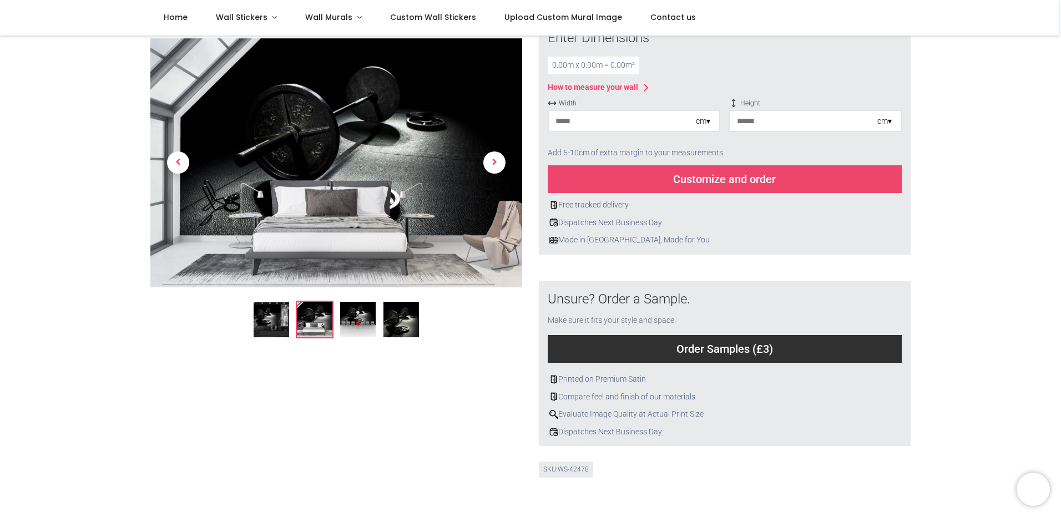
click at [344, 320] on img at bounding box center [358, 320] width 36 height 36
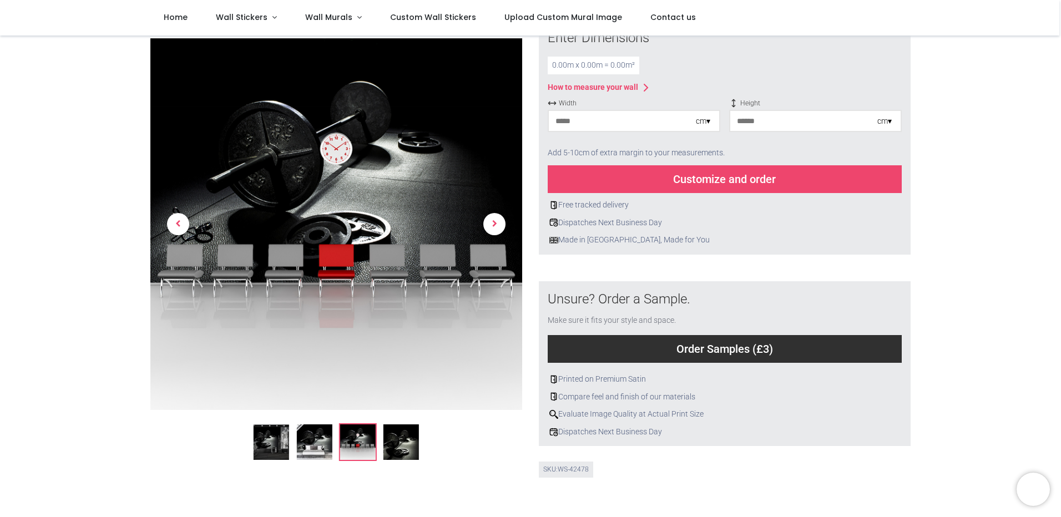
click at [396, 431] on img at bounding box center [401, 442] width 36 height 36
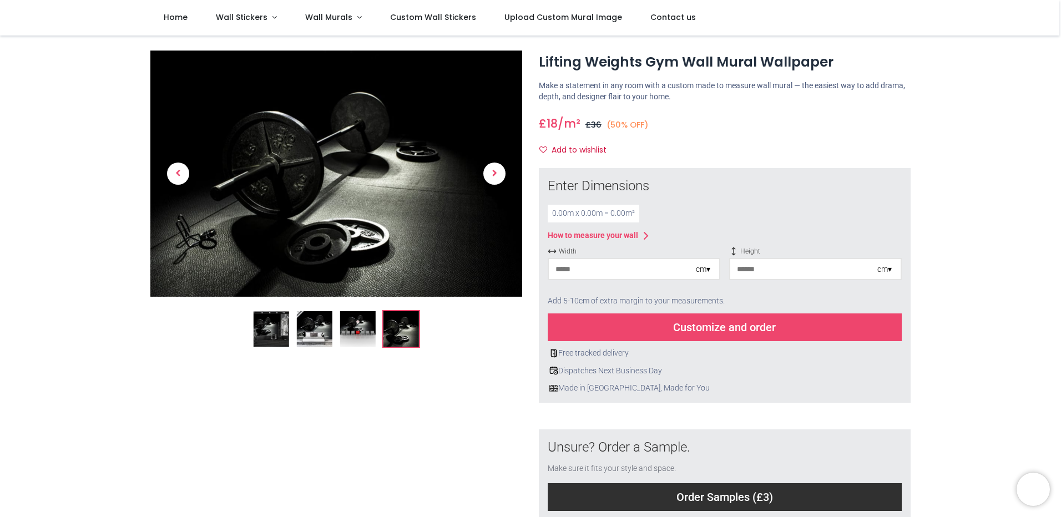
scroll to position [0, 0]
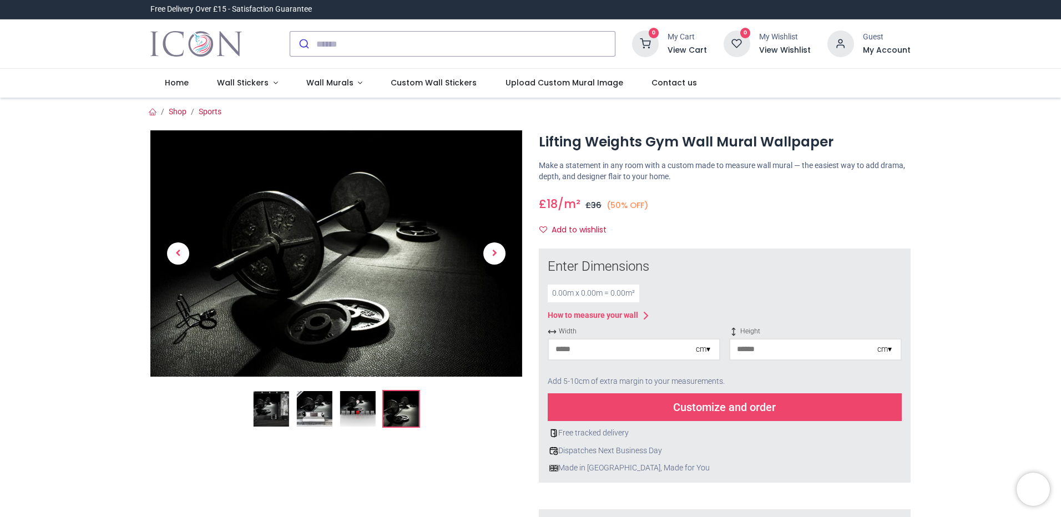
drag, startPoint x: 578, startPoint y: 351, endPoint x: 546, endPoint y: 351, distance: 31.6
click at [548, 351] on div "cm ▾" at bounding box center [634, 349] width 173 height 22
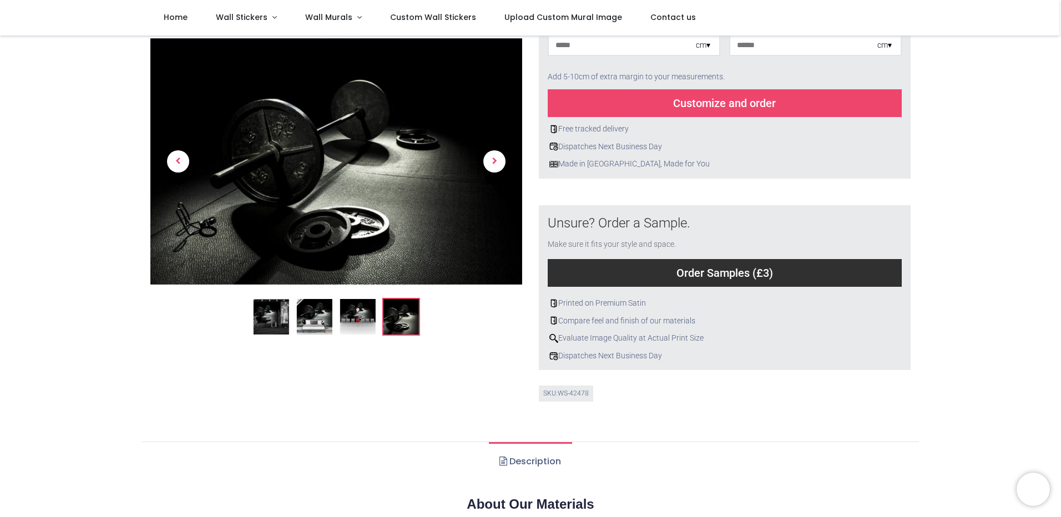
scroll to position [230, 0]
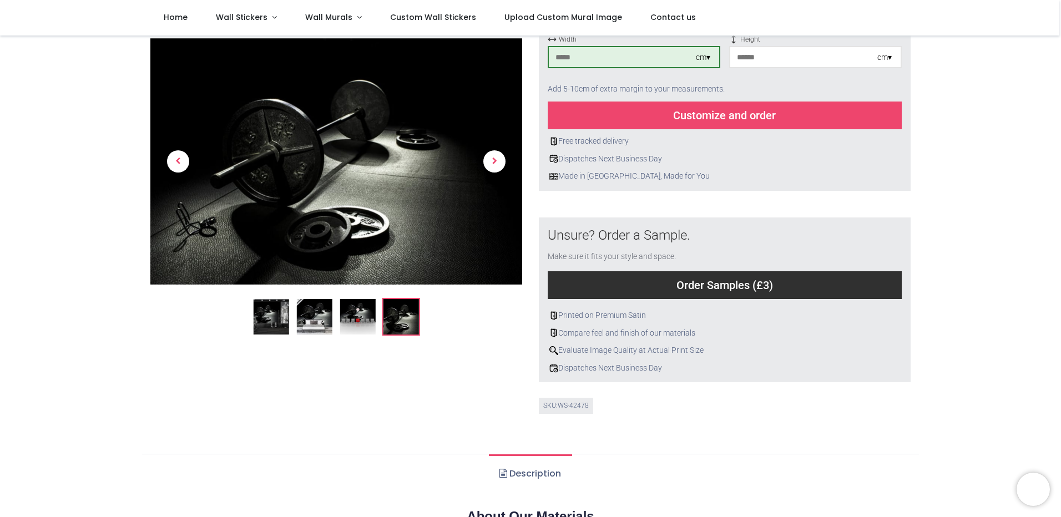
type input "***"
drag, startPoint x: 769, startPoint y: 56, endPoint x: 699, endPoint y: 57, distance: 70.5
click at [699, 57] on div "Width *** cm ▾ Height cm ▾" at bounding box center [725, 56] width 354 height 43
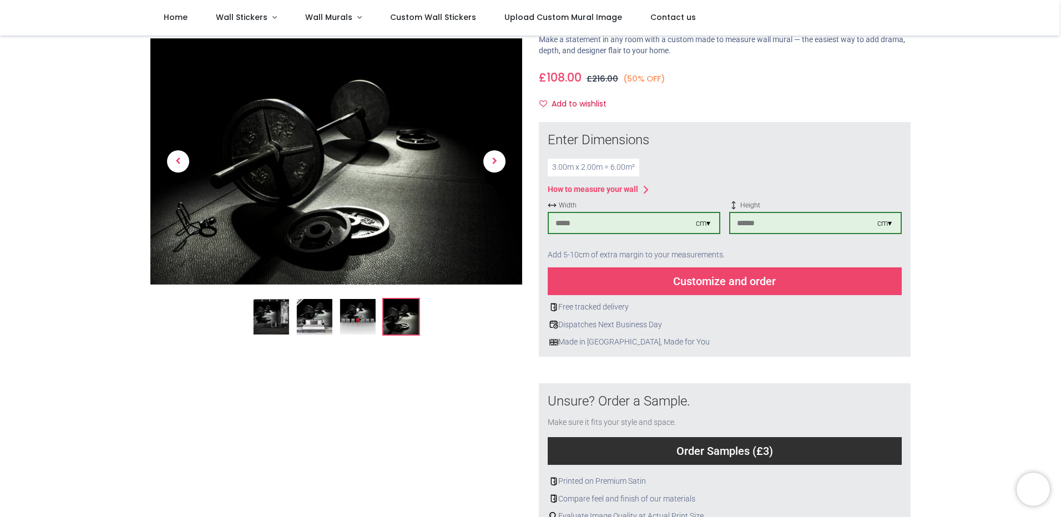
scroll to position [64, 0]
type input "***"
click at [747, 284] on div "Customize and order" at bounding box center [725, 282] width 354 height 28
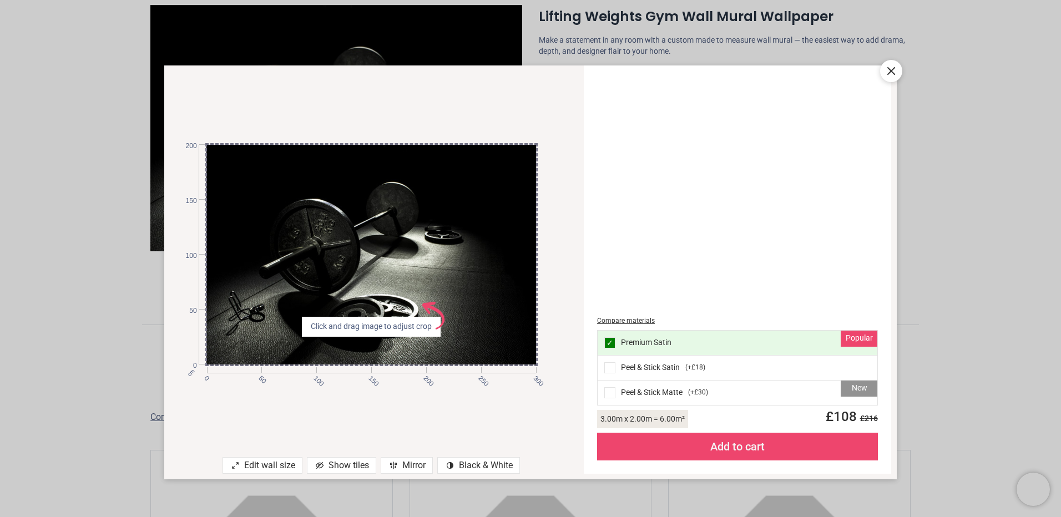
click at [895, 72] on icon at bounding box center [890, 70] width 13 height 13
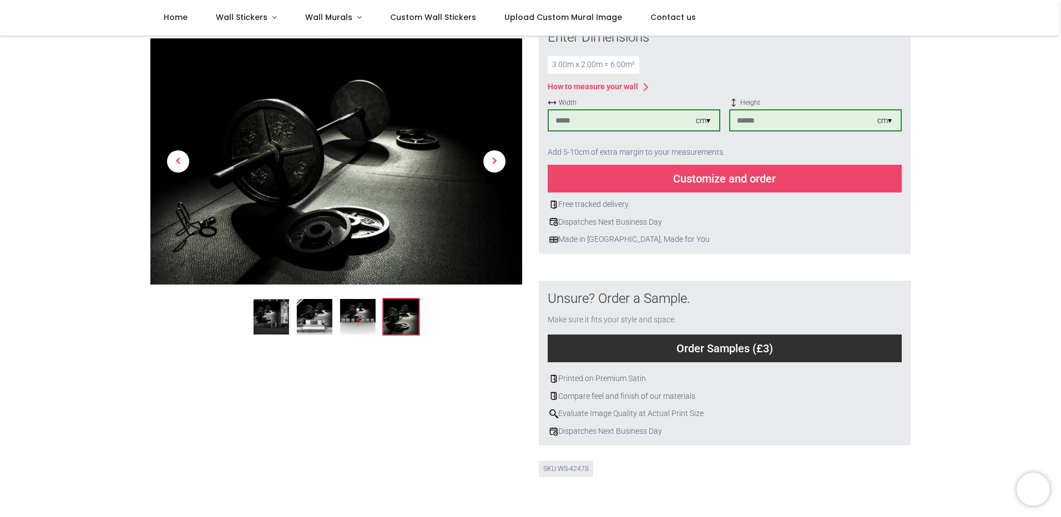
scroll to position [119, 0]
